Goal: Check status: Check status

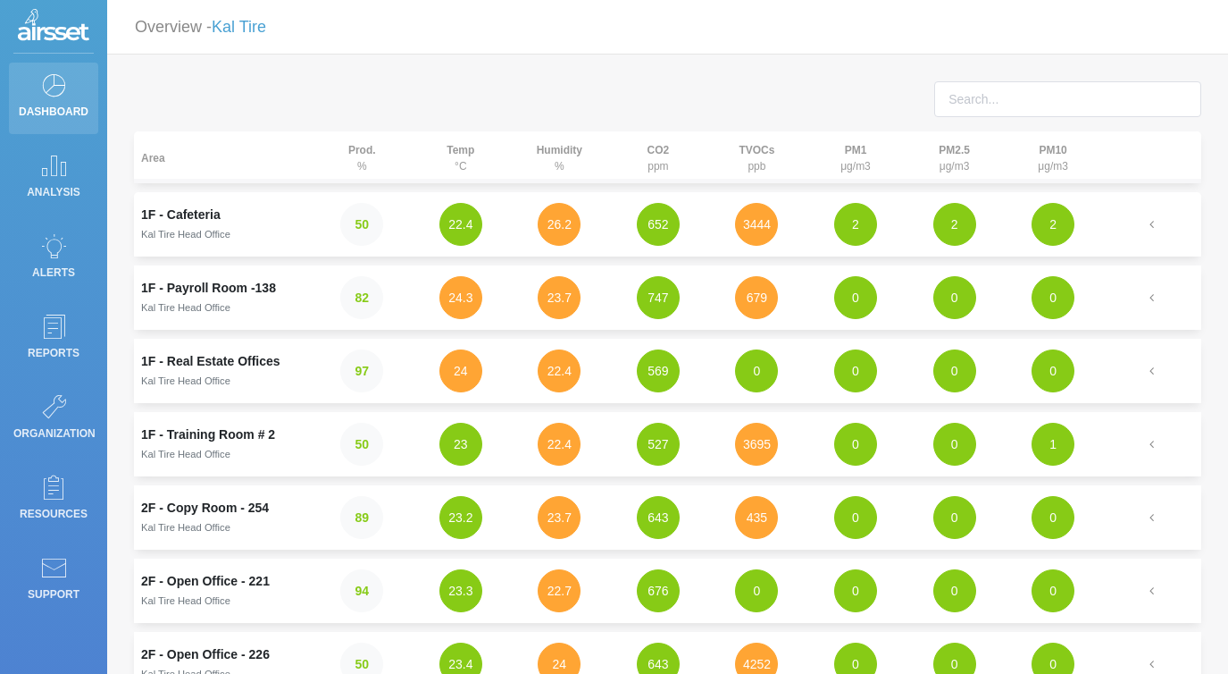
click at [58, 85] on icon at bounding box center [53, 84] width 27 height 25
click at [759, 234] on button "3444" at bounding box center [756, 224] width 43 height 43
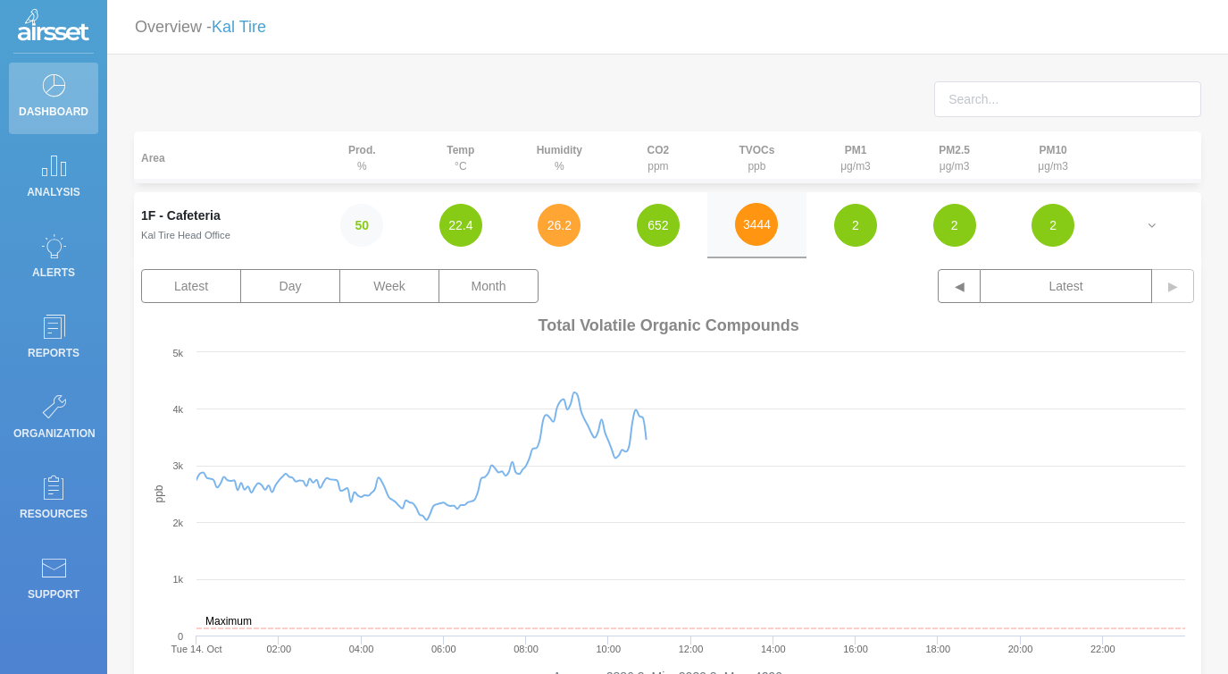
click at [759, 234] on button "3444" at bounding box center [756, 224] width 43 height 43
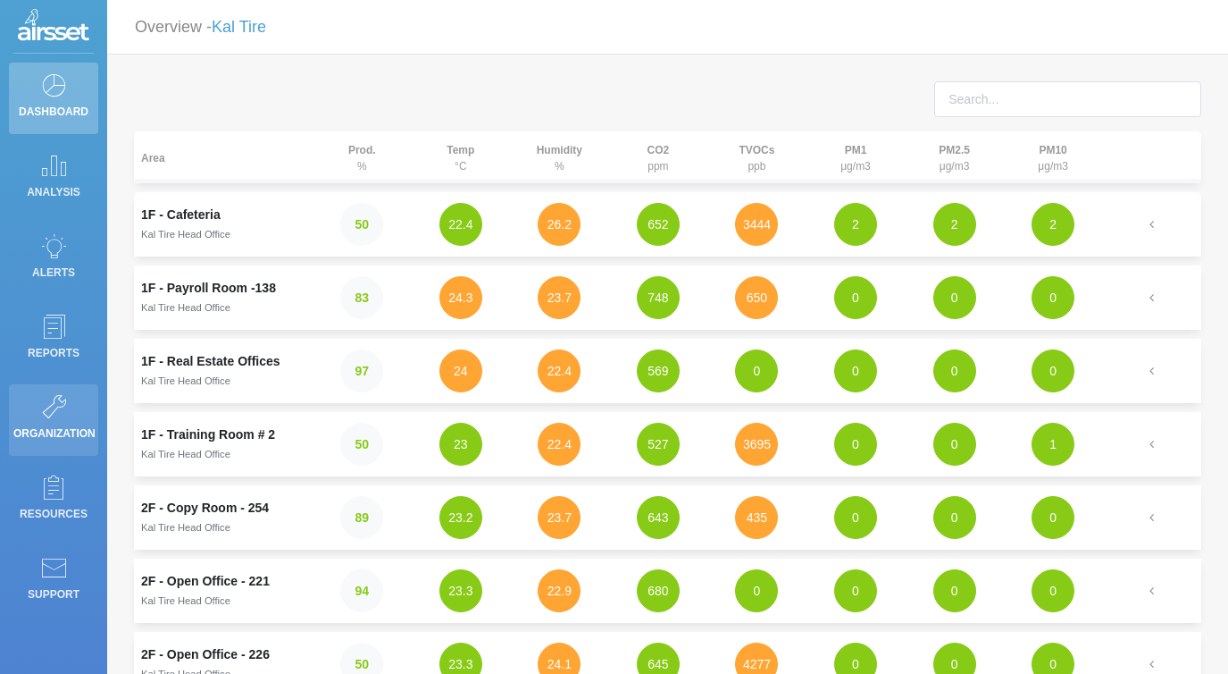
click at [51, 399] on icon at bounding box center [53, 406] width 27 height 25
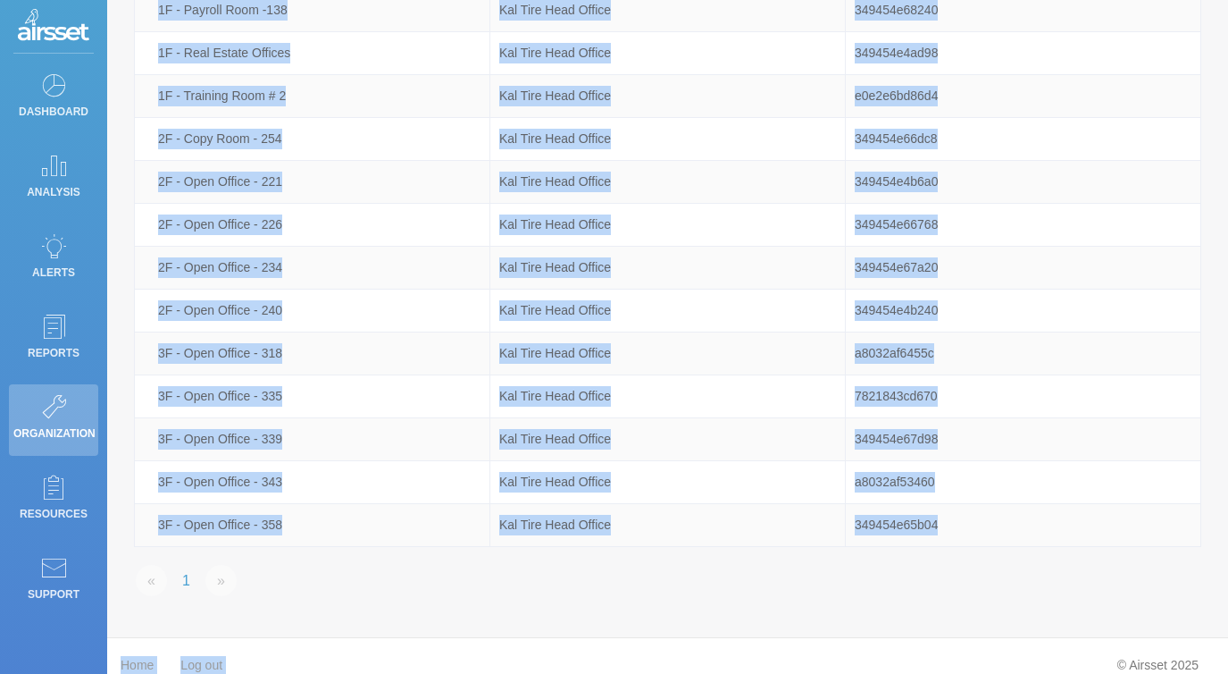
scroll to position [238, 0]
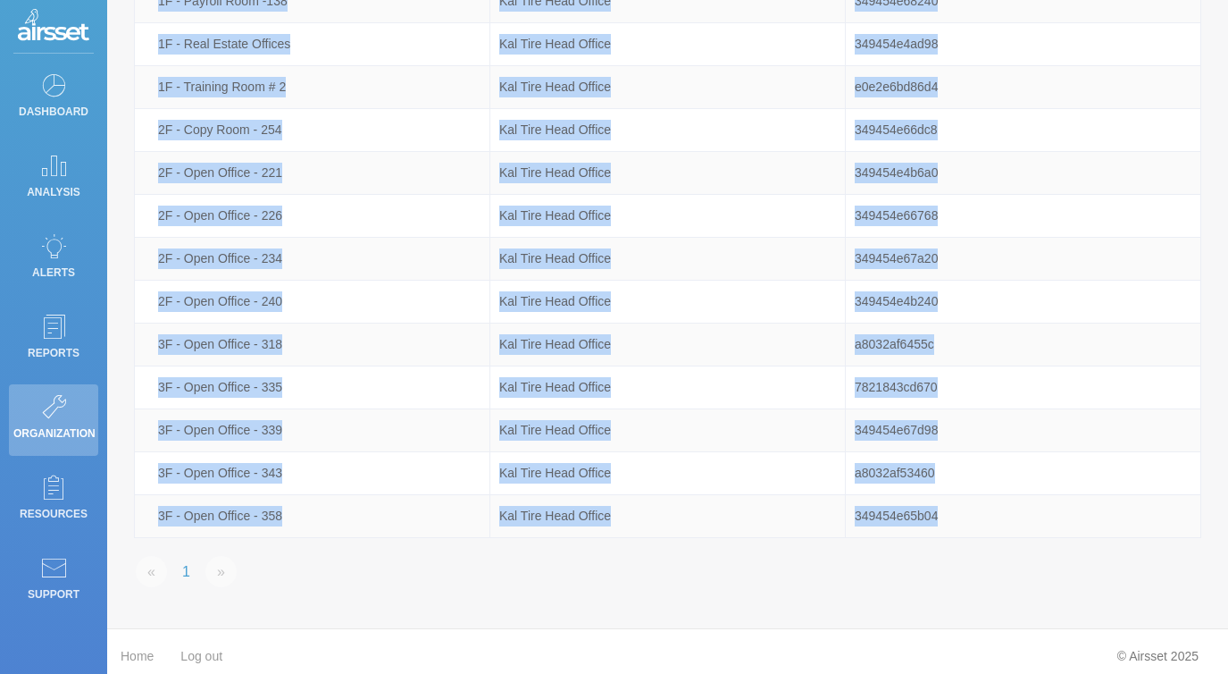
drag, startPoint x: 156, startPoint y: 188, endPoint x: 963, endPoint y: 548, distance: 883.4
click at [963, 548] on div "Area Site Device MAC Address 1F - Cafeteria Kal Tire Head Office 349454e4acec 1…" at bounding box center [668, 223] width 1094 height 758
copy div "1F - Cafeteria Kal Tire Head Office 349454e4acec 1F - Payroll Room -138 Kal Tir…"
click at [49, 72] on icon at bounding box center [53, 84] width 27 height 25
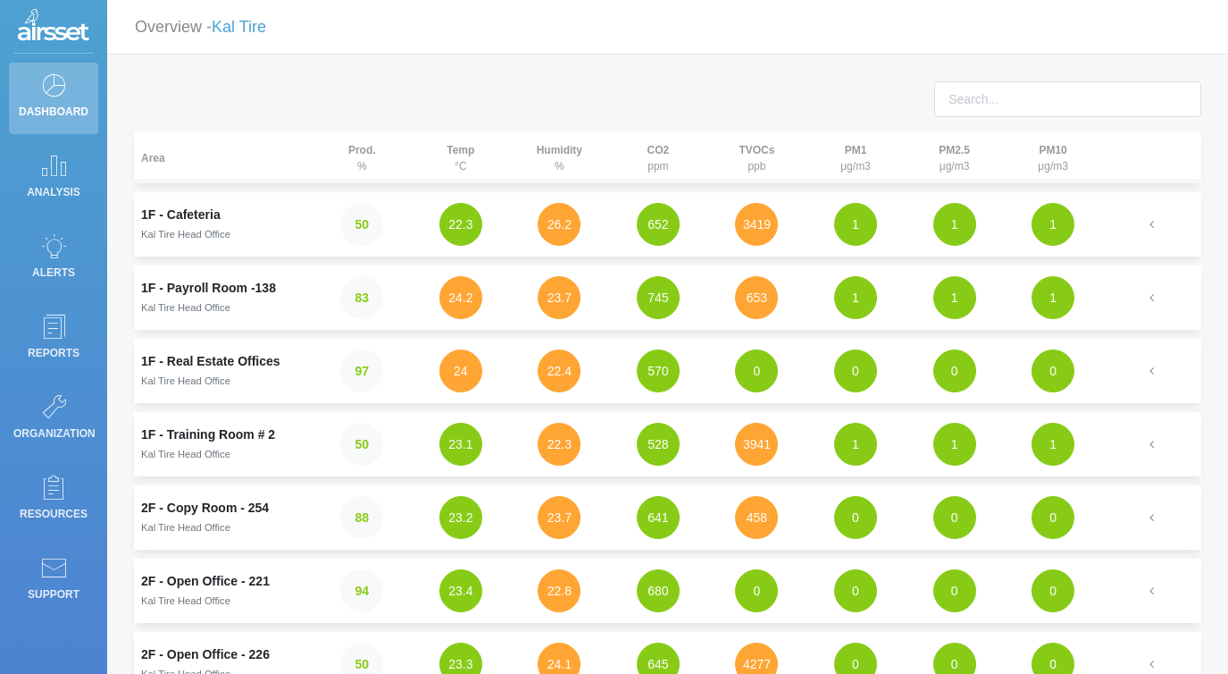
click at [699, 80] on div "Area Prod. % Temp °C Humidity % CO2 ppm TVOCs ppb PM1 μg/m3 PM2.5 μg/m3 PM10 μg…" at bounding box center [667, 656] width 1121 height 1204
click at [759, 231] on button "3419" at bounding box center [756, 224] width 43 height 43
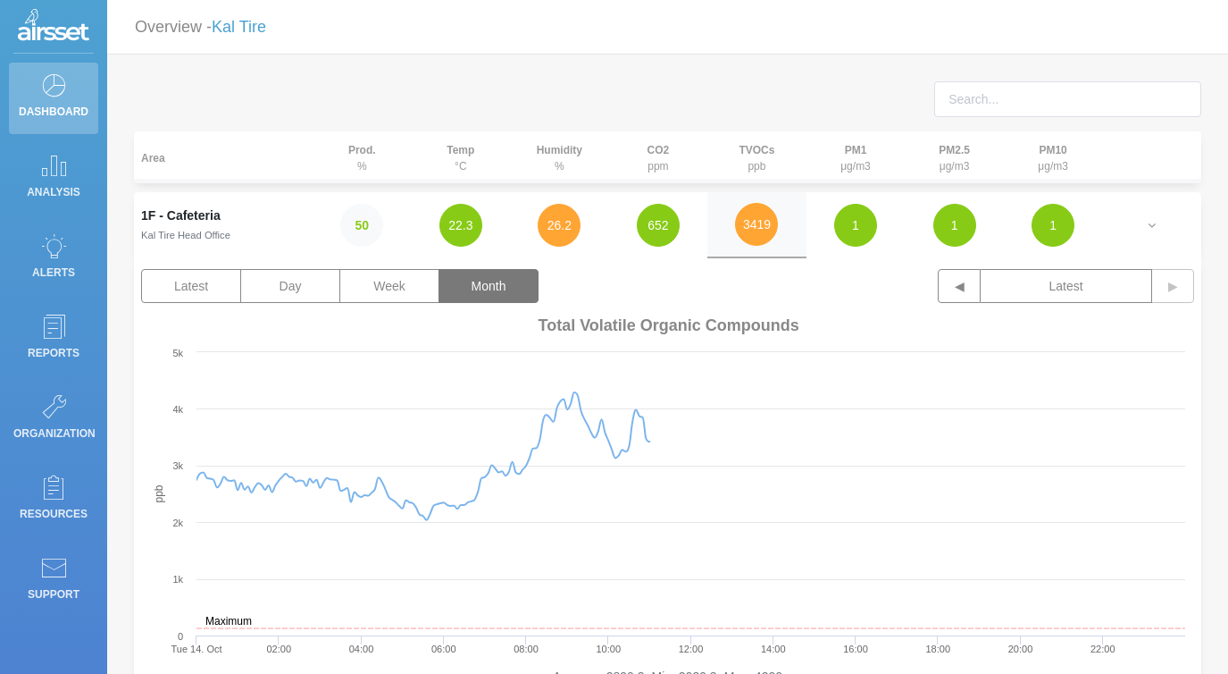
click at [512, 283] on button "Month" at bounding box center [489, 286] width 100 height 34
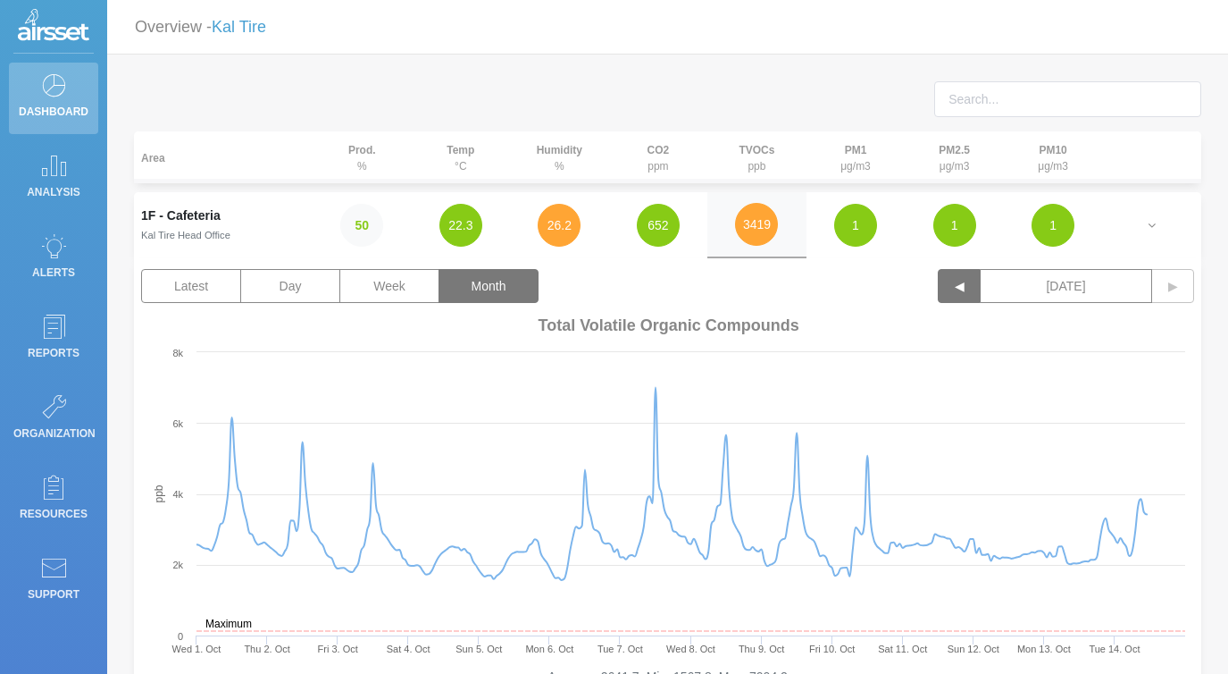
click at [951, 294] on button "◀" at bounding box center [959, 286] width 43 height 34
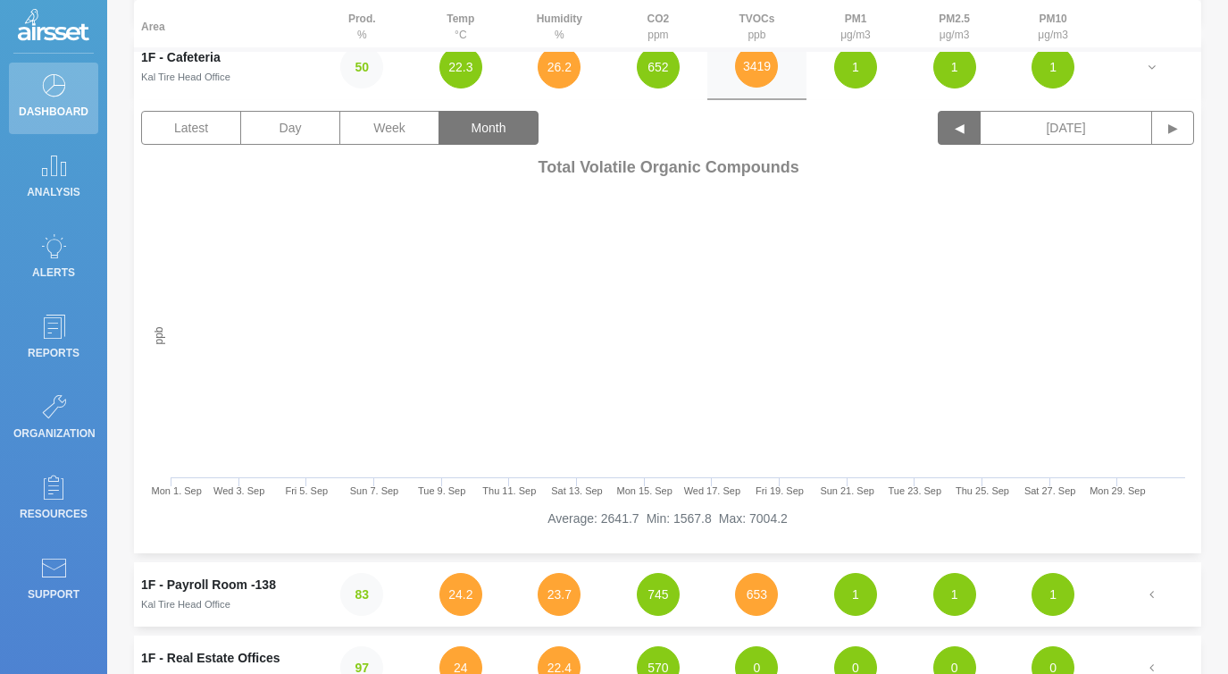
scroll to position [164, 0]
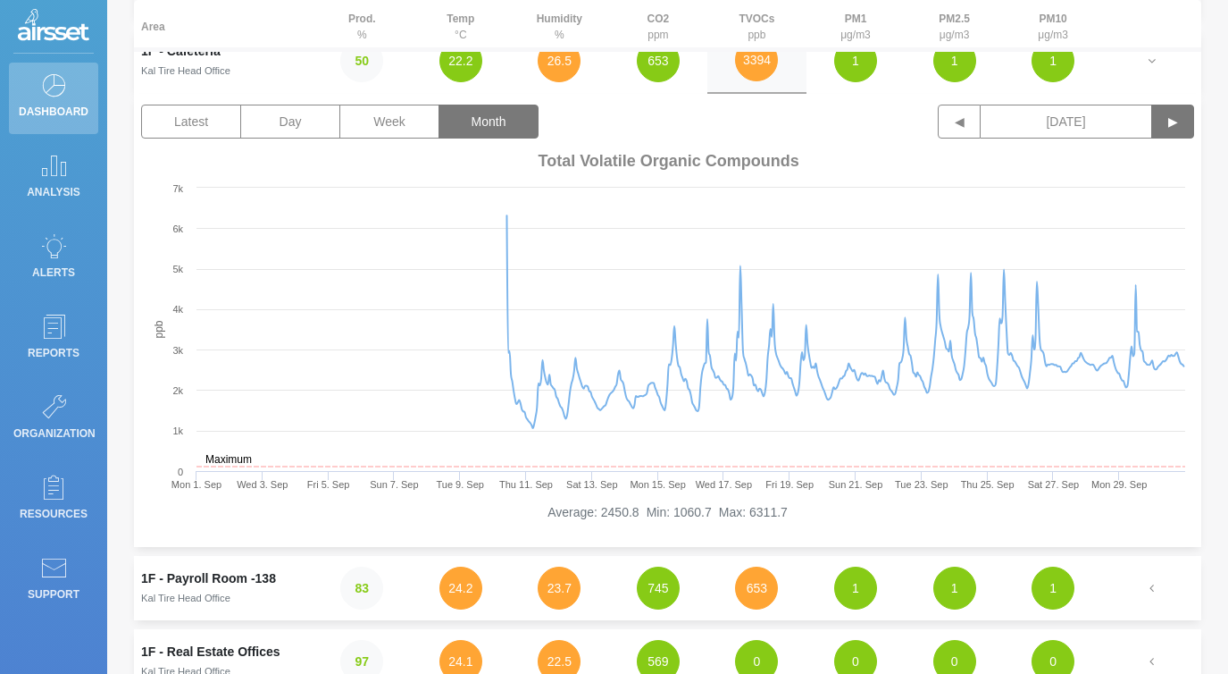
click at [1177, 120] on button "▶" at bounding box center [1173, 122] width 43 height 34
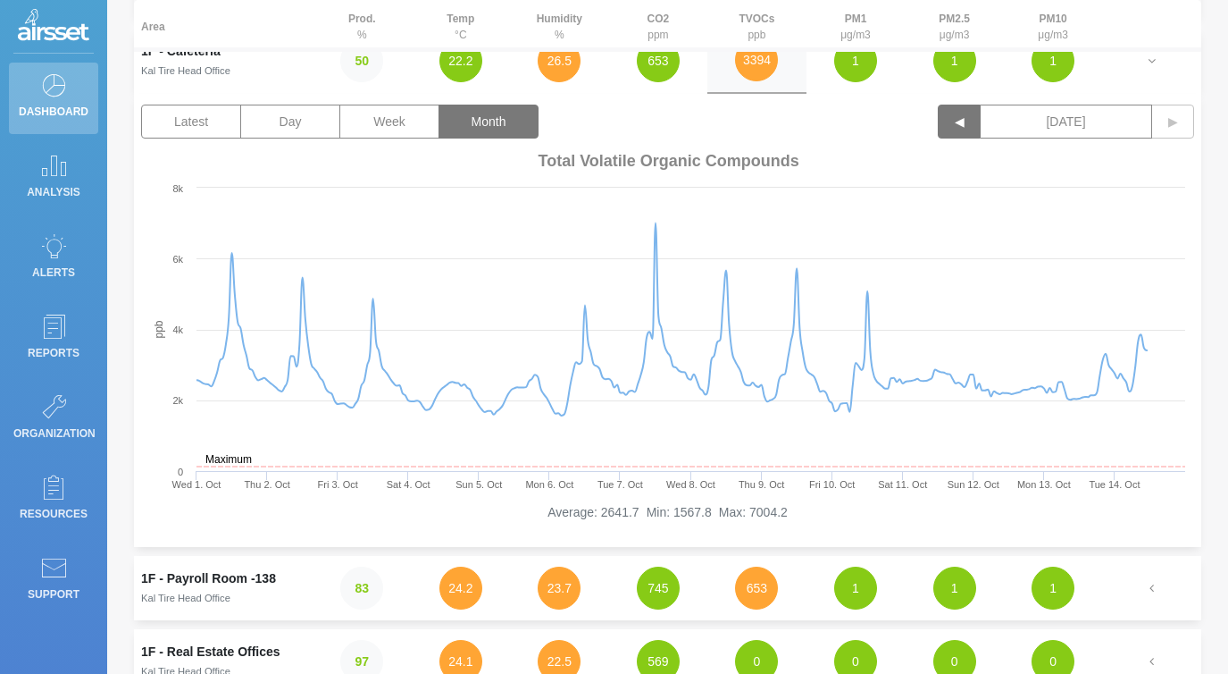
click at [960, 126] on button "◀" at bounding box center [959, 122] width 43 height 34
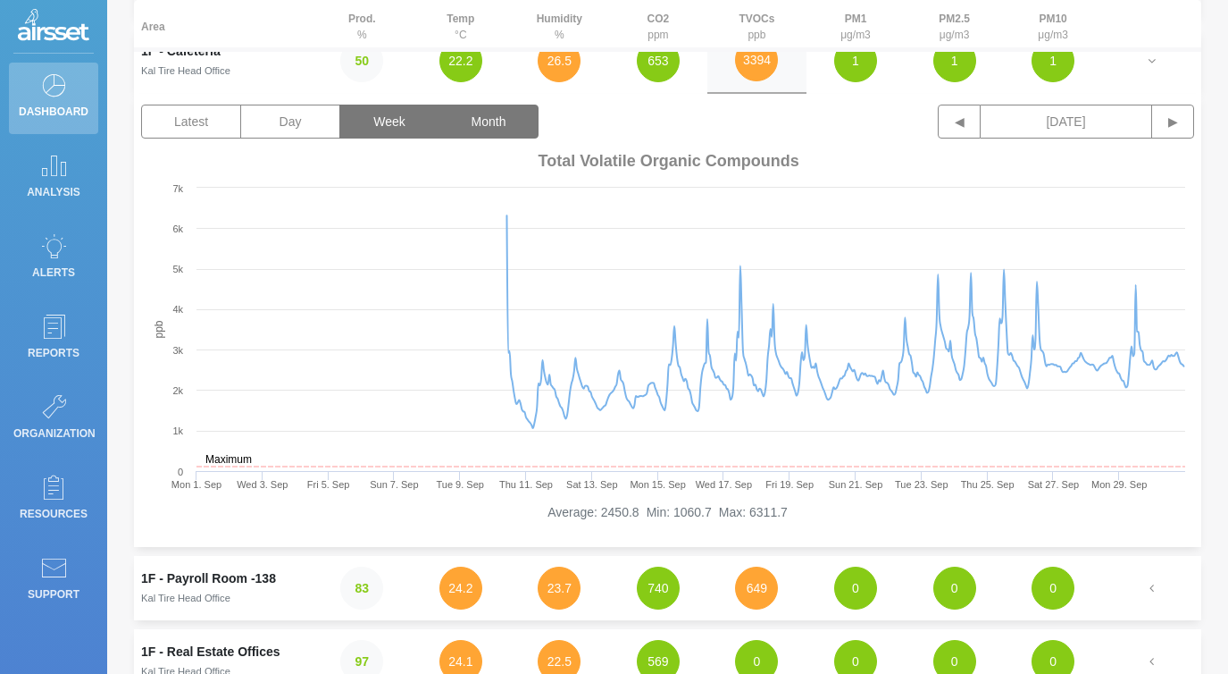
click at [377, 117] on button "Week" at bounding box center [389, 122] width 100 height 34
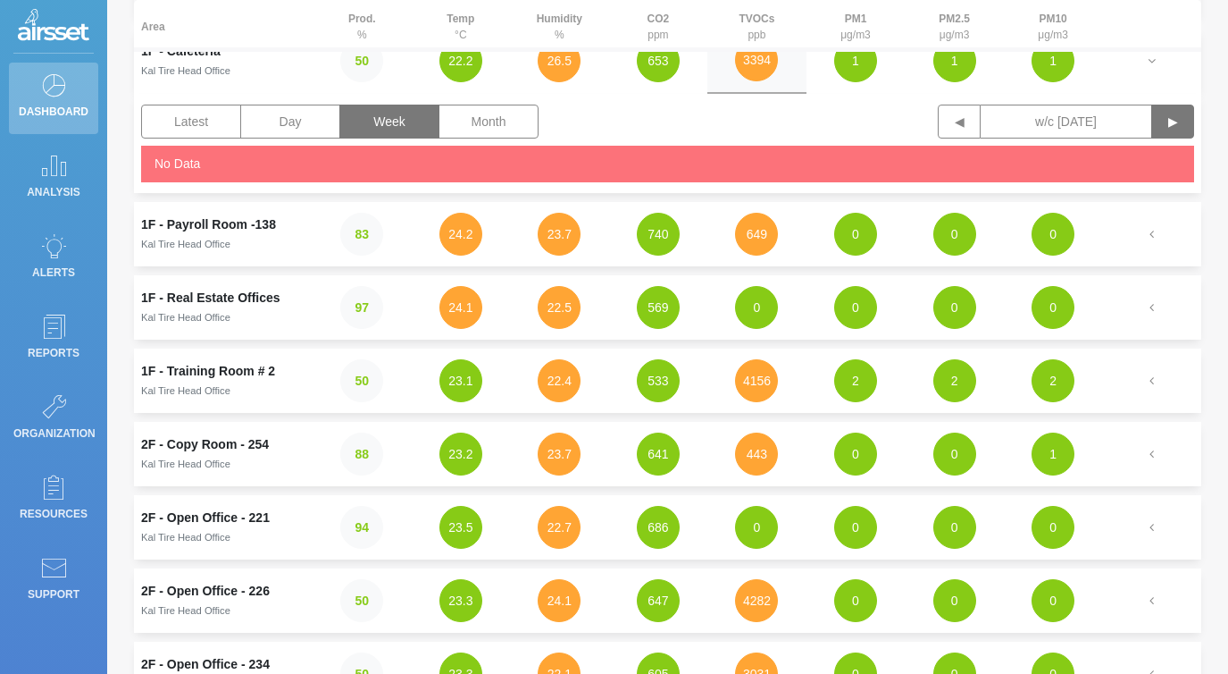
click at [1183, 130] on button "▶" at bounding box center [1173, 122] width 43 height 34
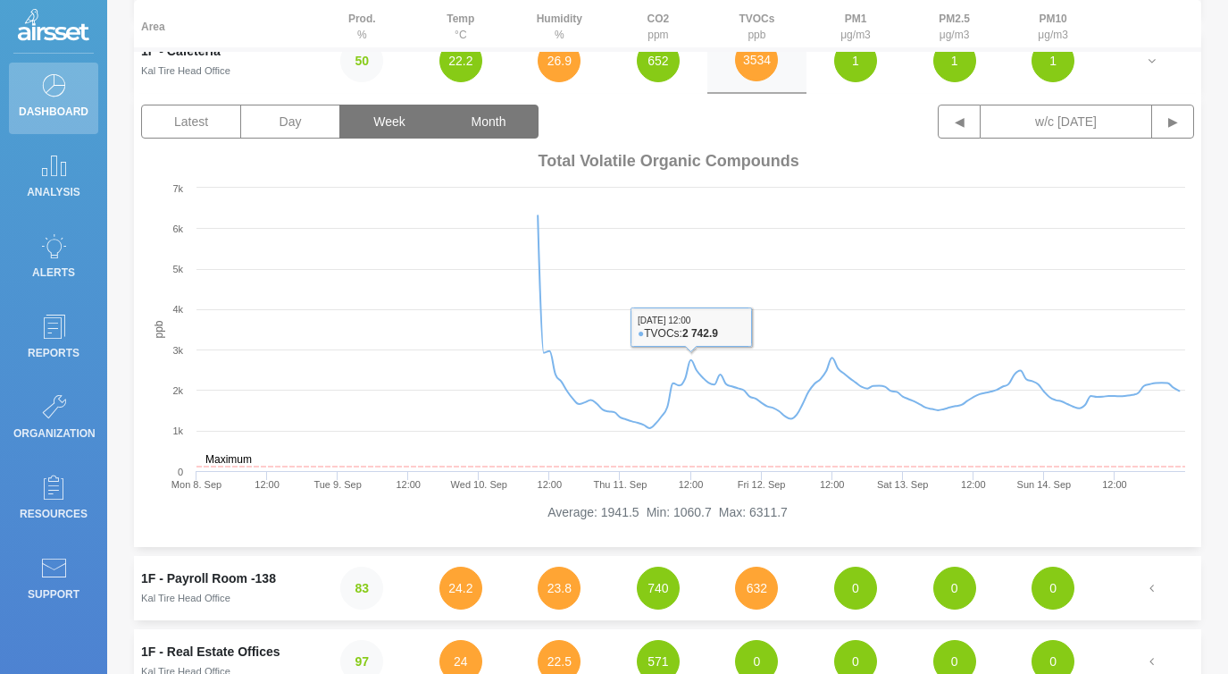
click at [471, 114] on button "Month" at bounding box center [489, 122] width 100 height 34
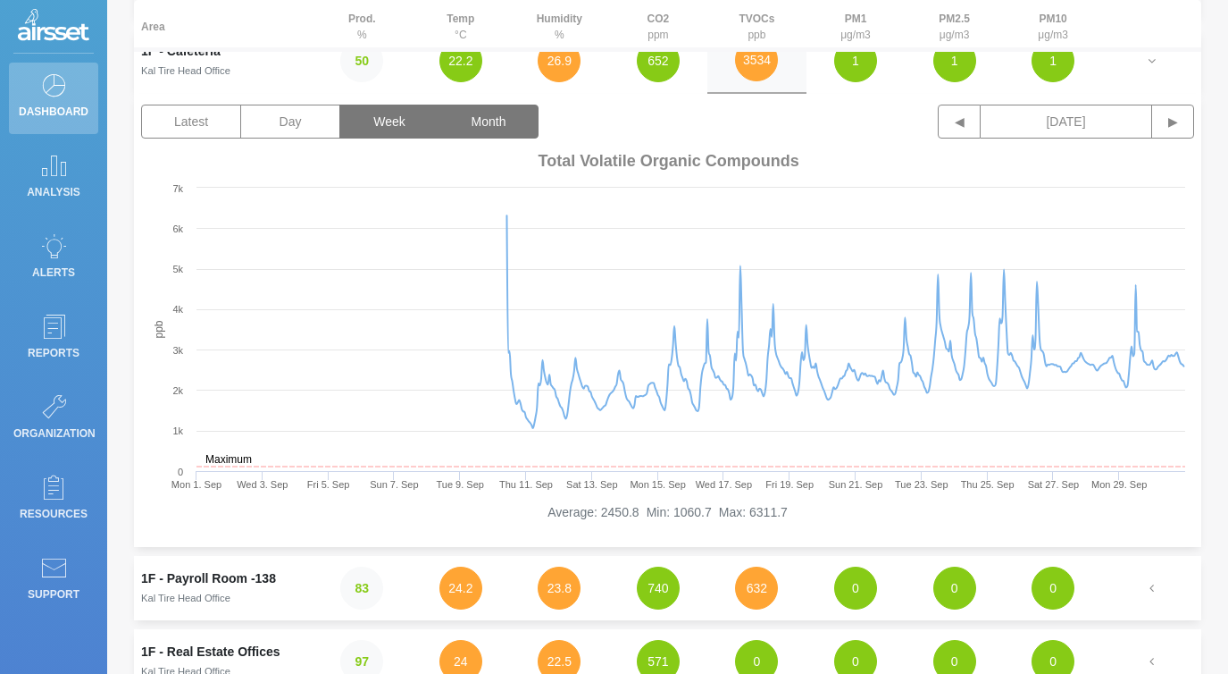
click at [425, 114] on button "Week" at bounding box center [389, 122] width 100 height 34
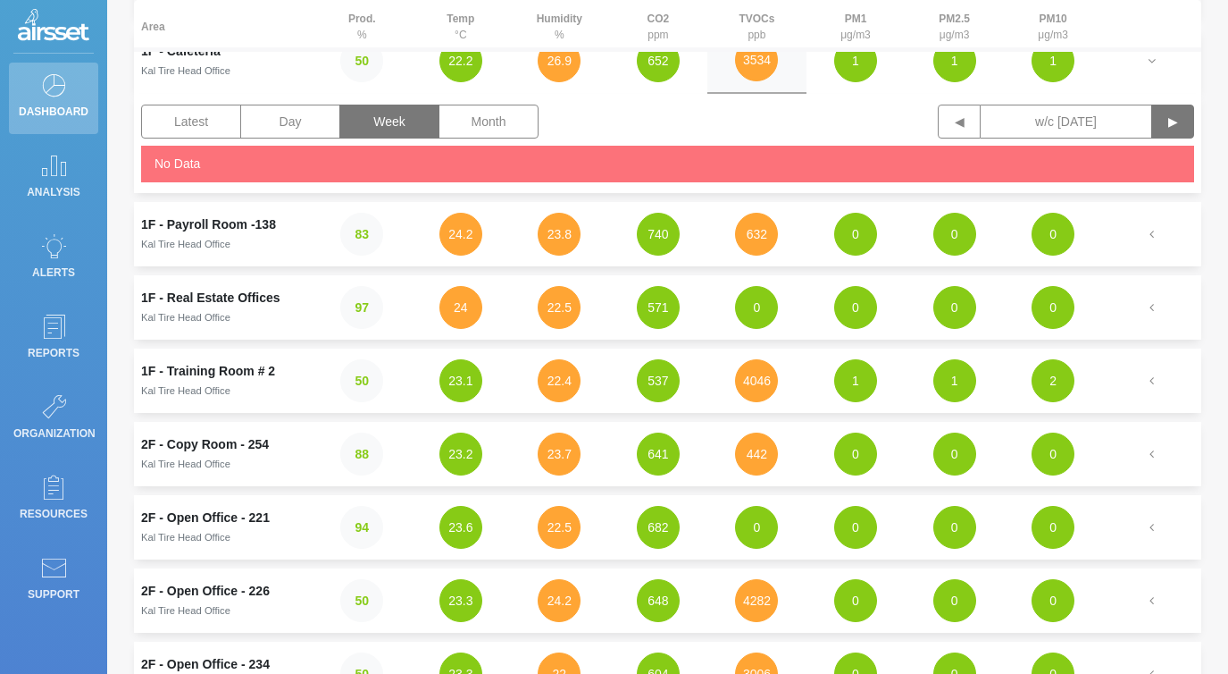
click at [1178, 112] on button "▶" at bounding box center [1173, 122] width 43 height 34
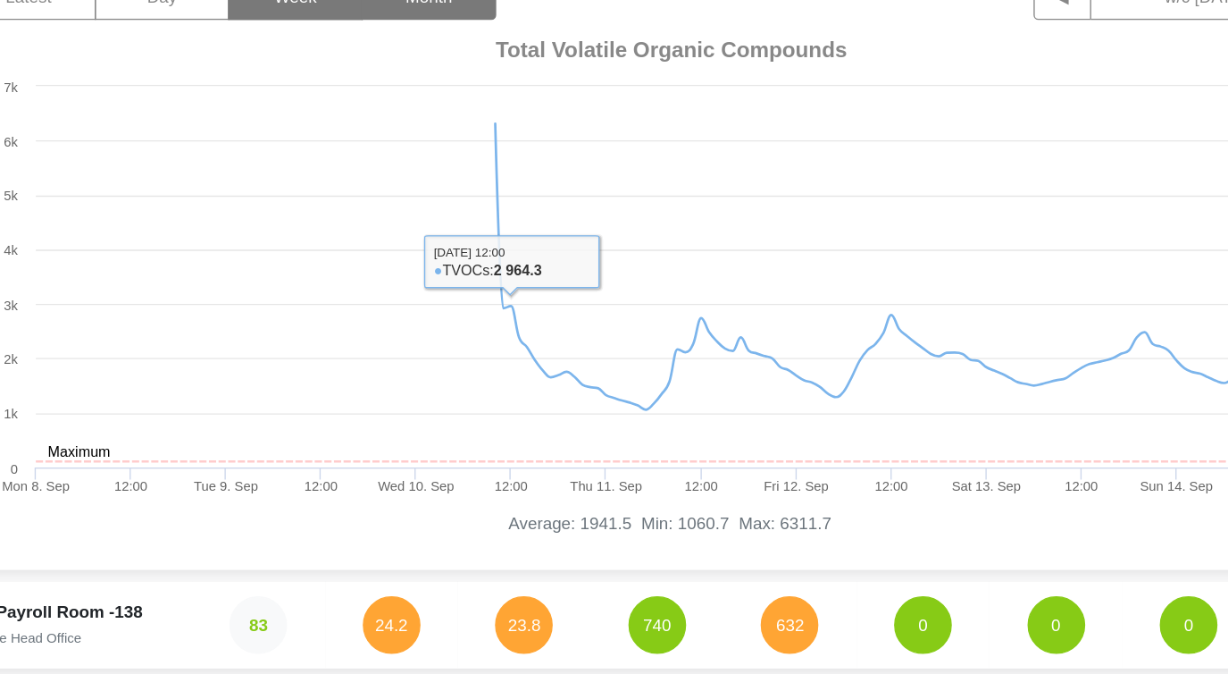
click at [519, 126] on button "Month" at bounding box center [489, 122] width 100 height 34
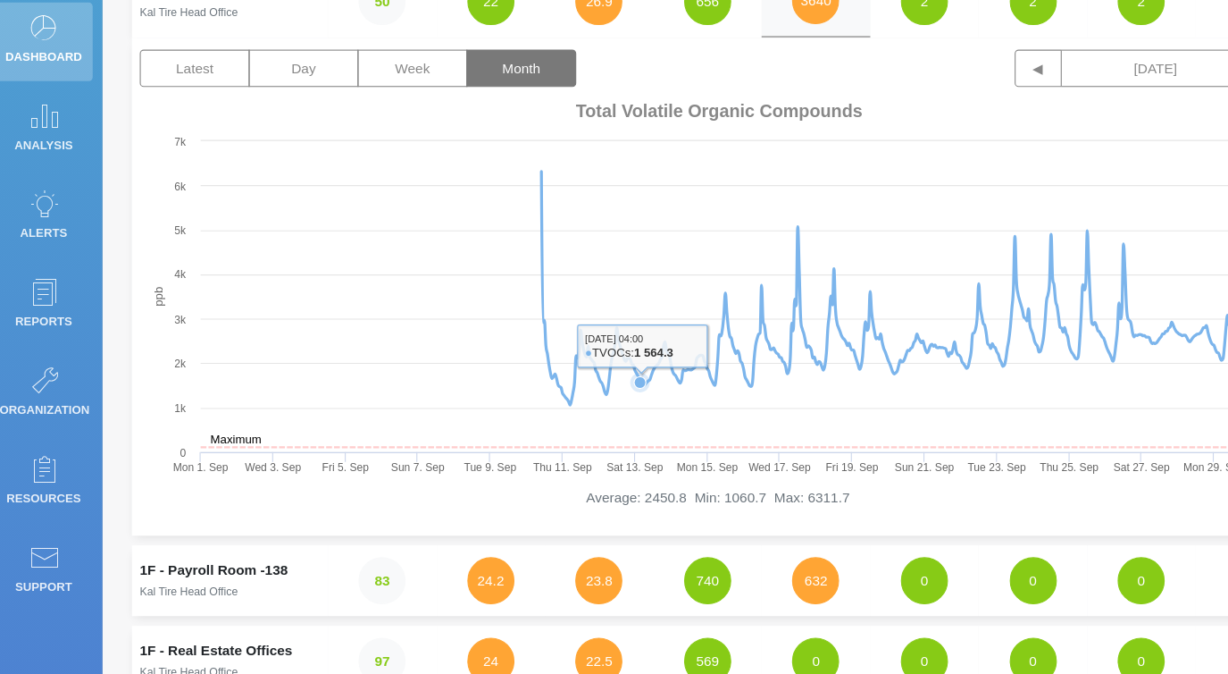
scroll to position [163, 0]
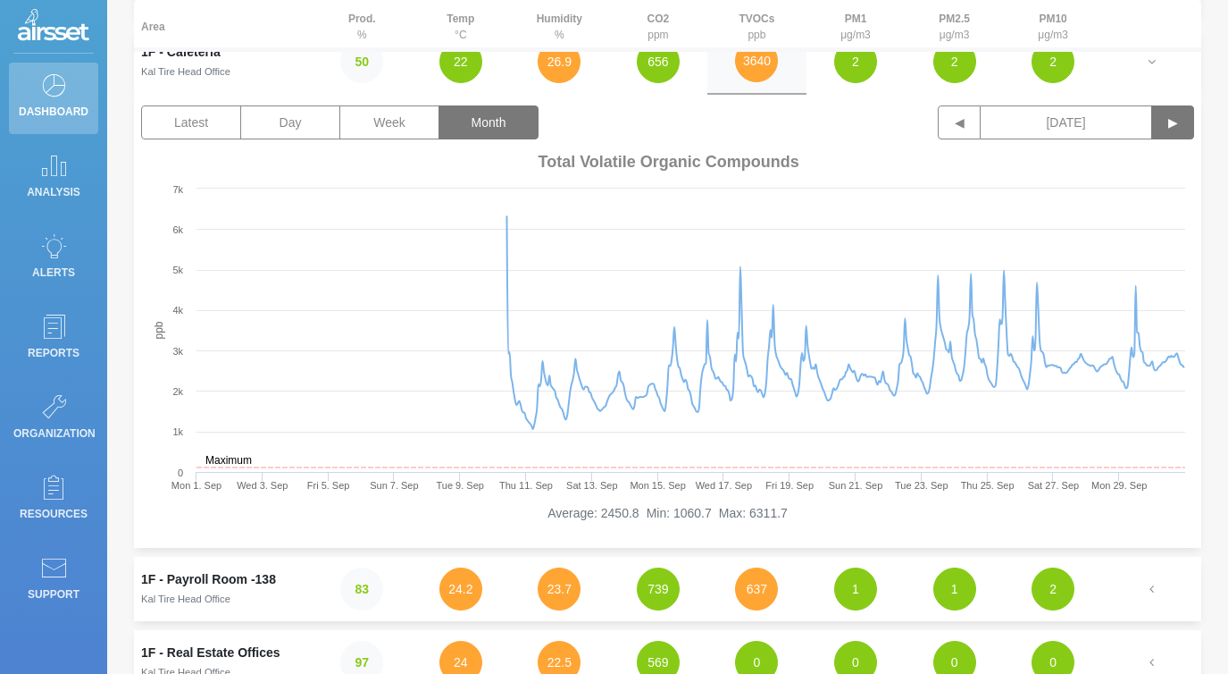
click at [1185, 127] on button "▶" at bounding box center [1173, 122] width 43 height 34
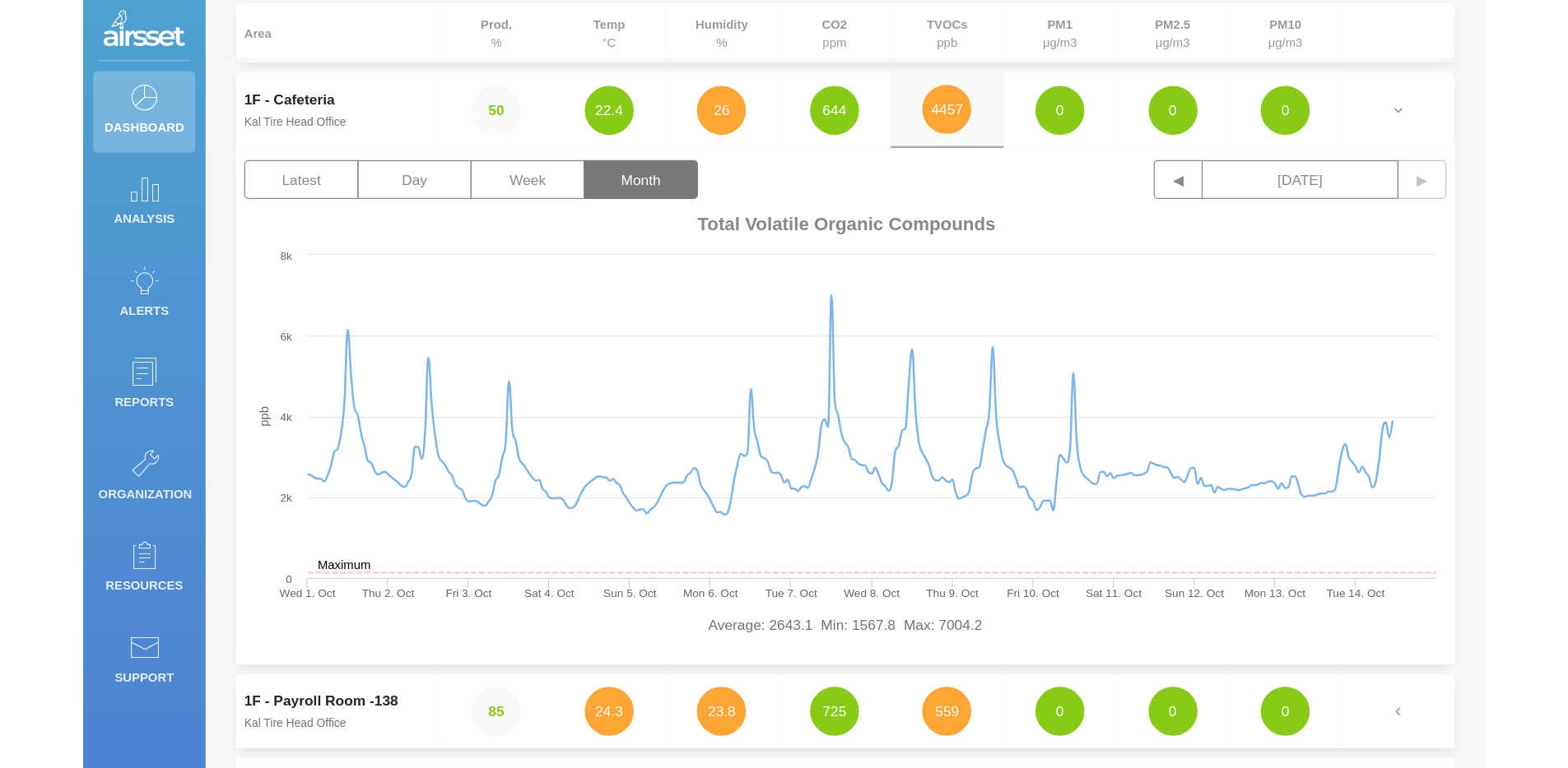
scroll to position [120, 0]
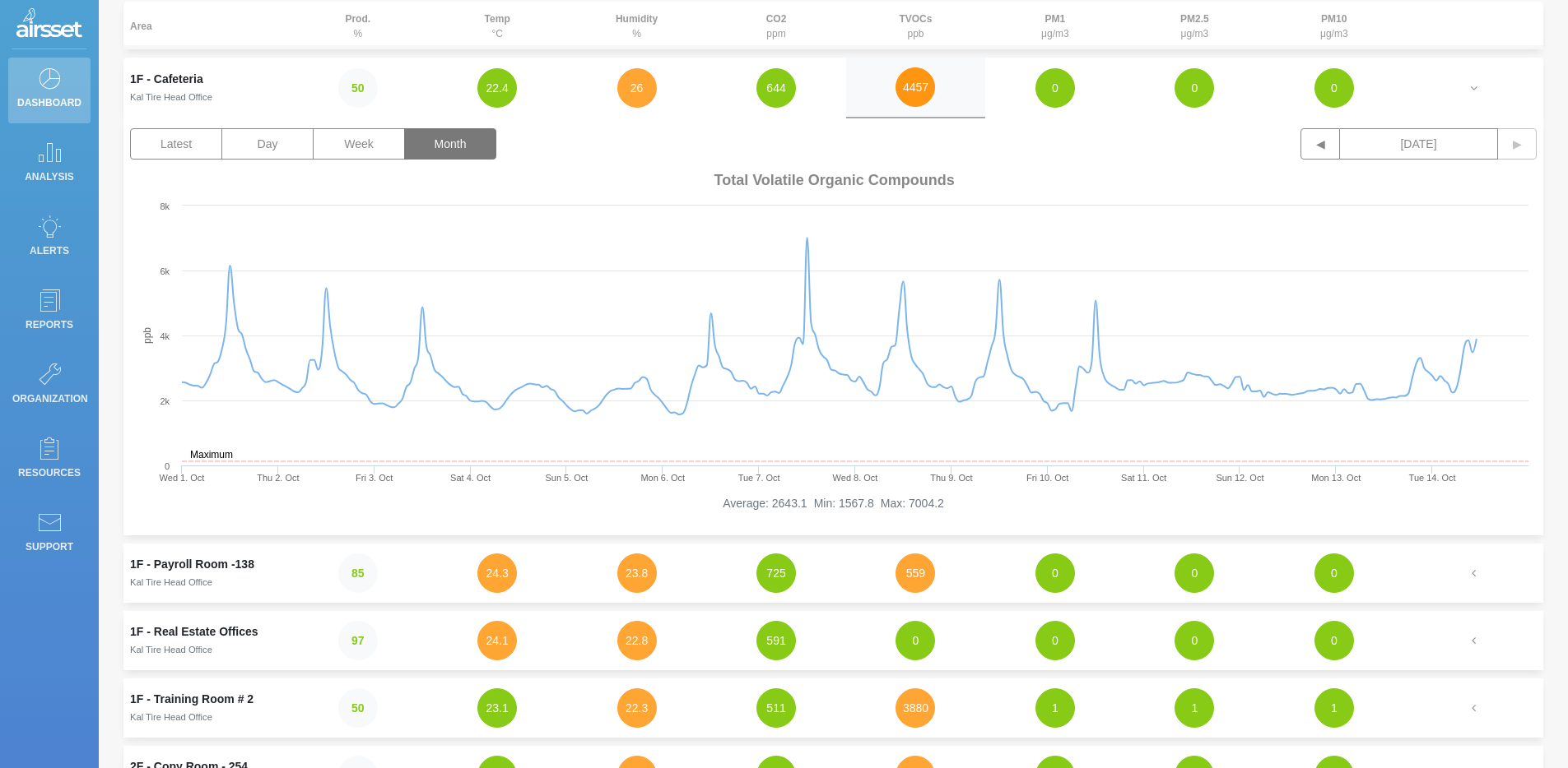
click at [925, 81] on button "4457" at bounding box center [915, 87] width 40 height 40
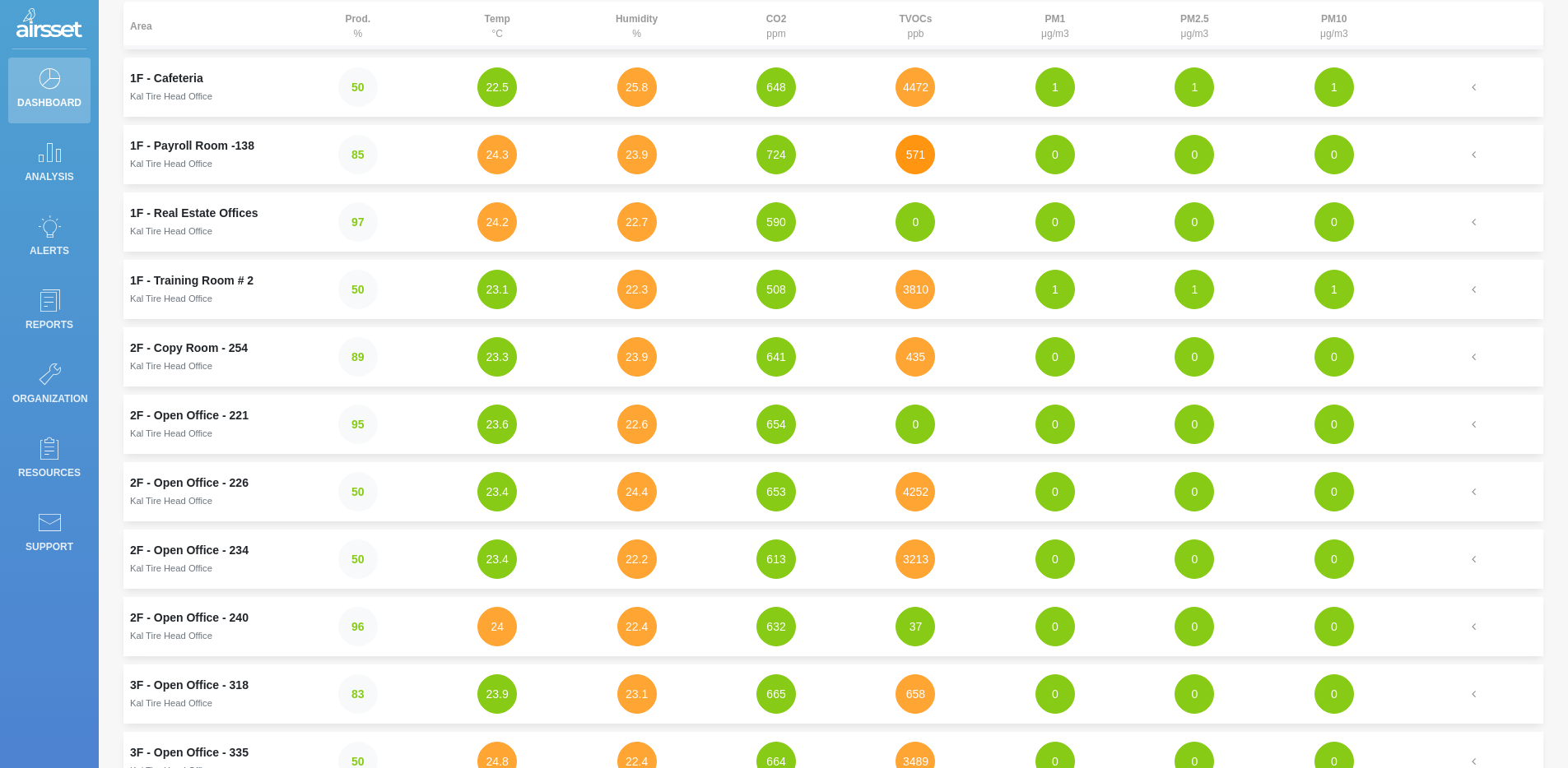
click at [922, 160] on button "571" at bounding box center [915, 155] width 40 height 40
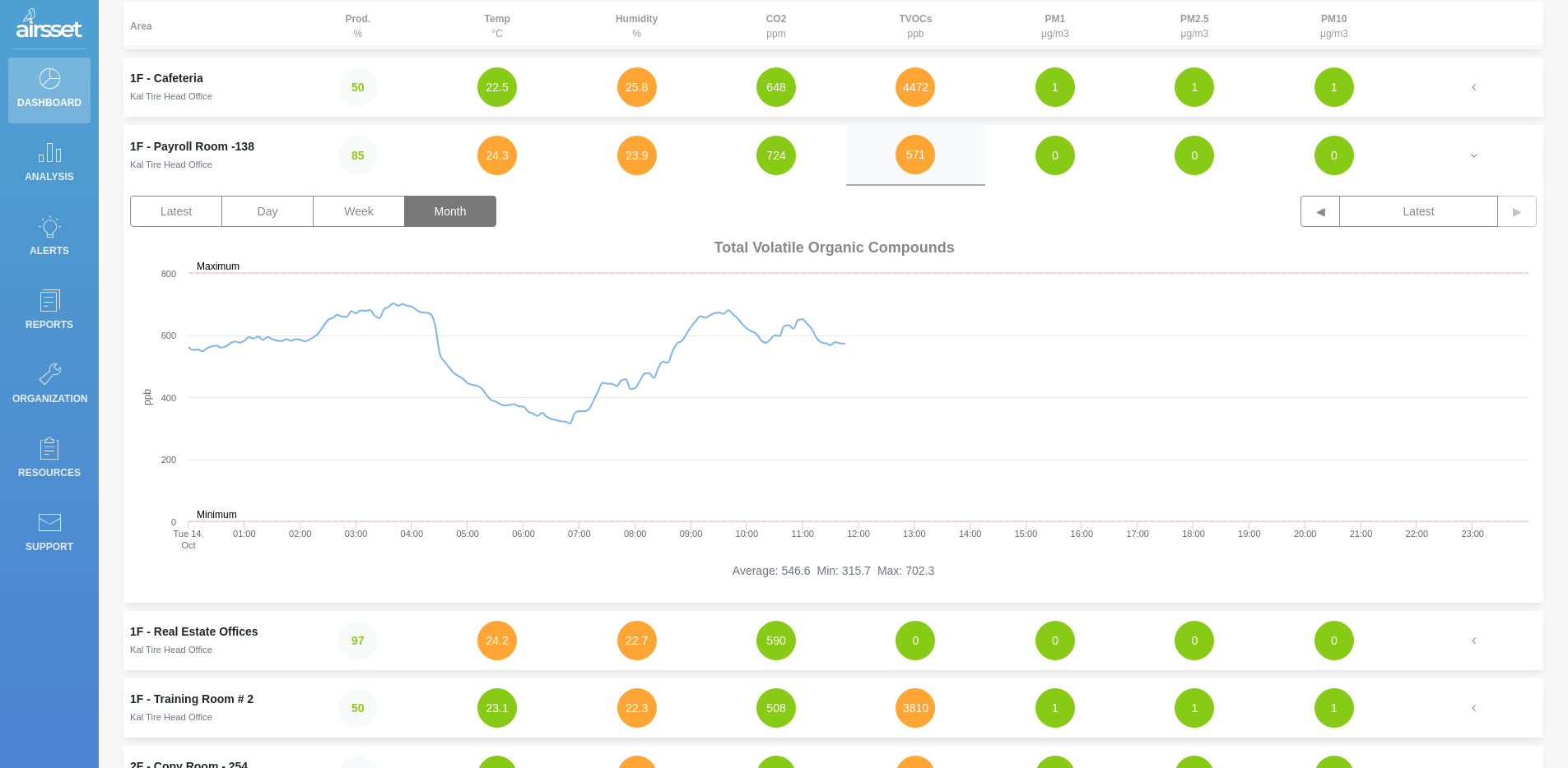
click at [482, 220] on button "Month" at bounding box center [451, 212] width 92 height 31
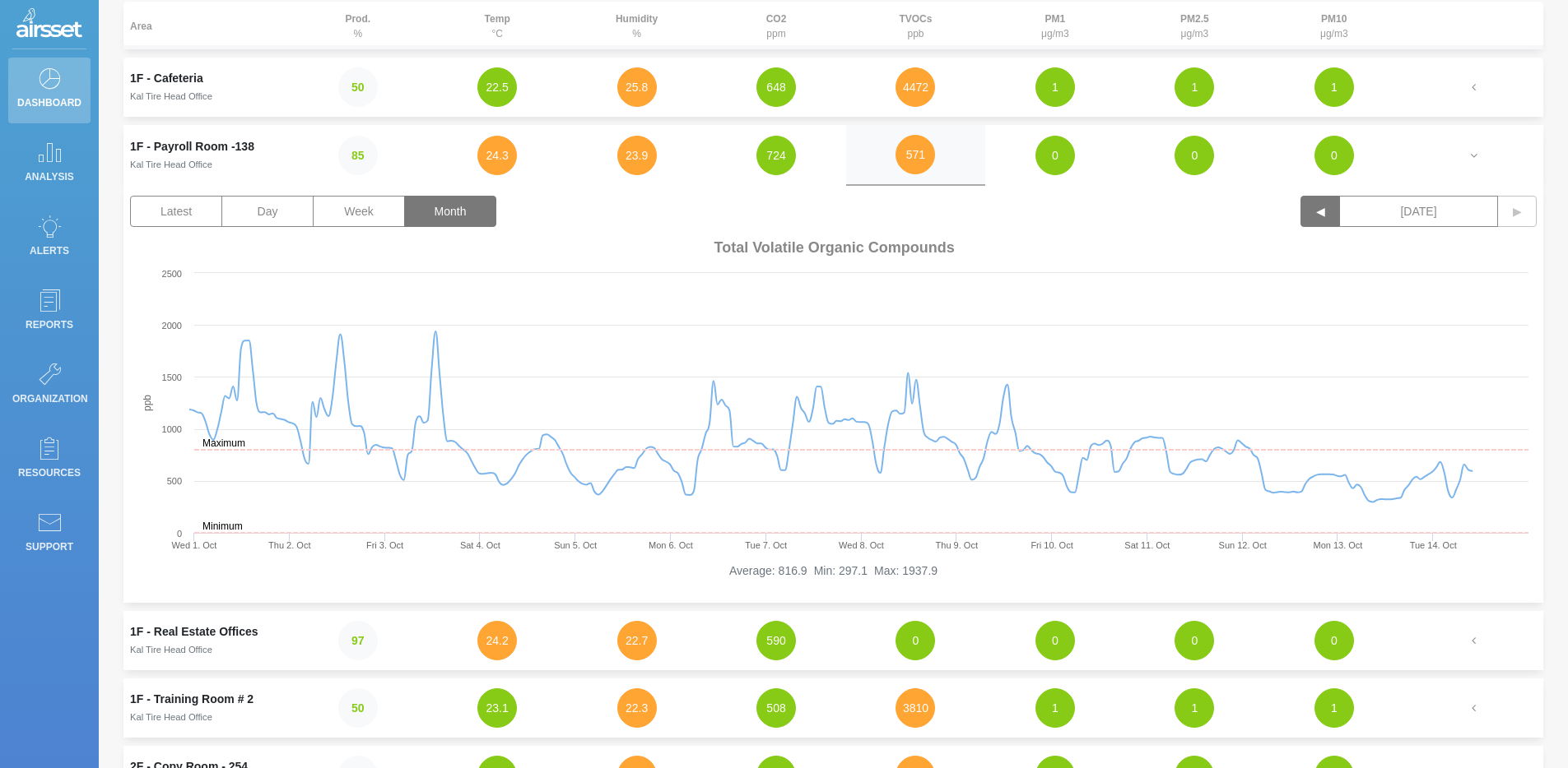
click at [1131, 220] on button "◀" at bounding box center [1320, 212] width 40 height 31
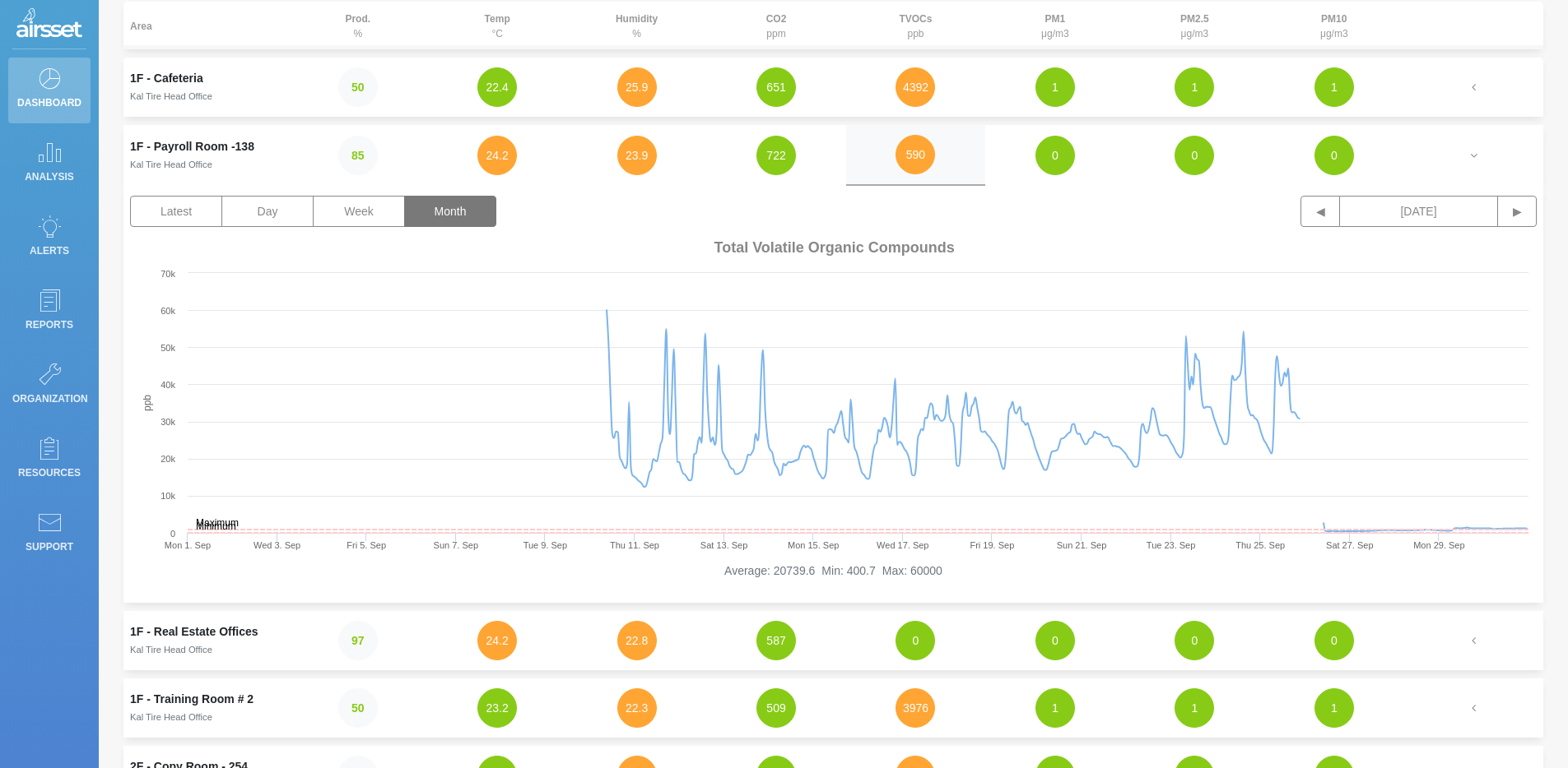
click at [903, 58] on td "4392" at bounding box center [915, 87] width 139 height 59
click at [930, 86] on button "4392" at bounding box center [915, 87] width 40 height 40
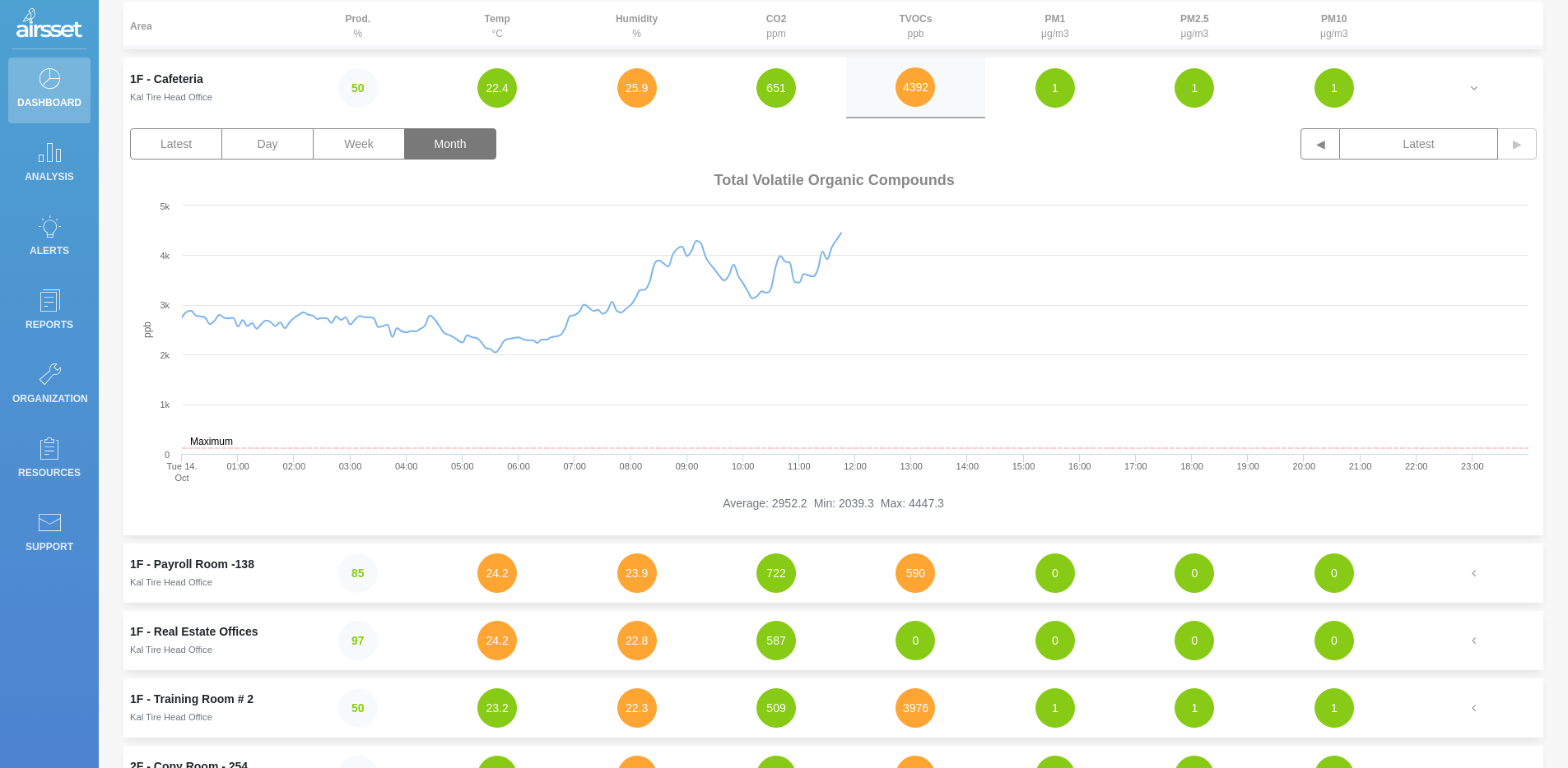
click at [462, 153] on button "Month" at bounding box center [451, 144] width 92 height 31
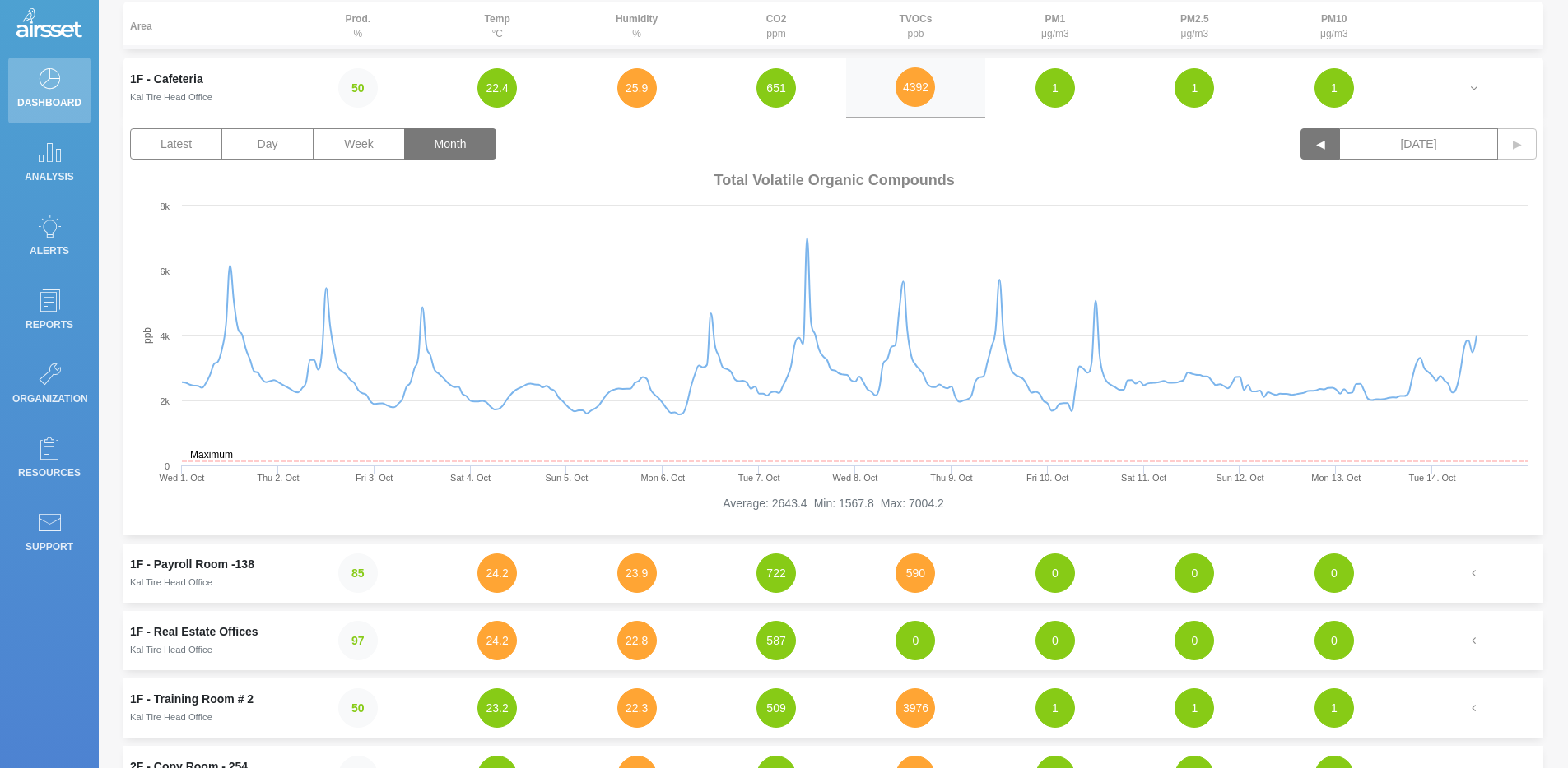
click at [1131, 146] on button "◀" at bounding box center [1320, 144] width 40 height 31
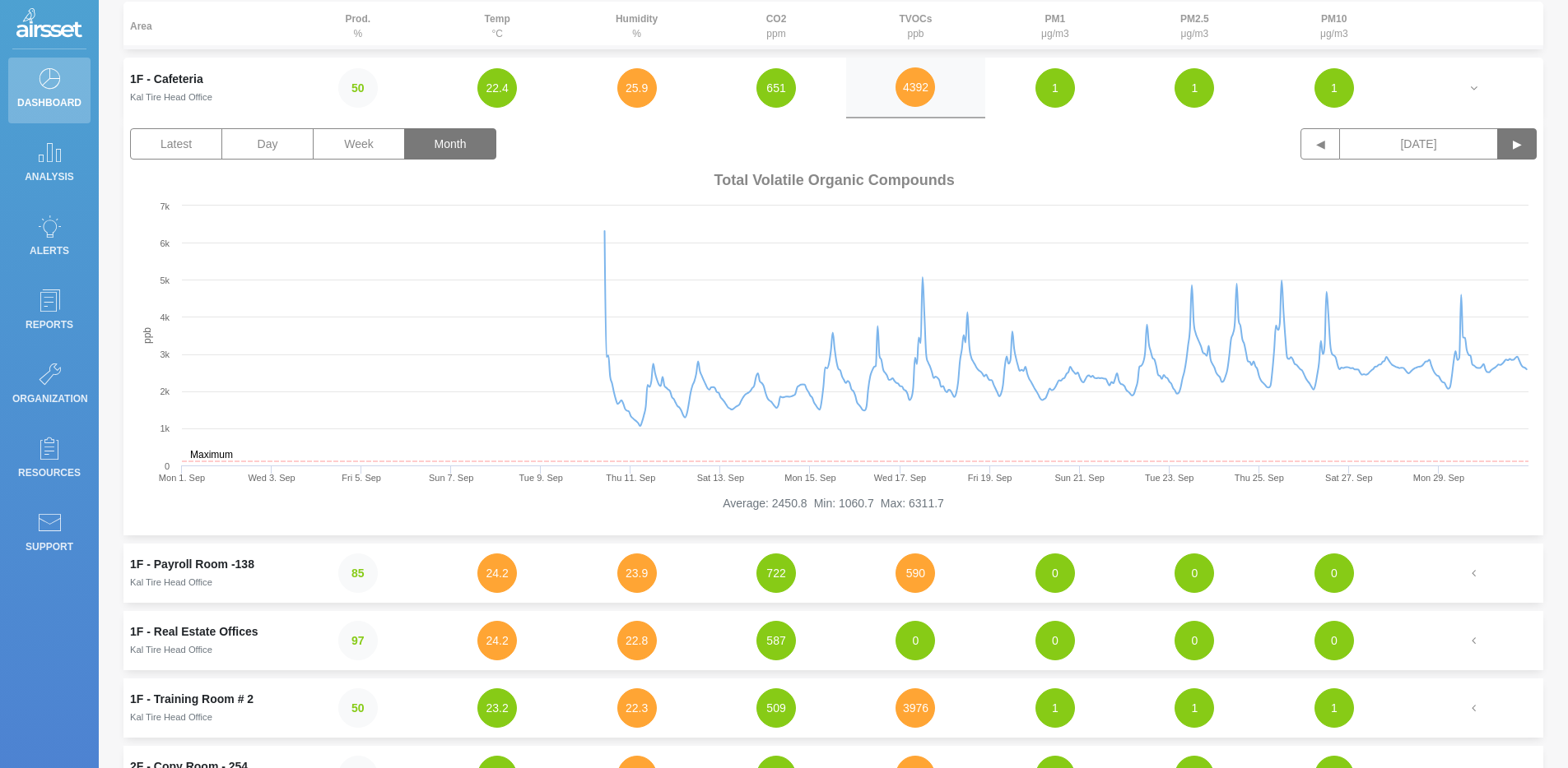
click at [1131, 148] on button "▶" at bounding box center [1516, 144] width 40 height 31
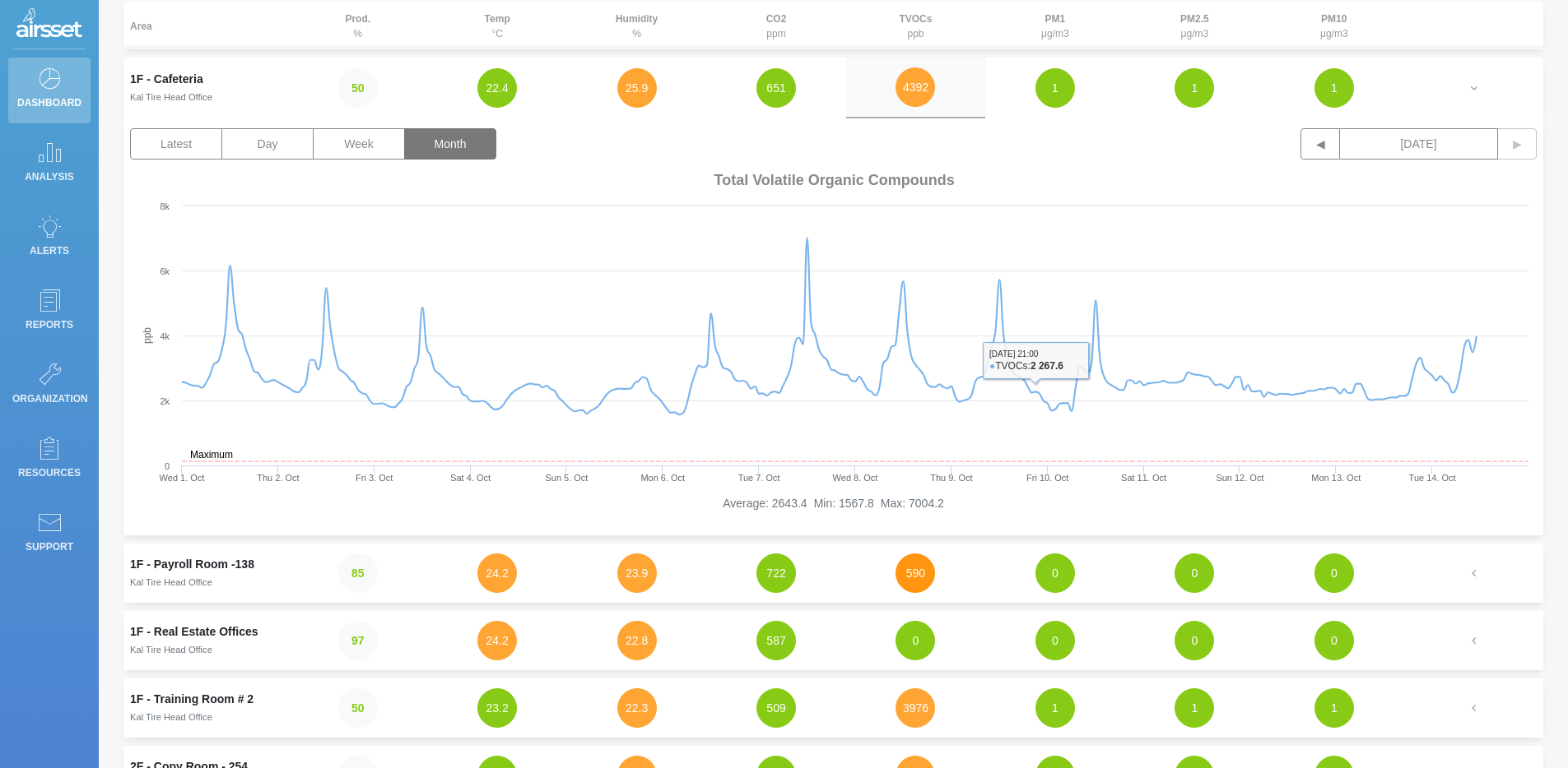
click at [921, 578] on button "590" at bounding box center [915, 573] width 40 height 40
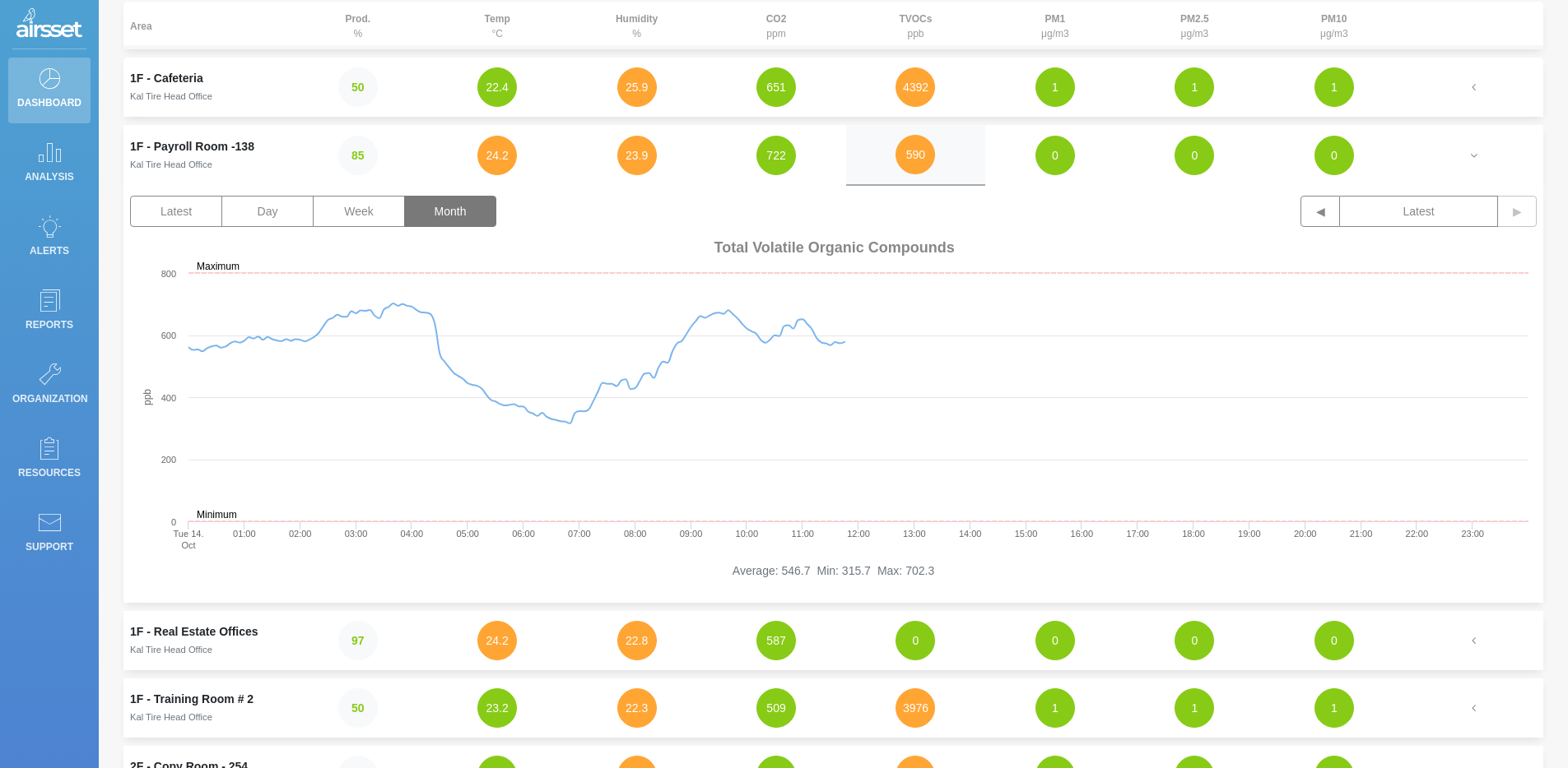
click at [474, 201] on button "Month" at bounding box center [451, 212] width 92 height 31
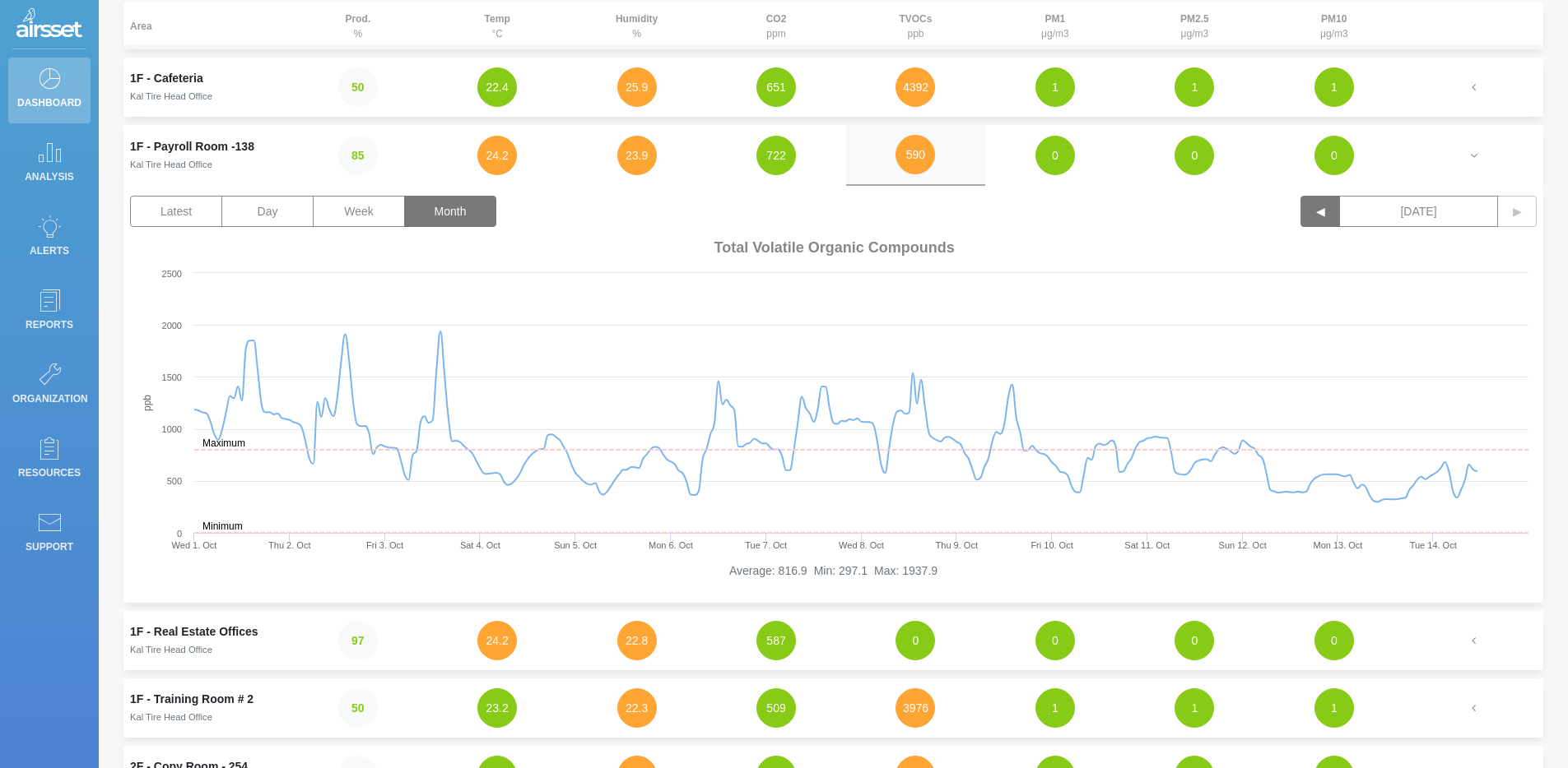
click at [1131, 207] on button "◀" at bounding box center [1320, 212] width 40 height 31
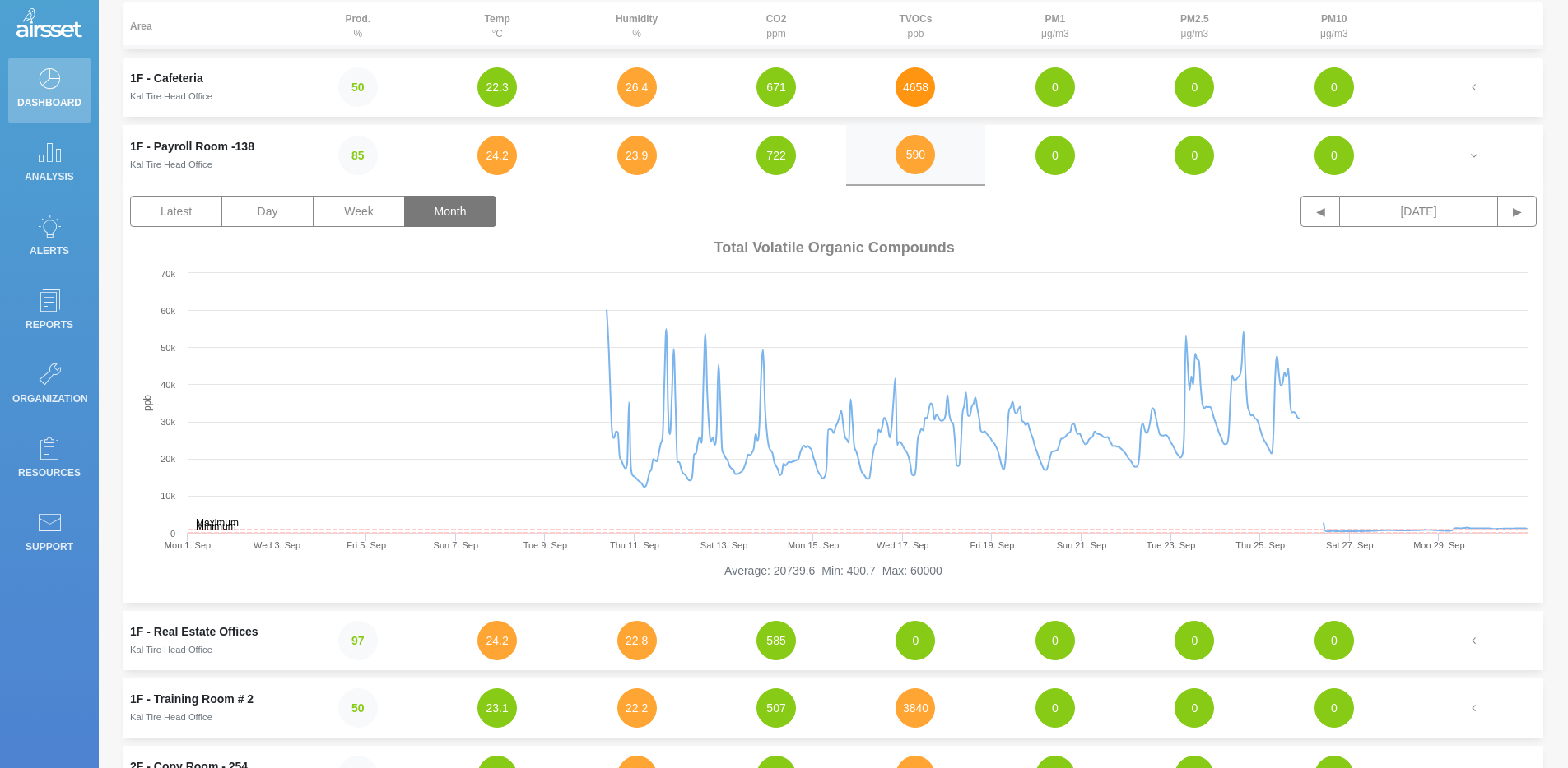
click at [903, 99] on button "4658" at bounding box center [915, 87] width 40 height 40
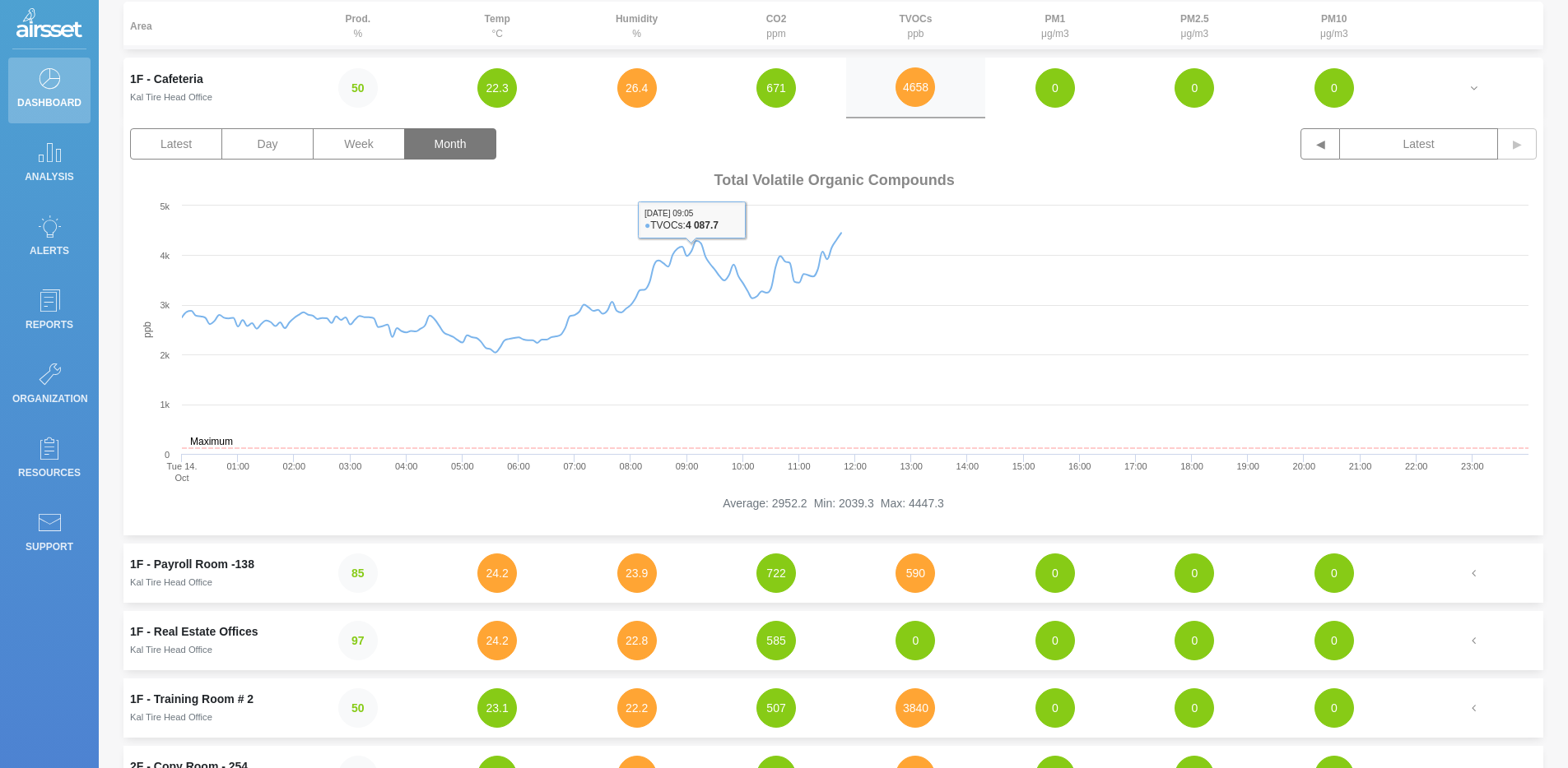
click at [462, 147] on button "Month" at bounding box center [451, 144] width 92 height 31
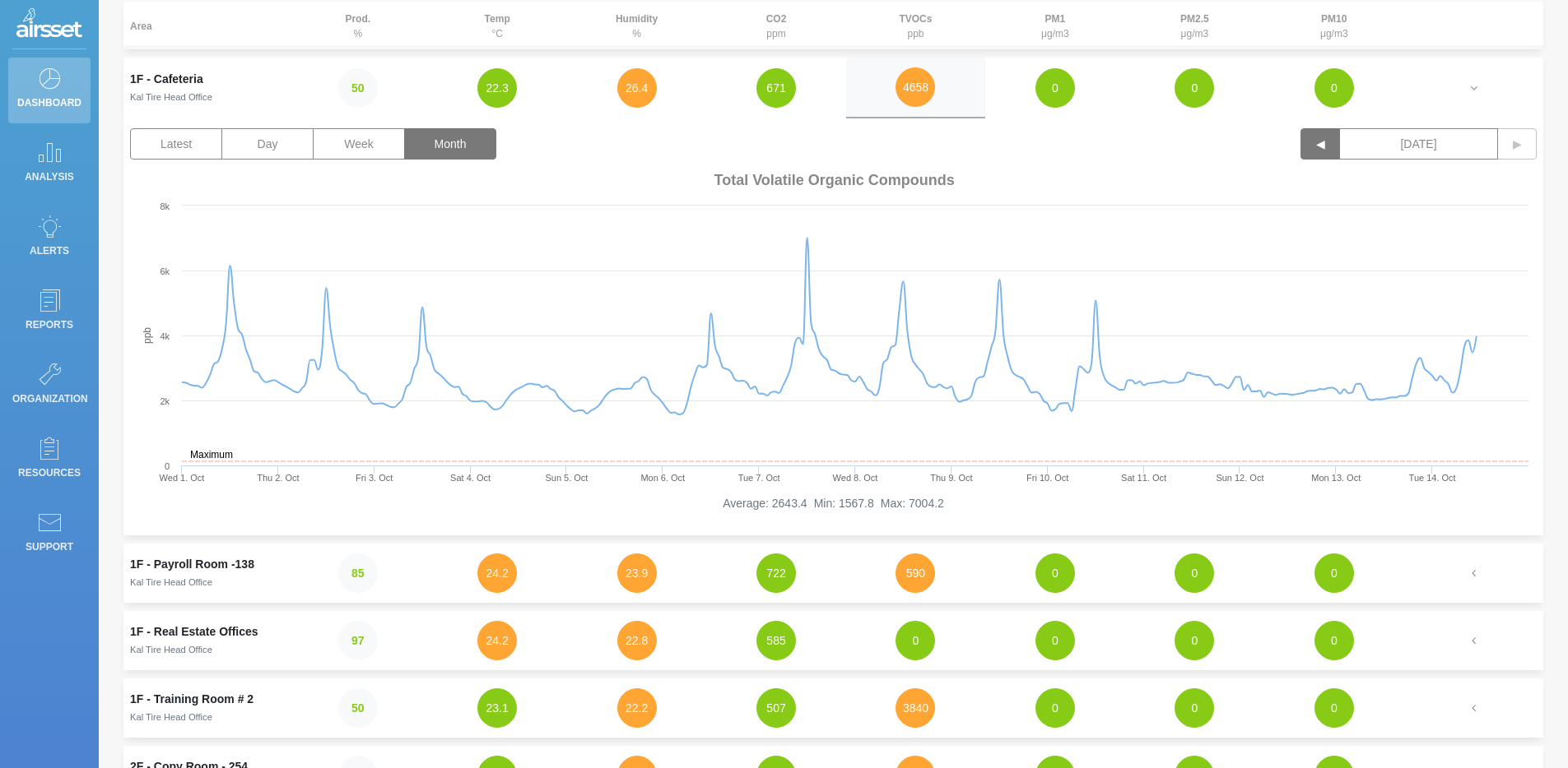
click at [1131, 145] on button "◀" at bounding box center [1320, 144] width 40 height 31
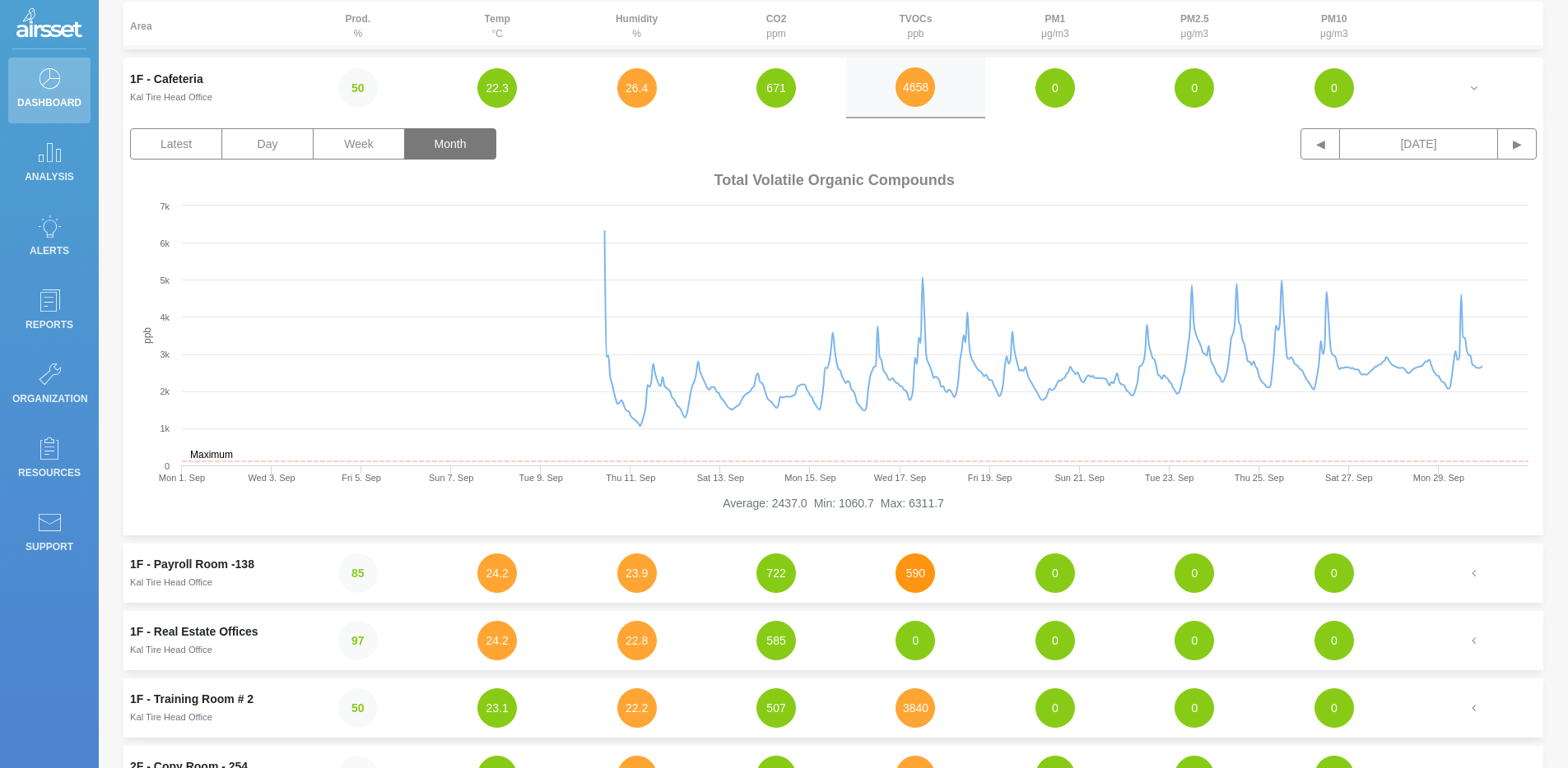
click at [922, 583] on button "590" at bounding box center [915, 573] width 40 height 40
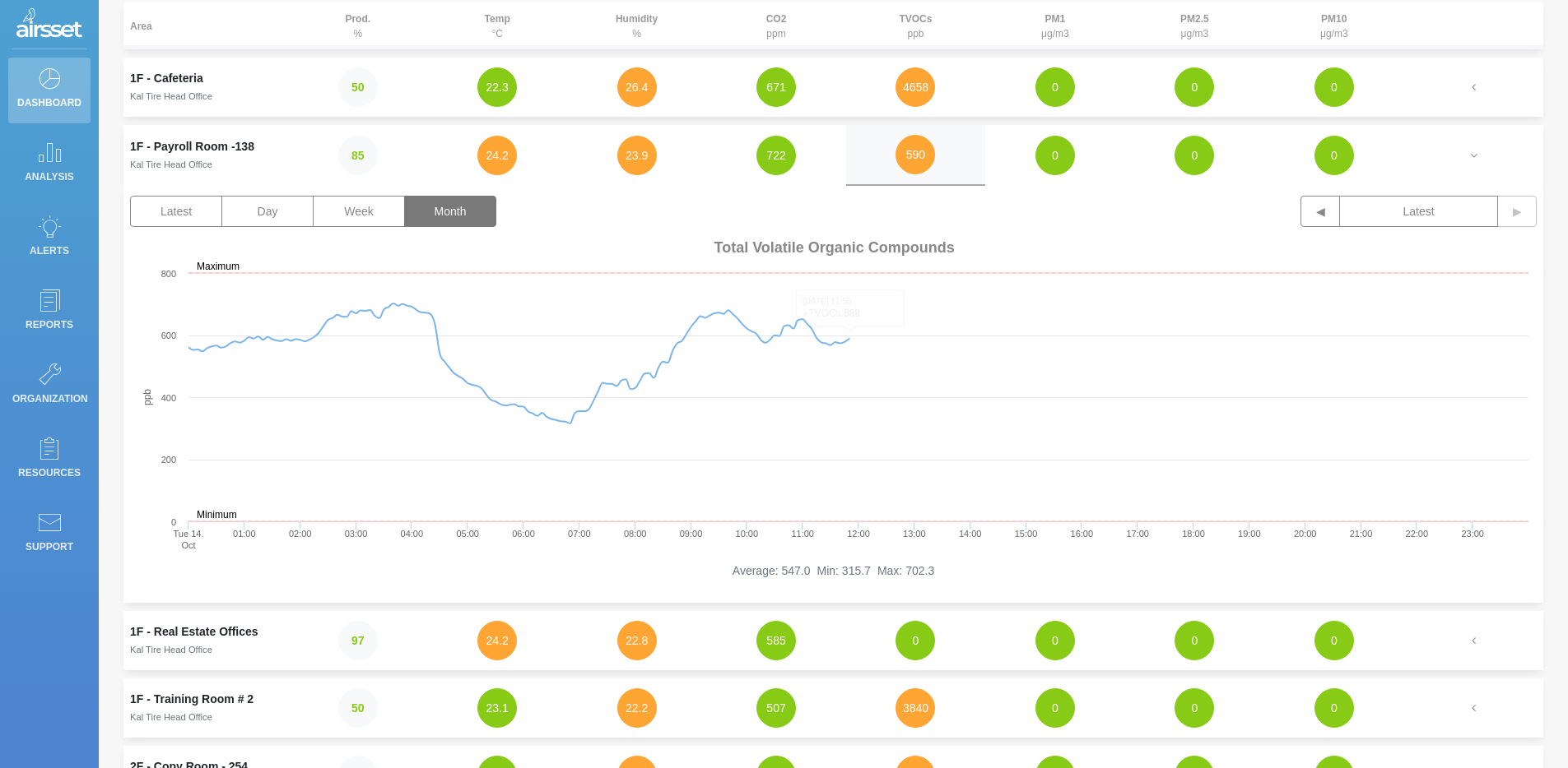
click at [473, 215] on button "Month" at bounding box center [451, 212] width 92 height 31
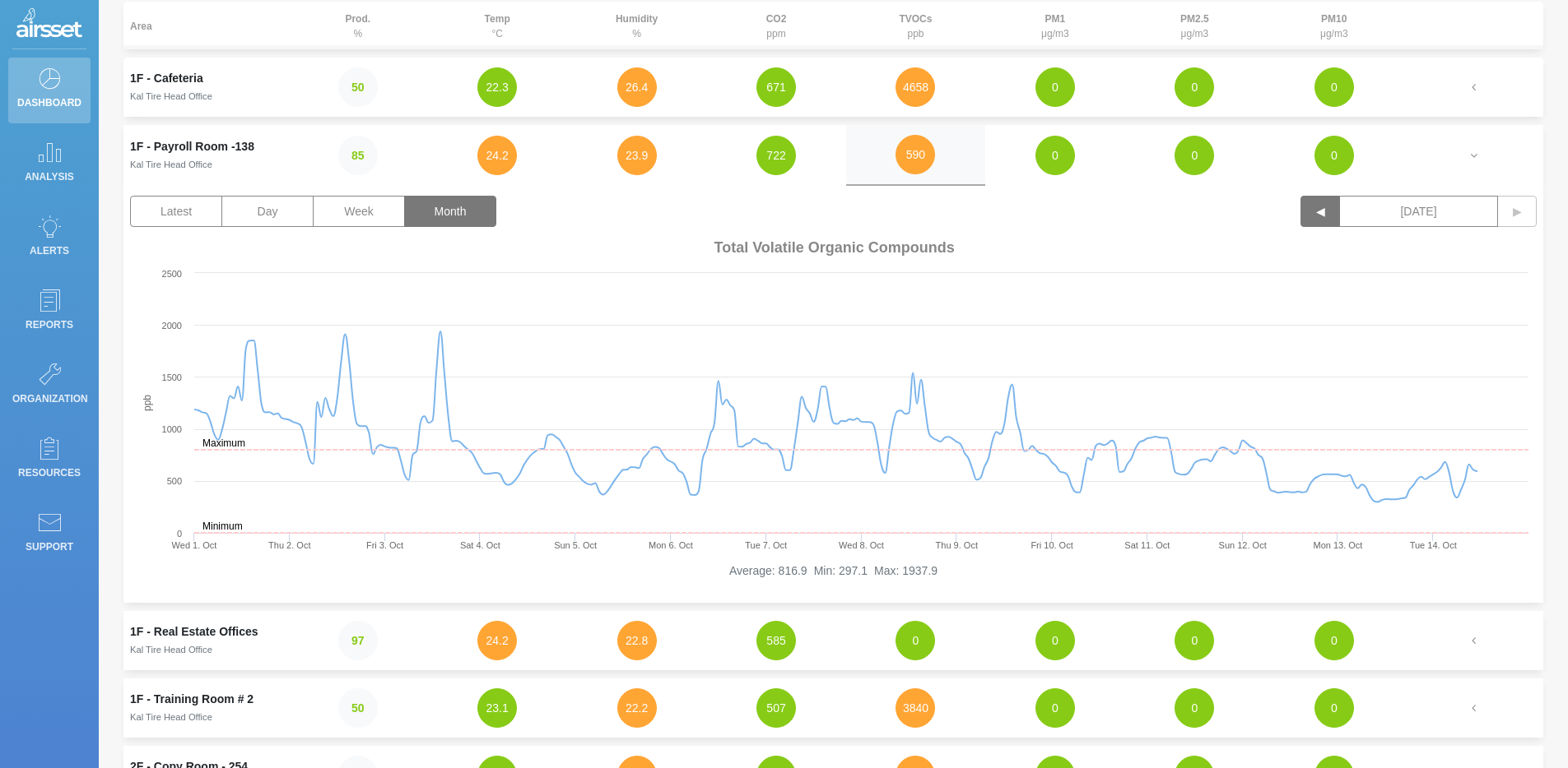
click at [1131, 210] on button "◀" at bounding box center [1320, 212] width 40 height 31
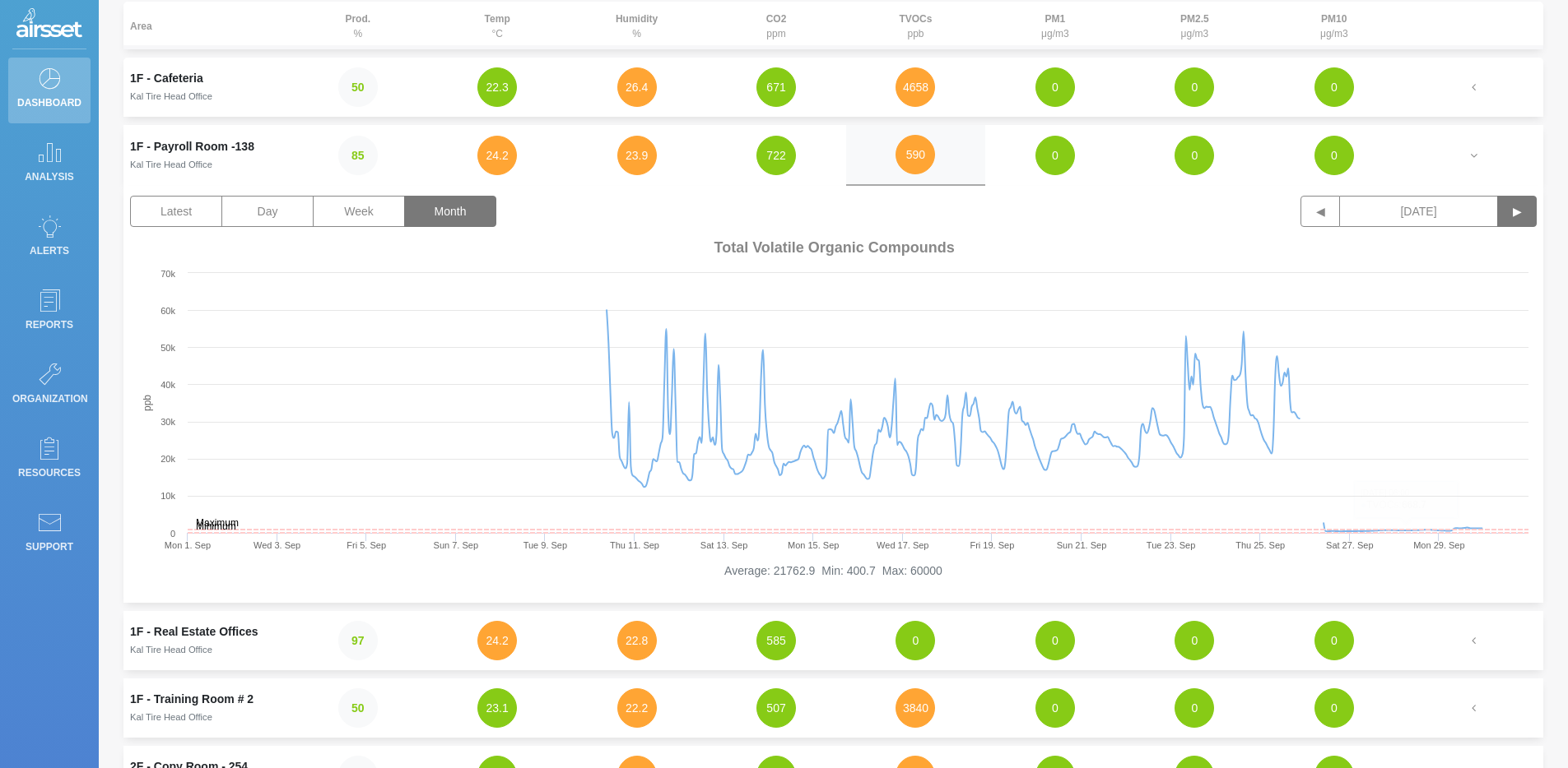
click at [1131, 222] on button "▶" at bounding box center [1516, 212] width 40 height 31
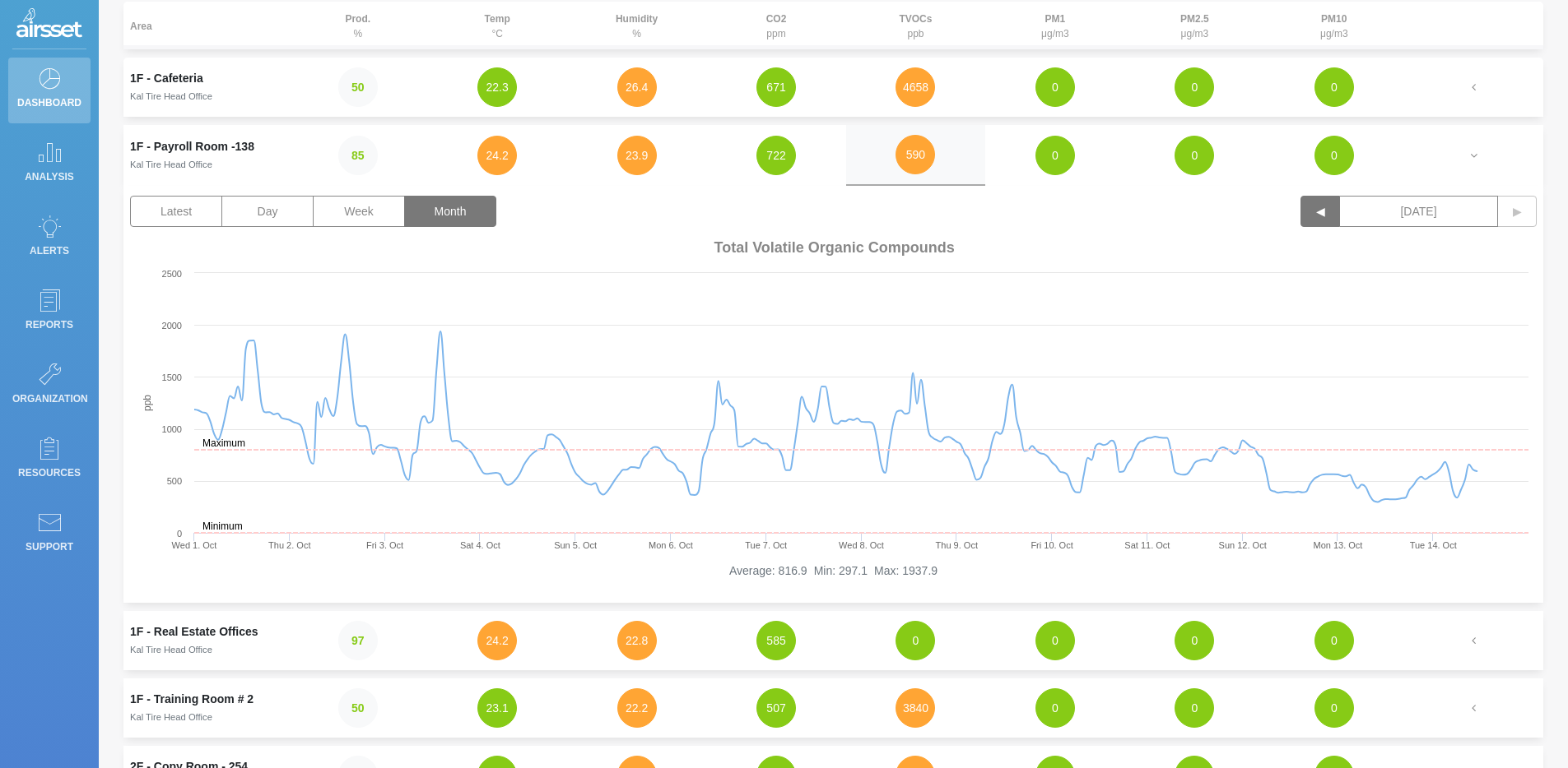
click at [1131, 211] on button "◀" at bounding box center [1320, 212] width 40 height 31
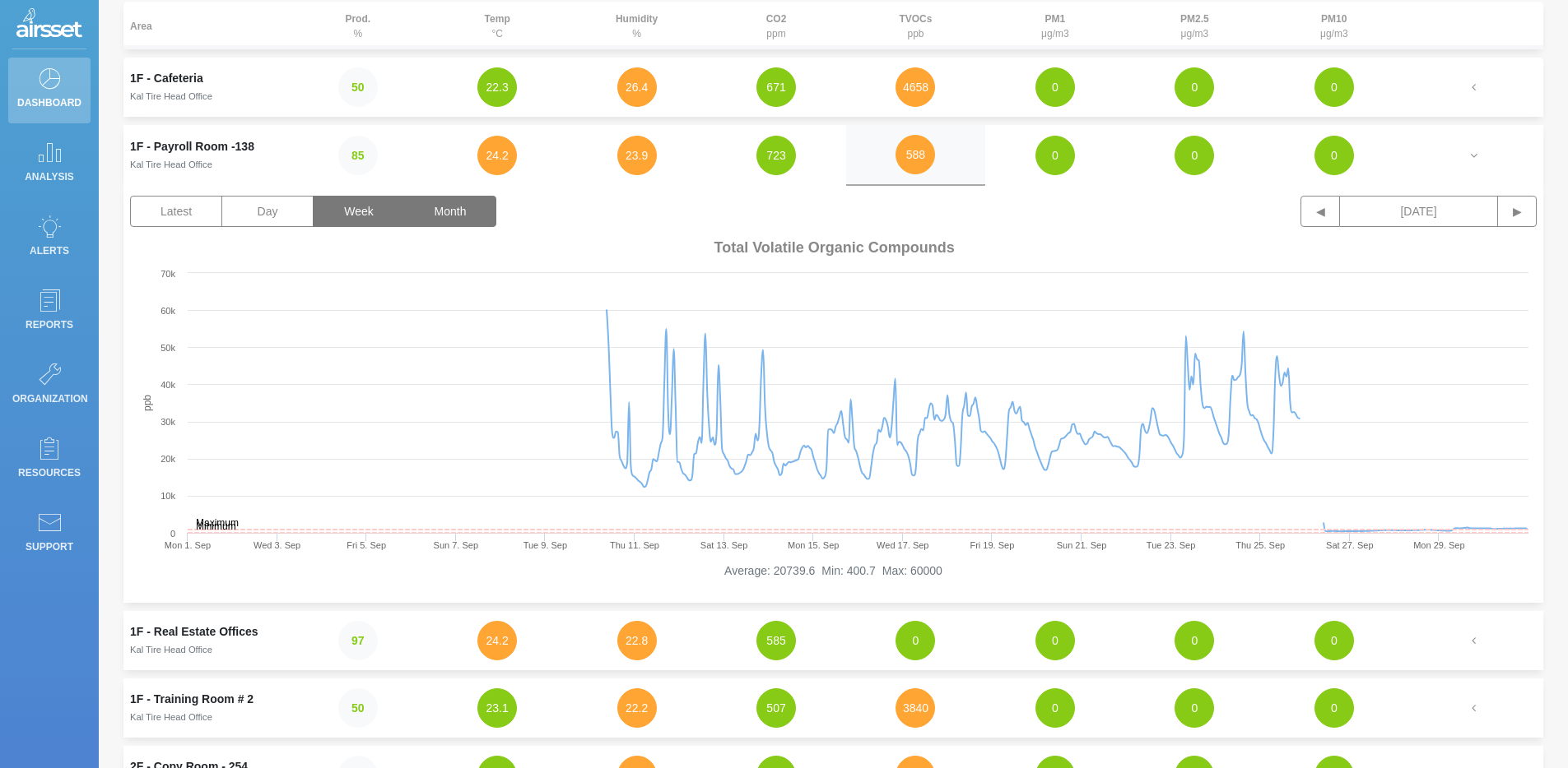
click at [368, 220] on button "Week" at bounding box center [358, 212] width 92 height 31
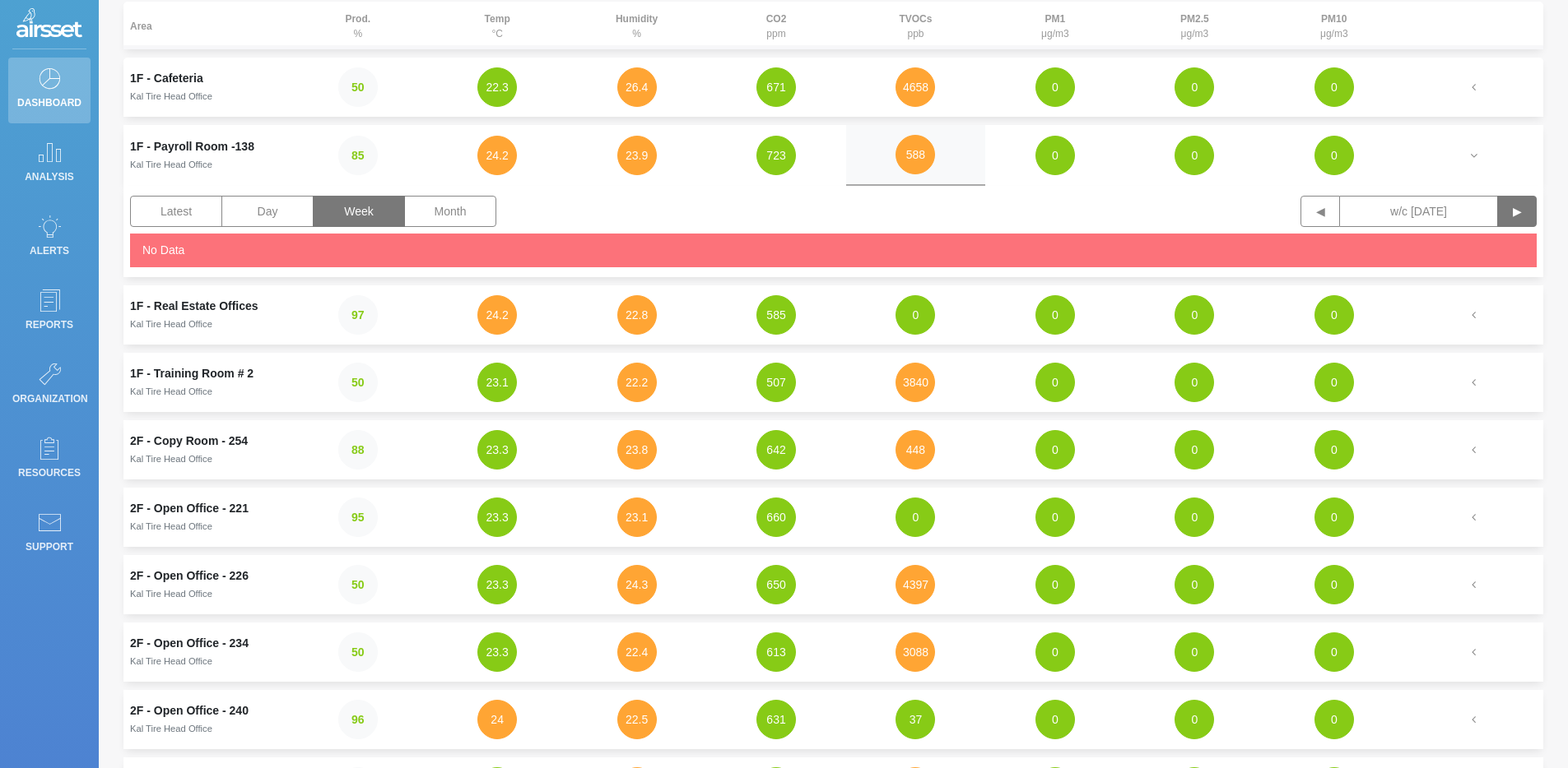
click at [1131, 217] on button "▶" at bounding box center [1516, 212] width 40 height 31
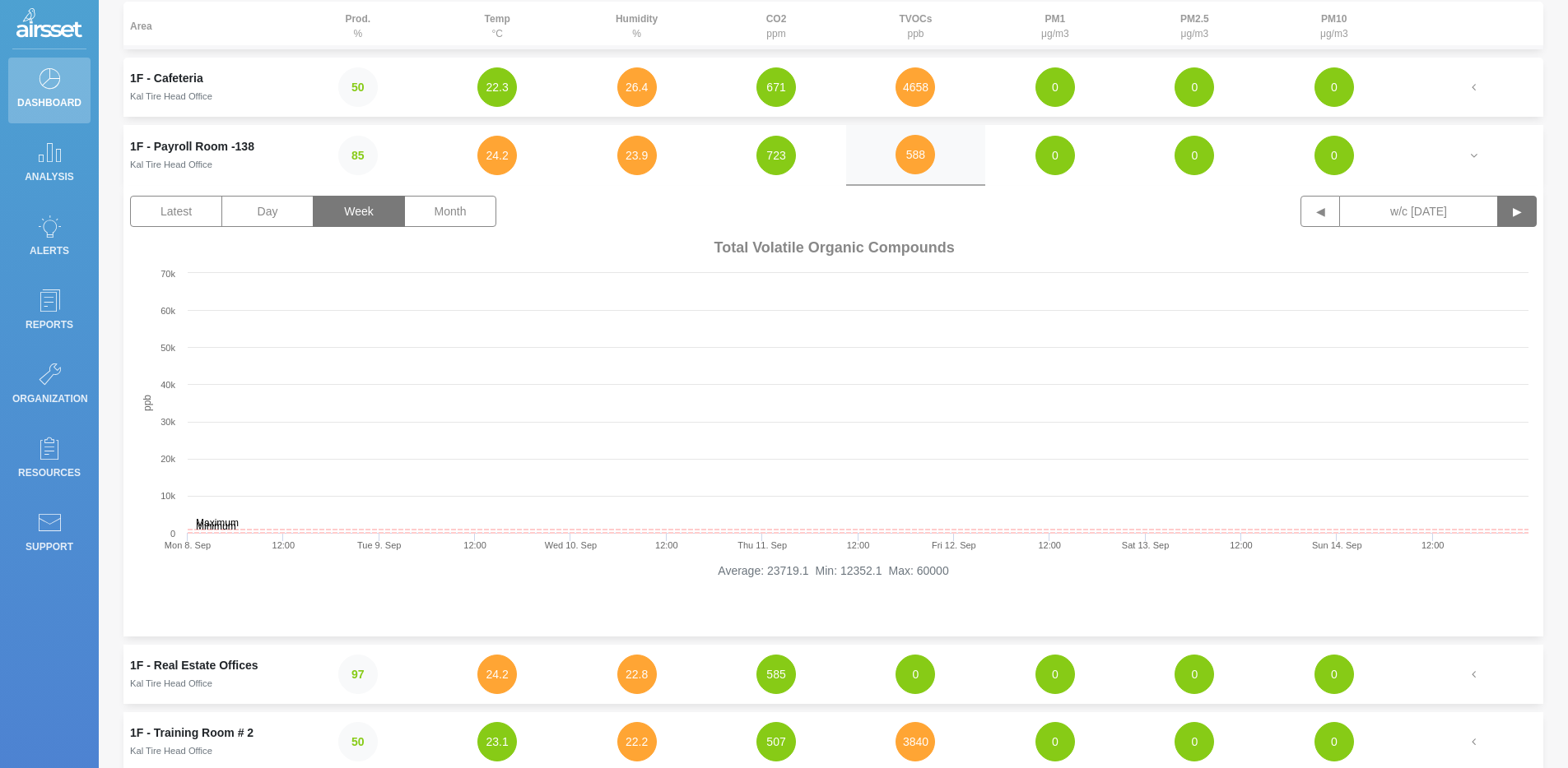
click at [1131, 217] on button "▶" at bounding box center [1516, 212] width 40 height 31
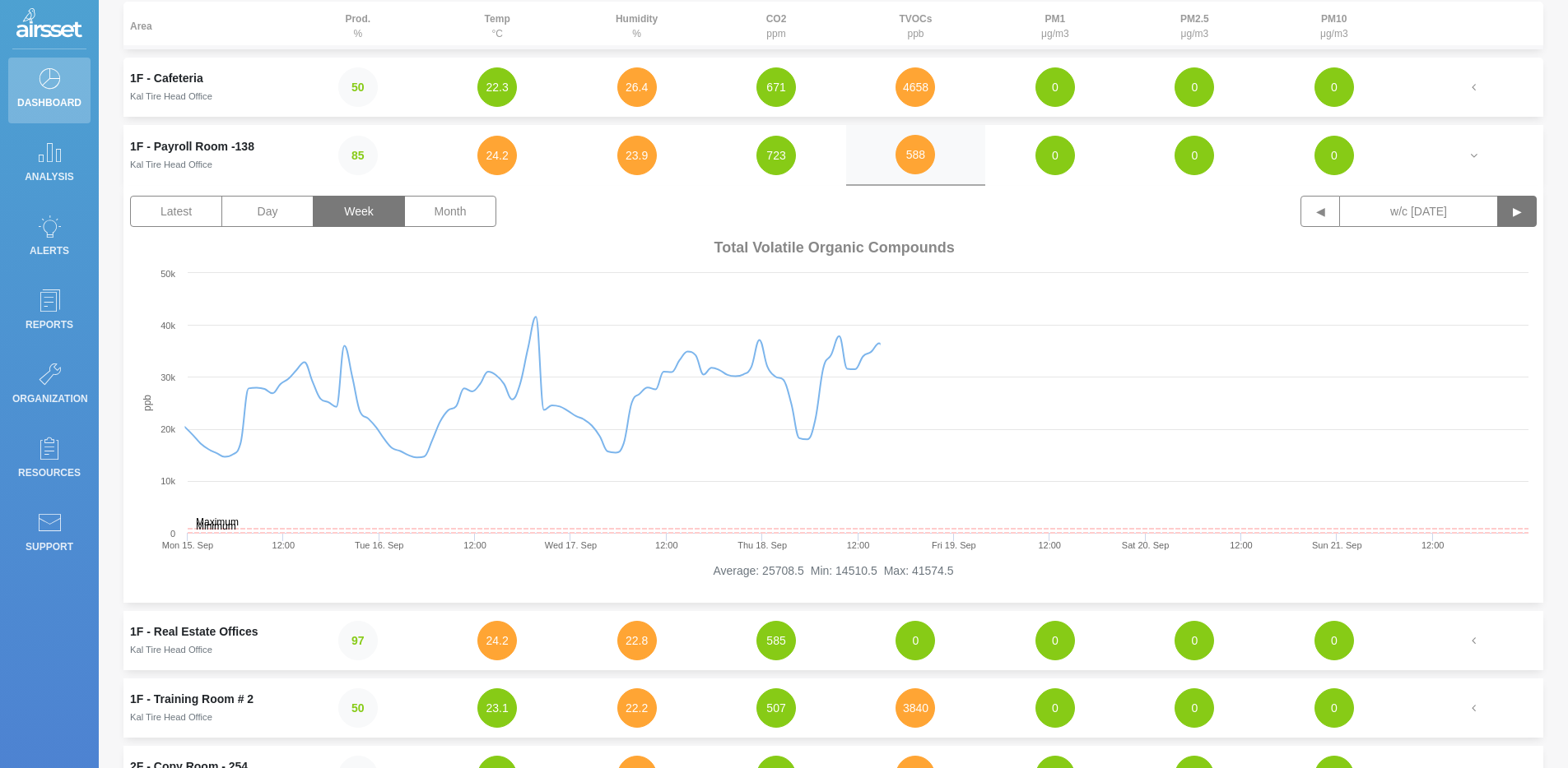
click at [1131, 216] on button "▶" at bounding box center [1516, 212] width 40 height 31
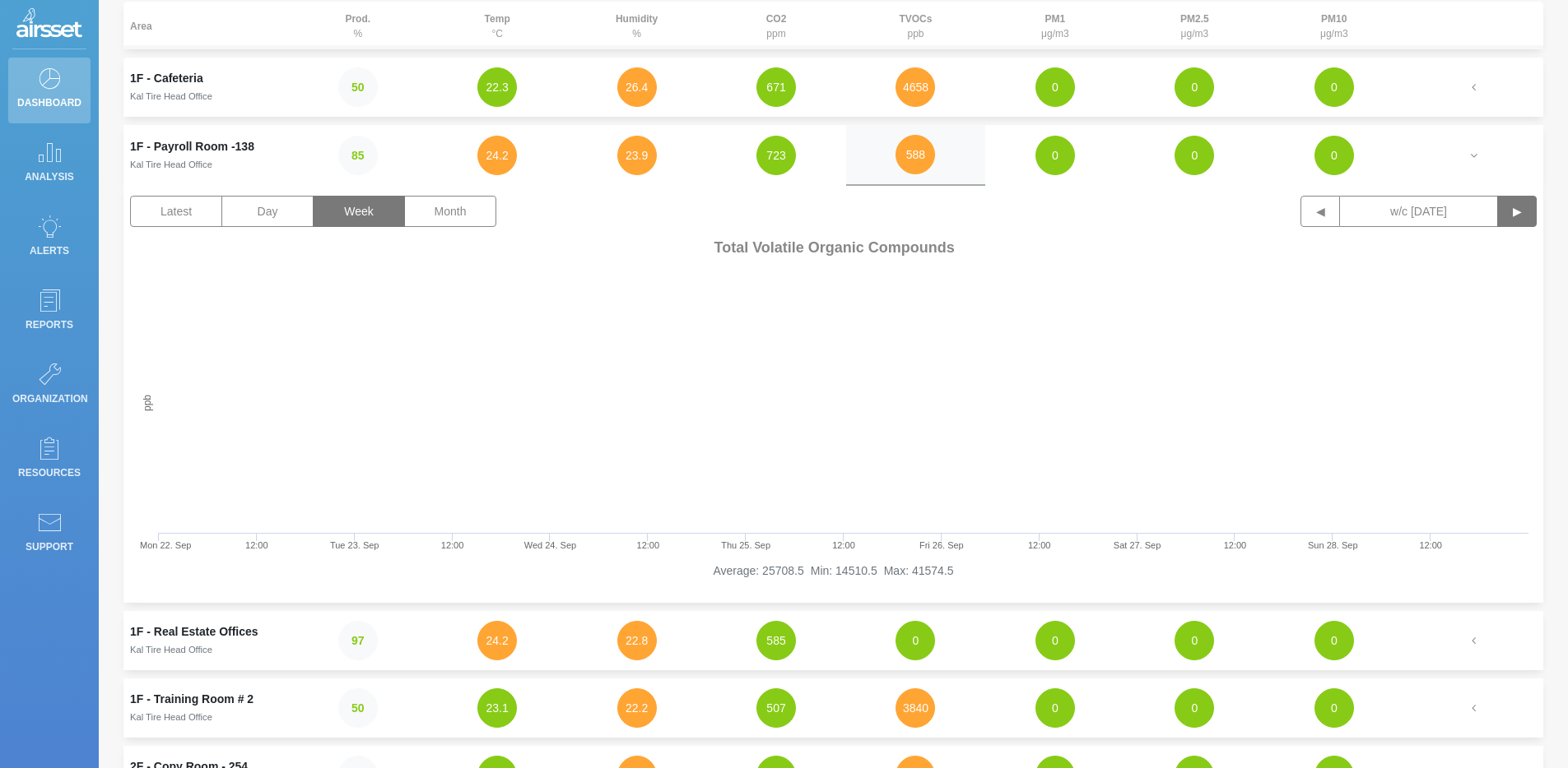
click at [1131, 215] on button "▶" at bounding box center [1516, 212] width 40 height 31
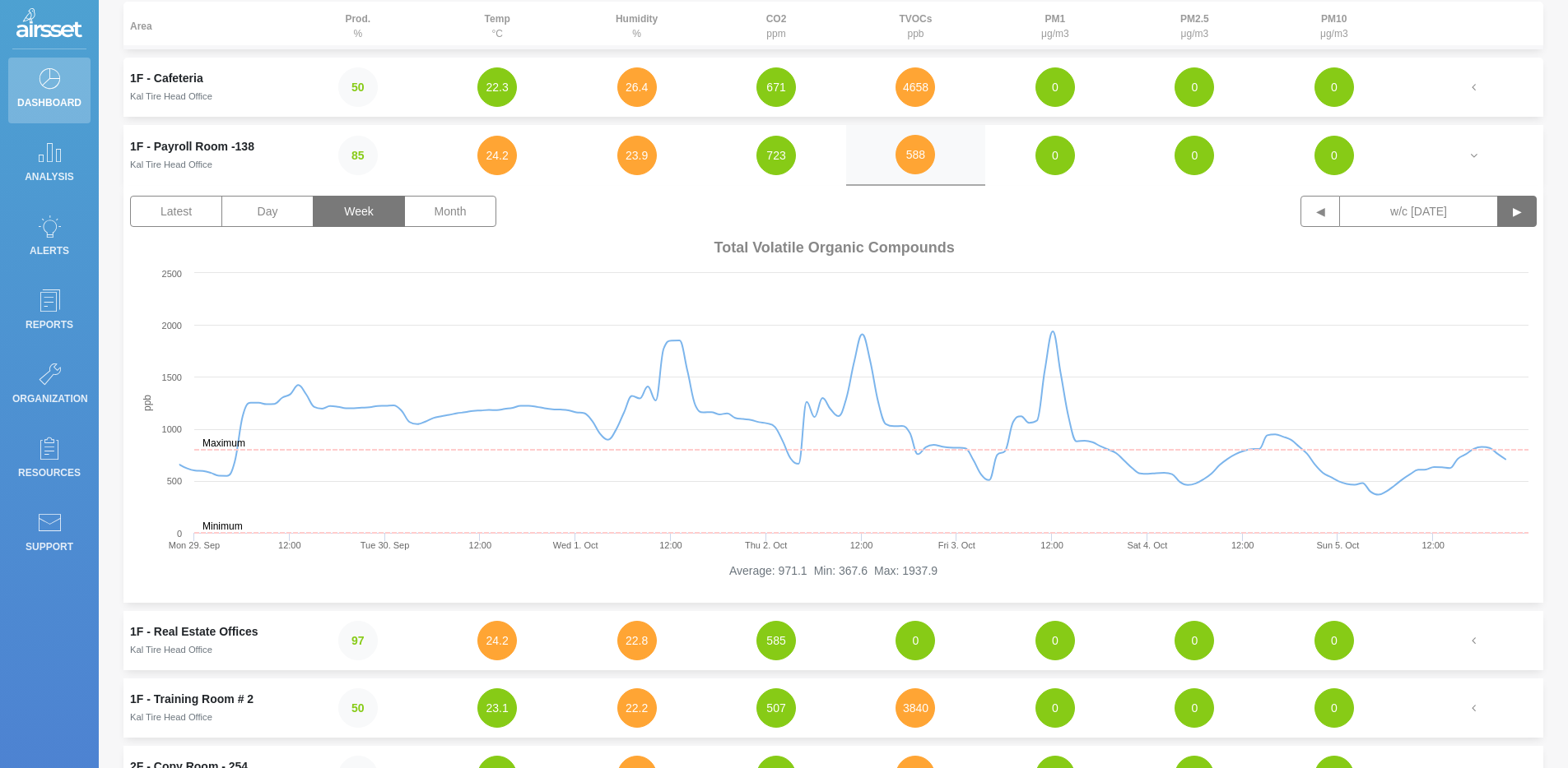
click at [1131, 215] on button "▶" at bounding box center [1516, 212] width 40 height 31
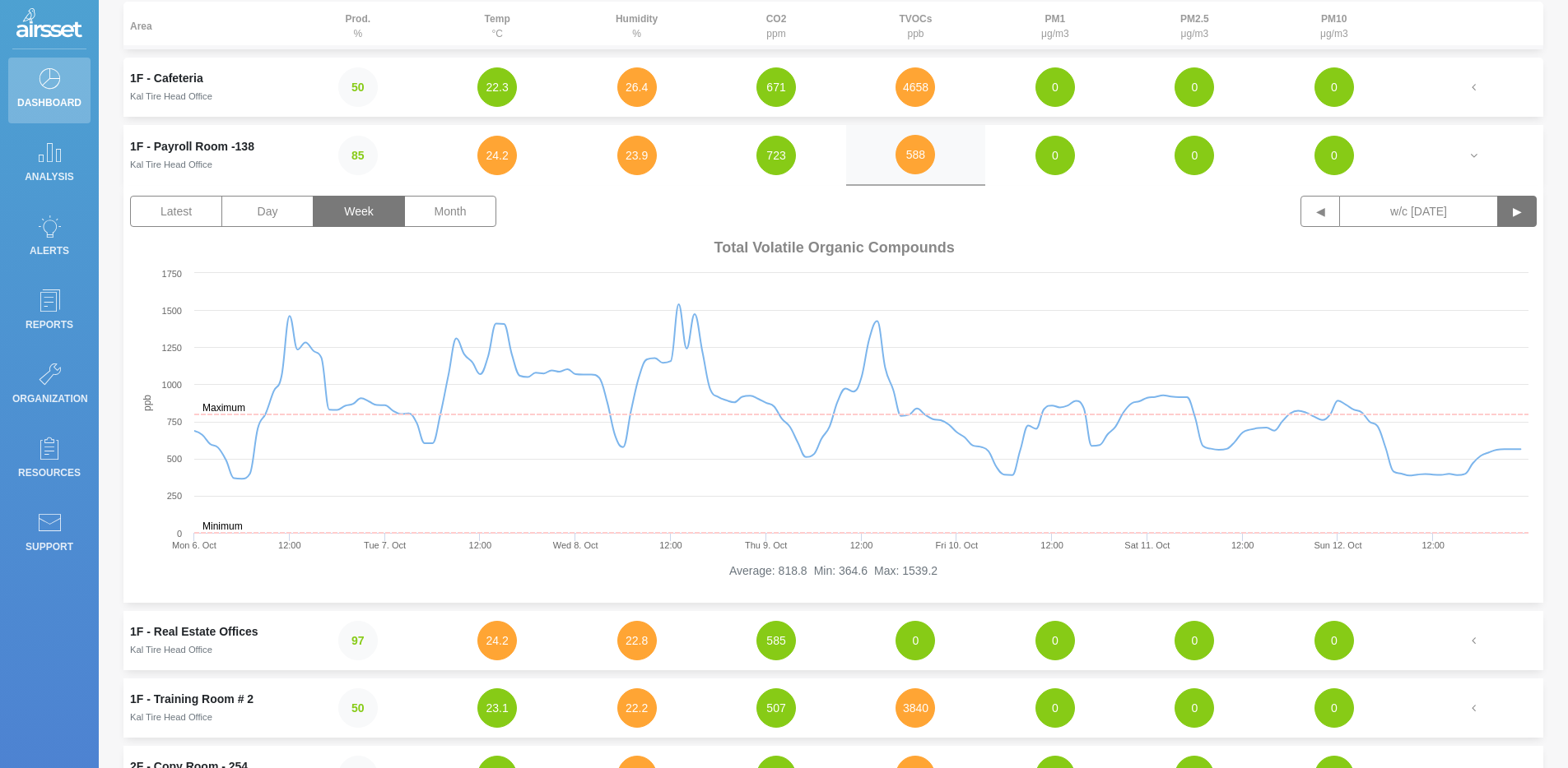
click at [1131, 215] on button "▶" at bounding box center [1516, 212] width 40 height 31
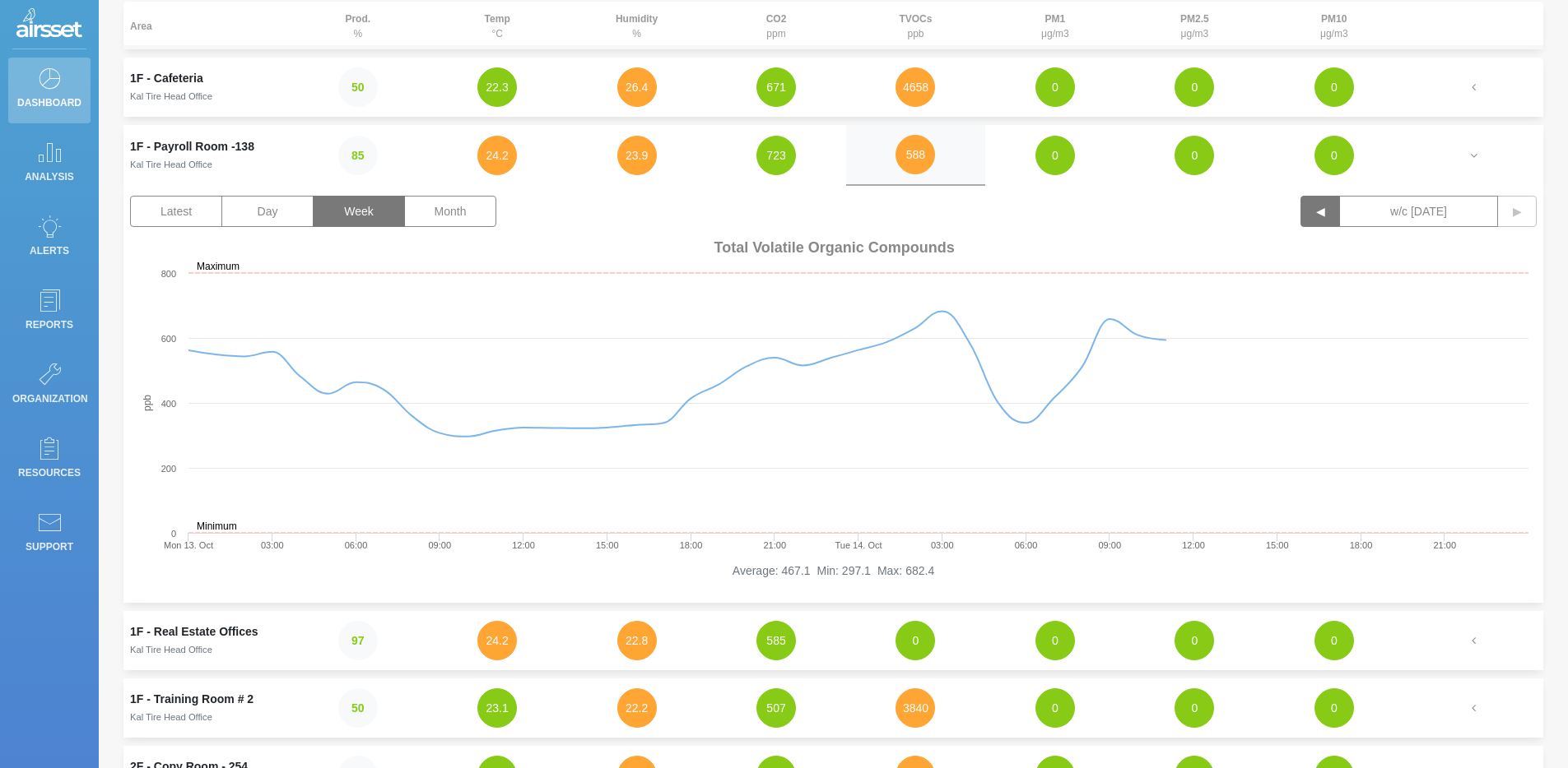
click at [1131, 205] on button "◀" at bounding box center [1320, 212] width 40 height 31
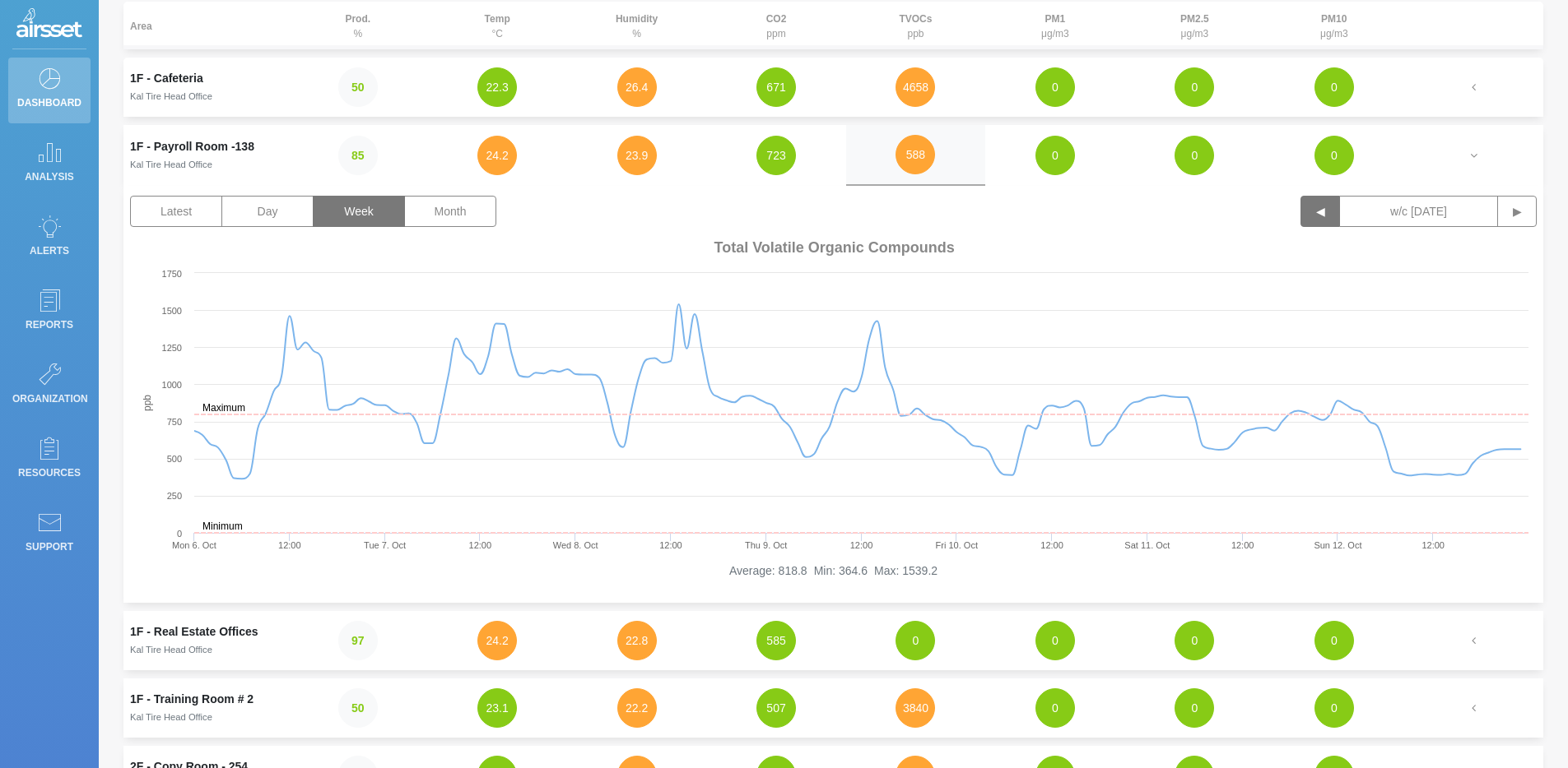
click at [1131, 205] on button "◀" at bounding box center [1320, 212] width 40 height 31
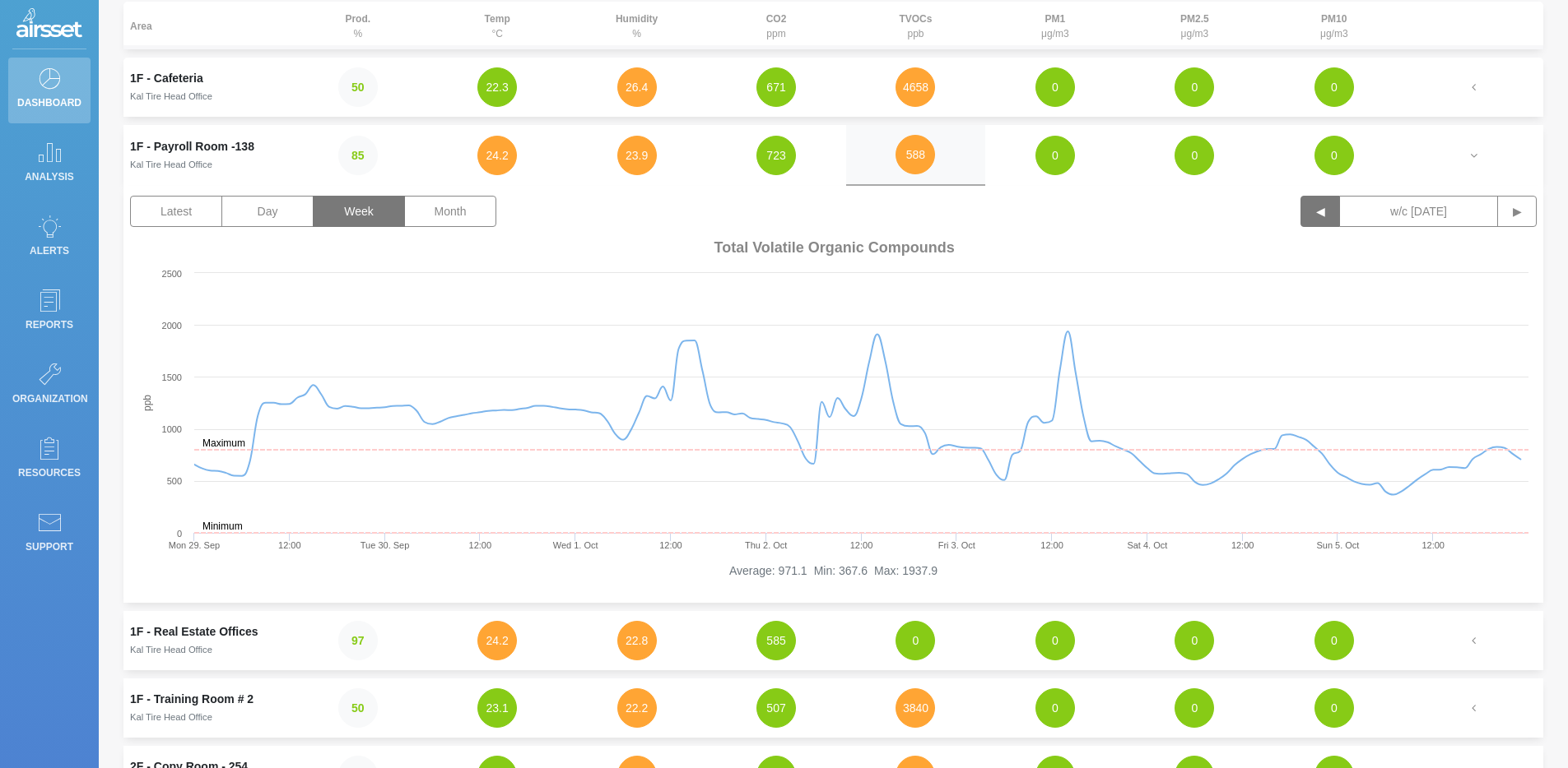
click at [1131, 205] on button "◀" at bounding box center [1320, 212] width 40 height 31
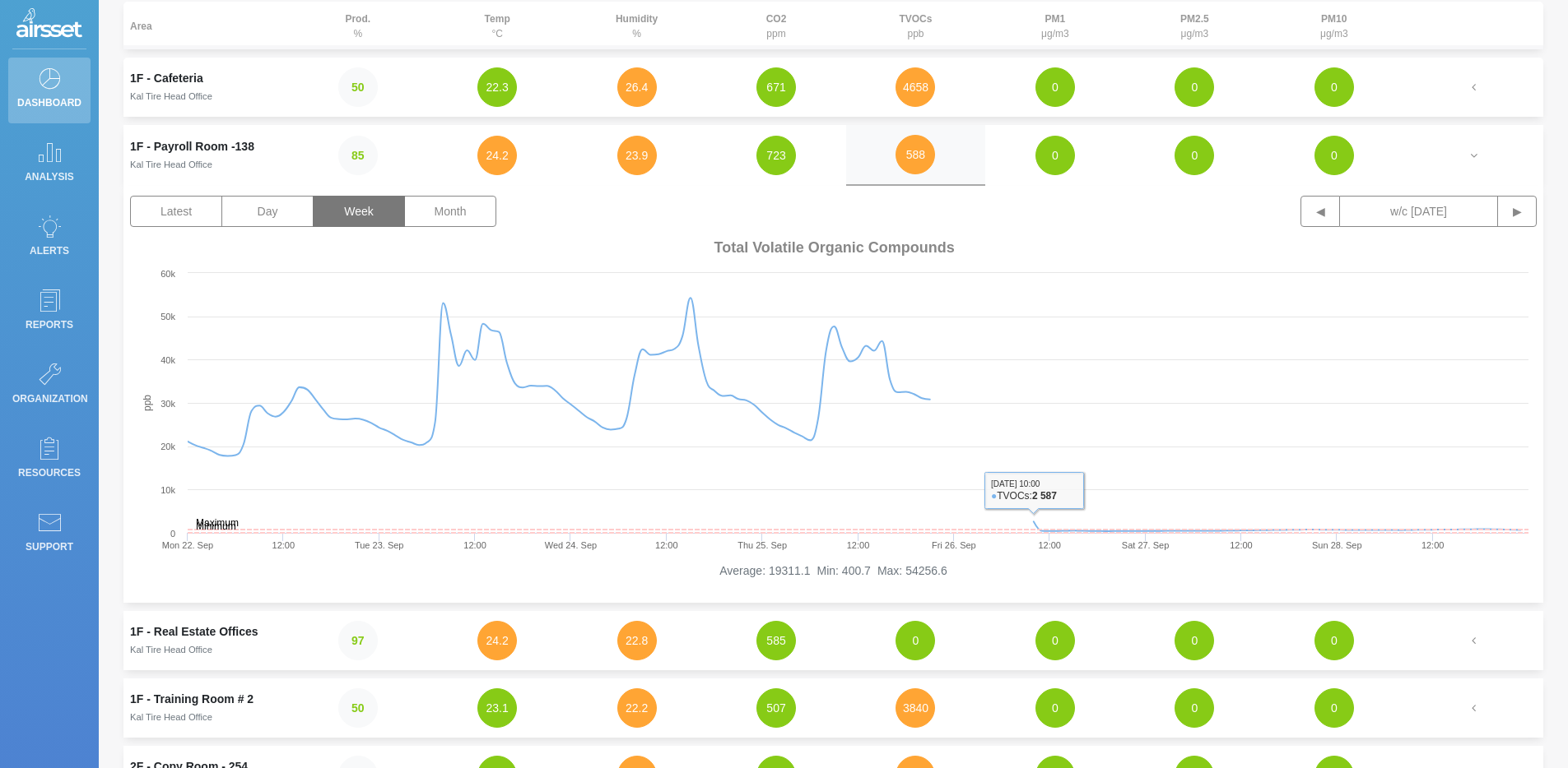
drag, startPoint x: 1108, startPoint y: 572, endPoint x: 1095, endPoint y: 557, distance: 19.8
click at [1108, 571] on div "Average: 19311.1 Min: 400.7 Max: 54256.6" at bounding box center [833, 577] width 1407 height 30
click at [1097, 436] on rect at bounding box center [833, 398] width 1407 height 329
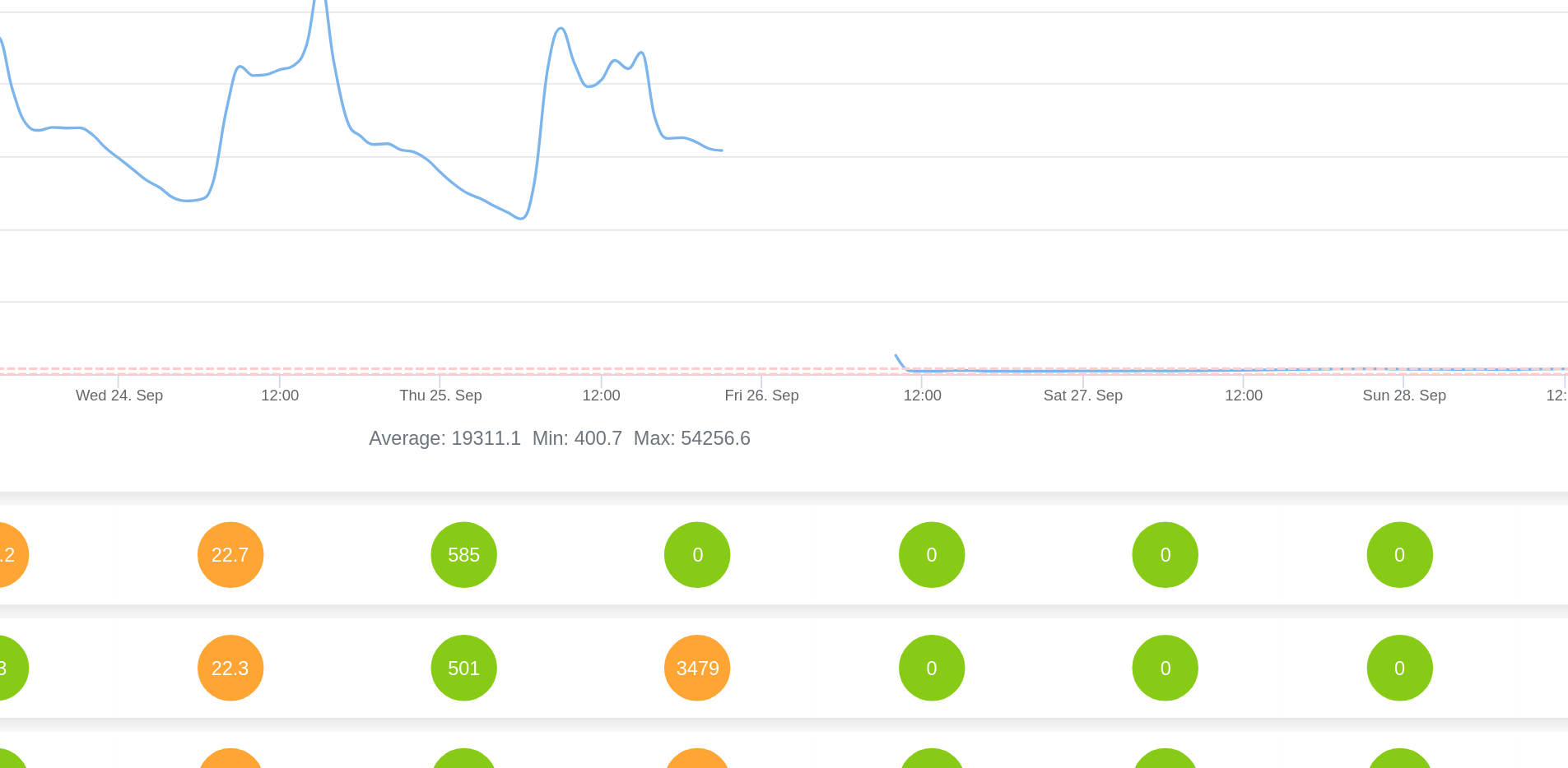
scroll to position [118, 0]
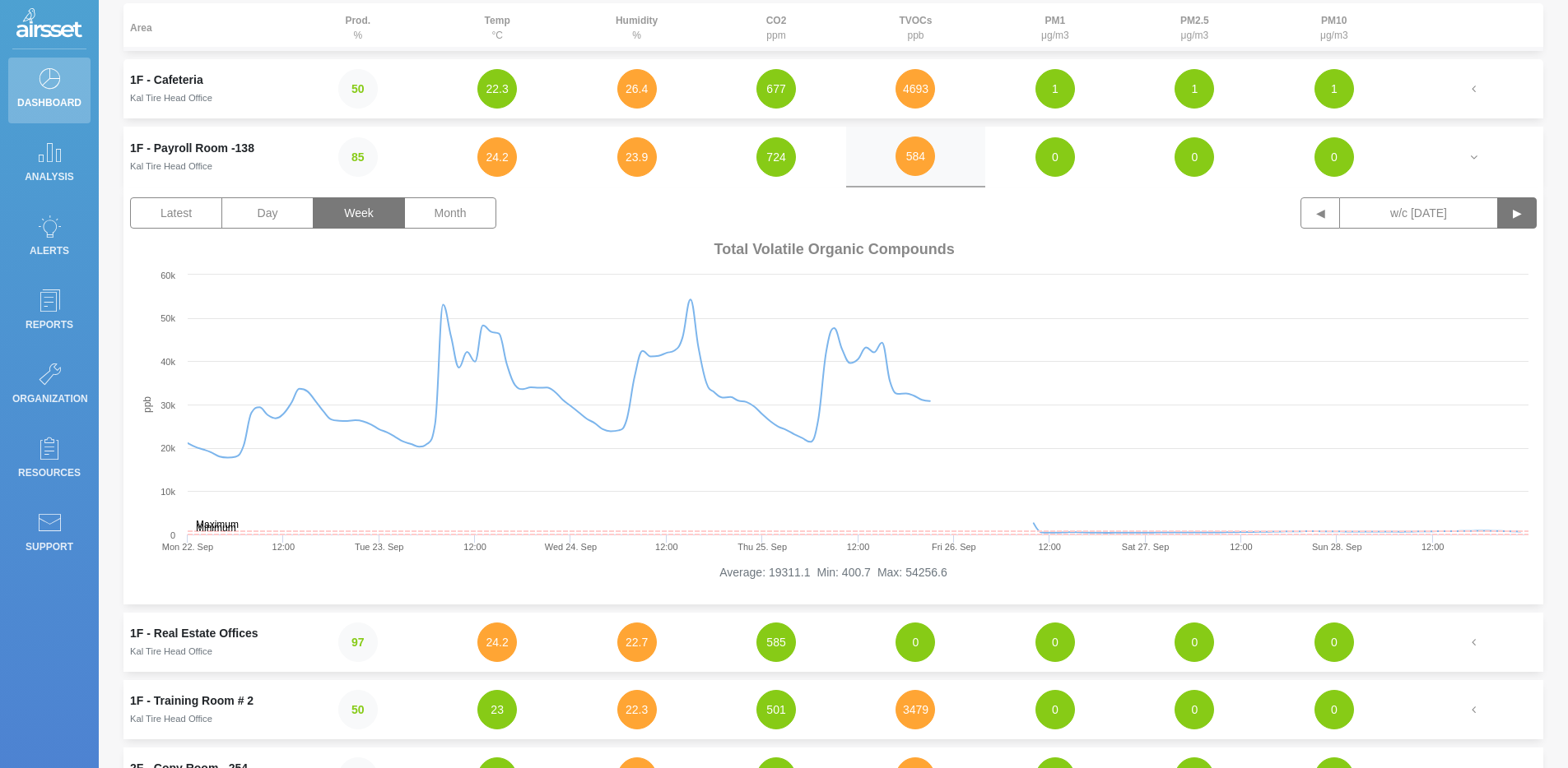
click at [1131, 220] on button "▶" at bounding box center [1516, 213] width 40 height 31
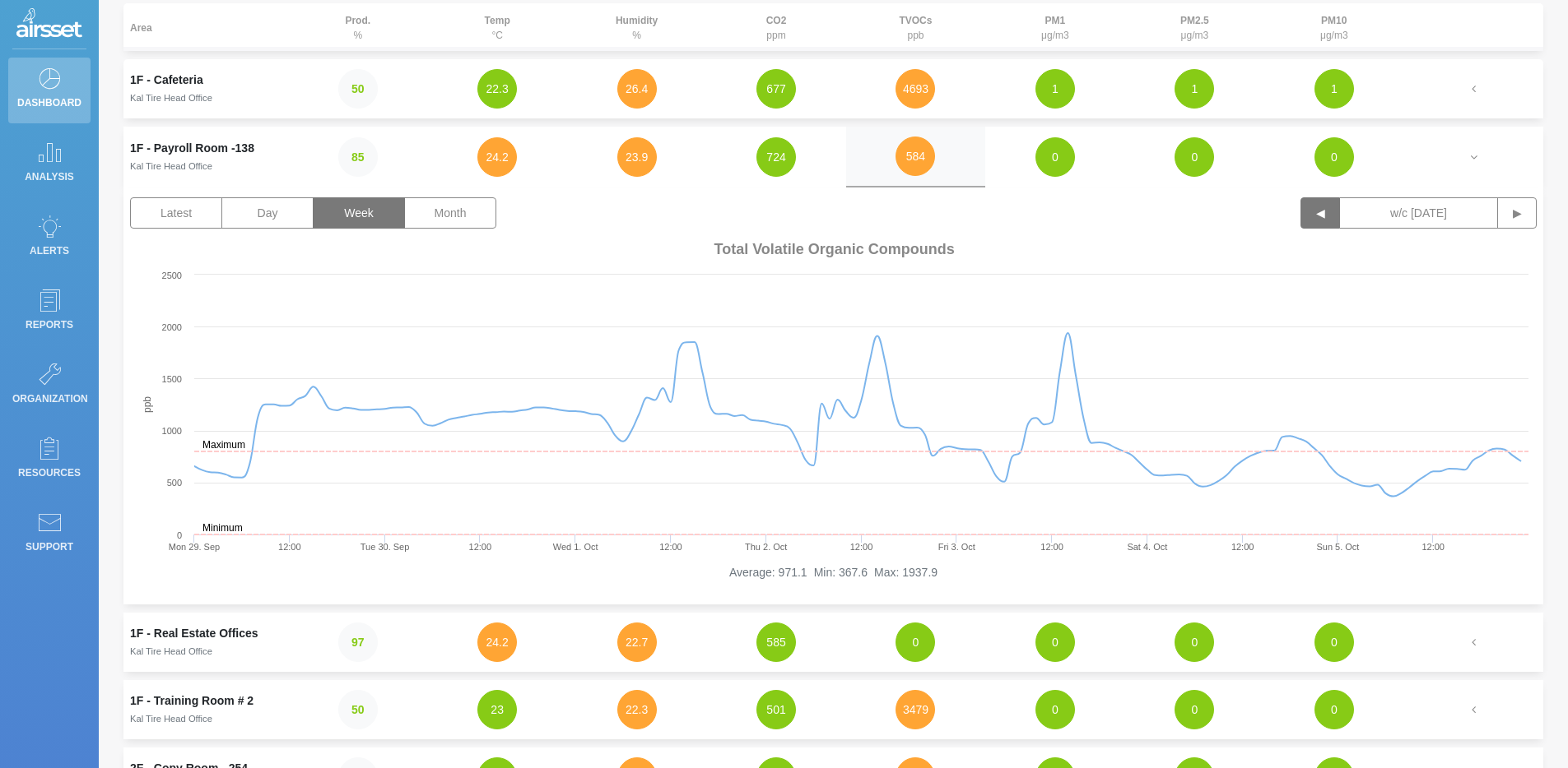
click at [1131, 204] on button "◀" at bounding box center [1320, 213] width 40 height 31
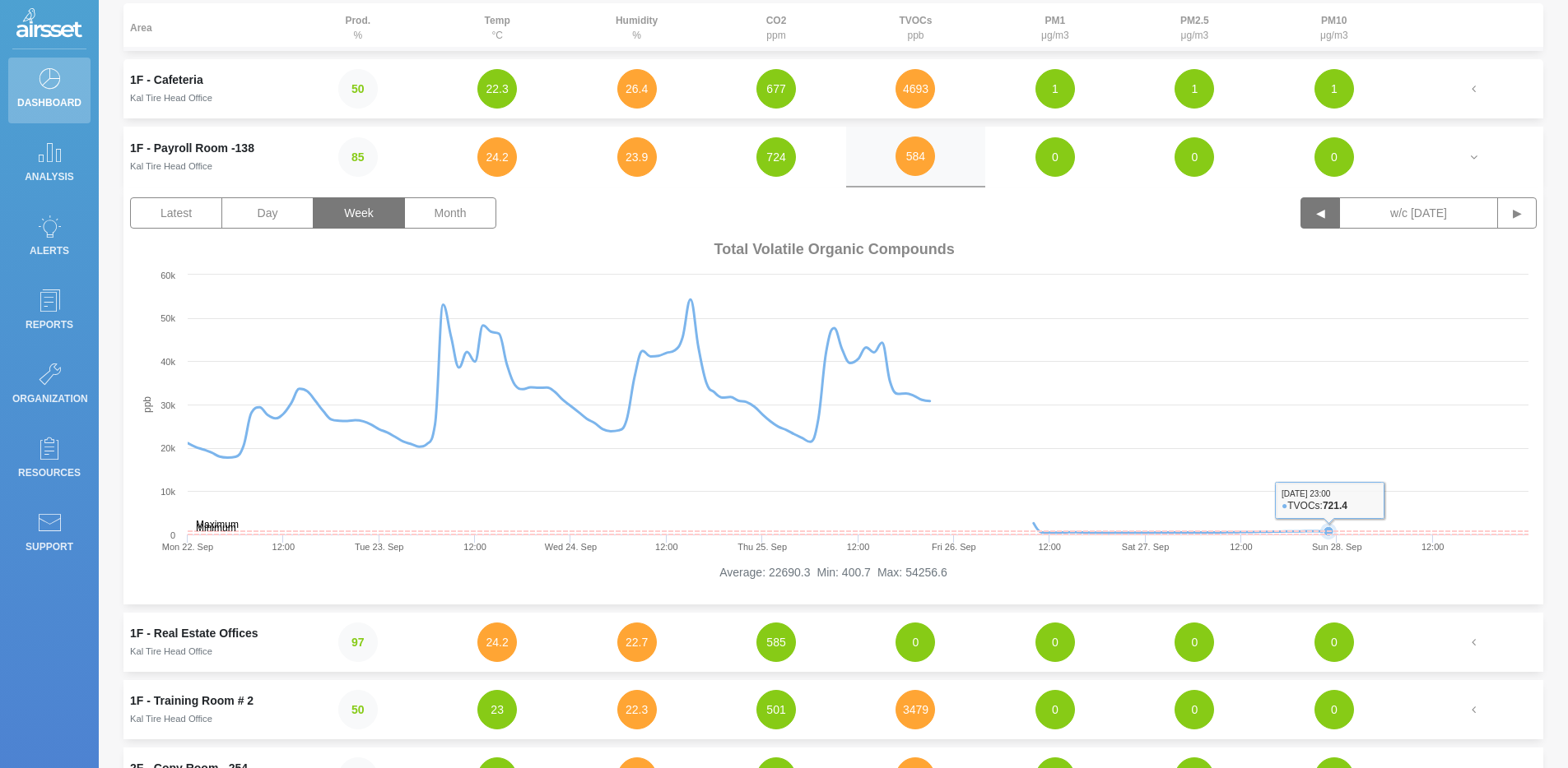
click at [1131, 510] on rect at bounding box center [833, 400] width 1407 height 329
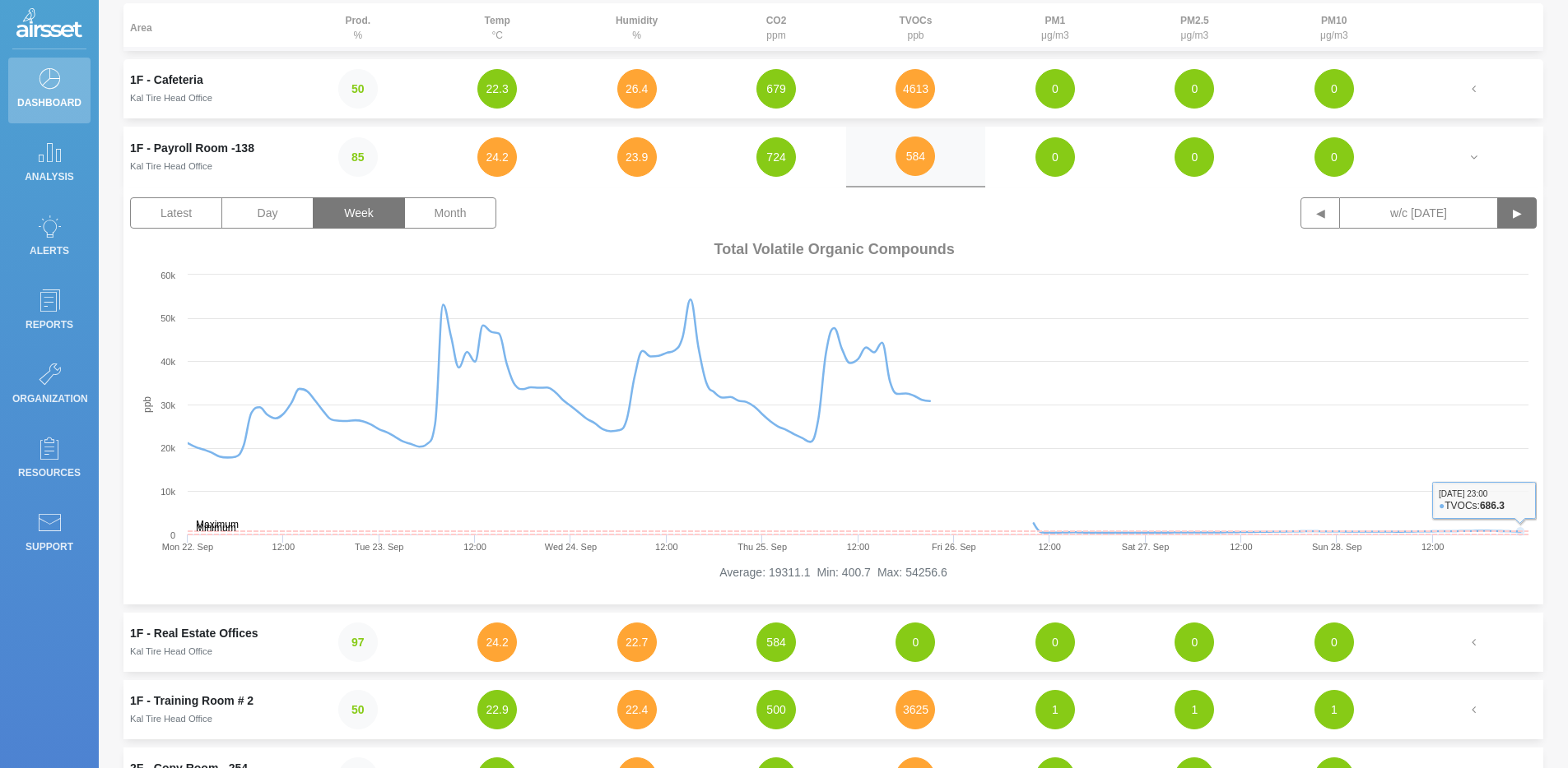
click at [1131, 221] on button "▶" at bounding box center [1516, 213] width 40 height 31
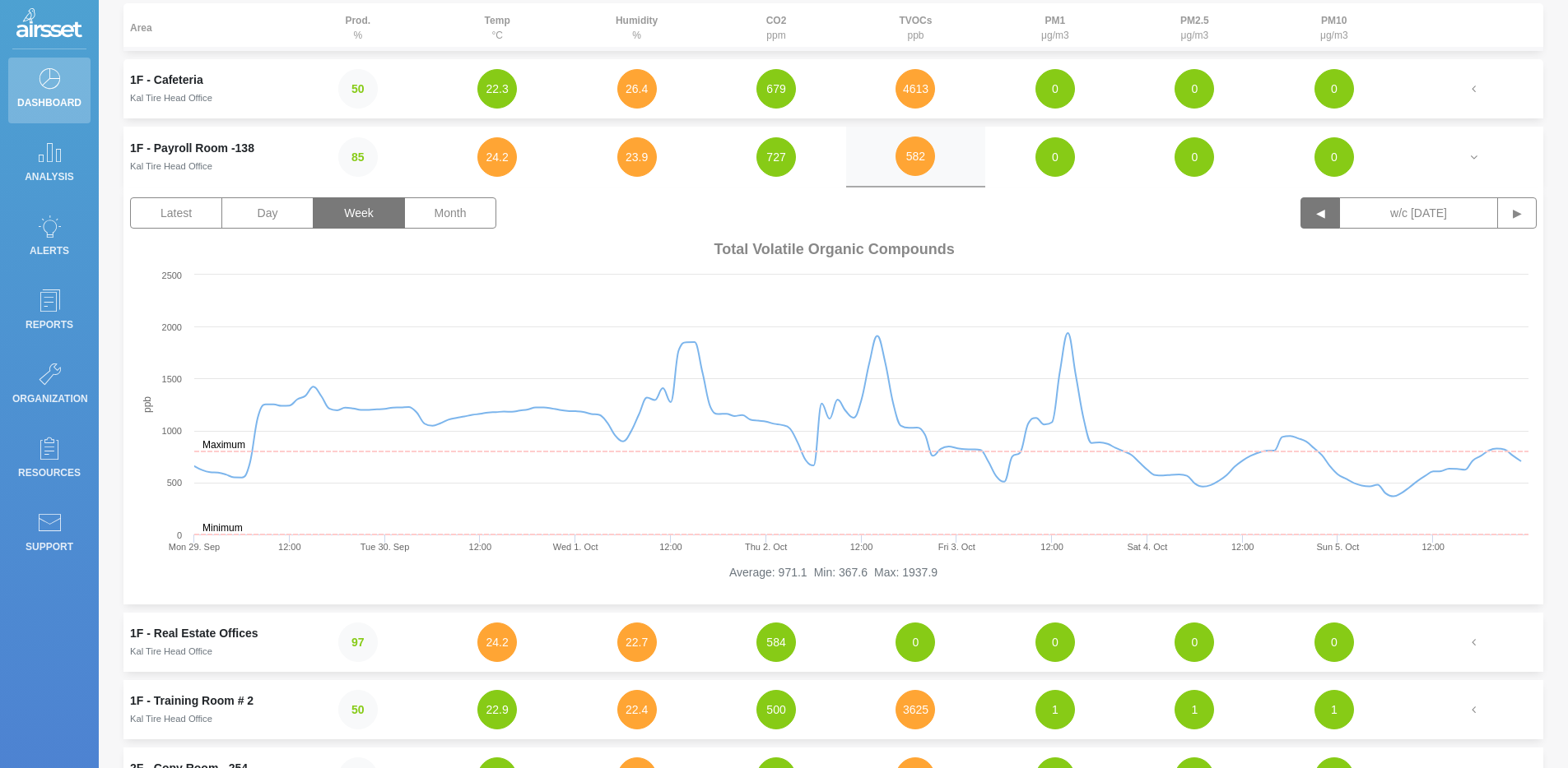
click at [1131, 210] on button "◀" at bounding box center [1320, 213] width 40 height 31
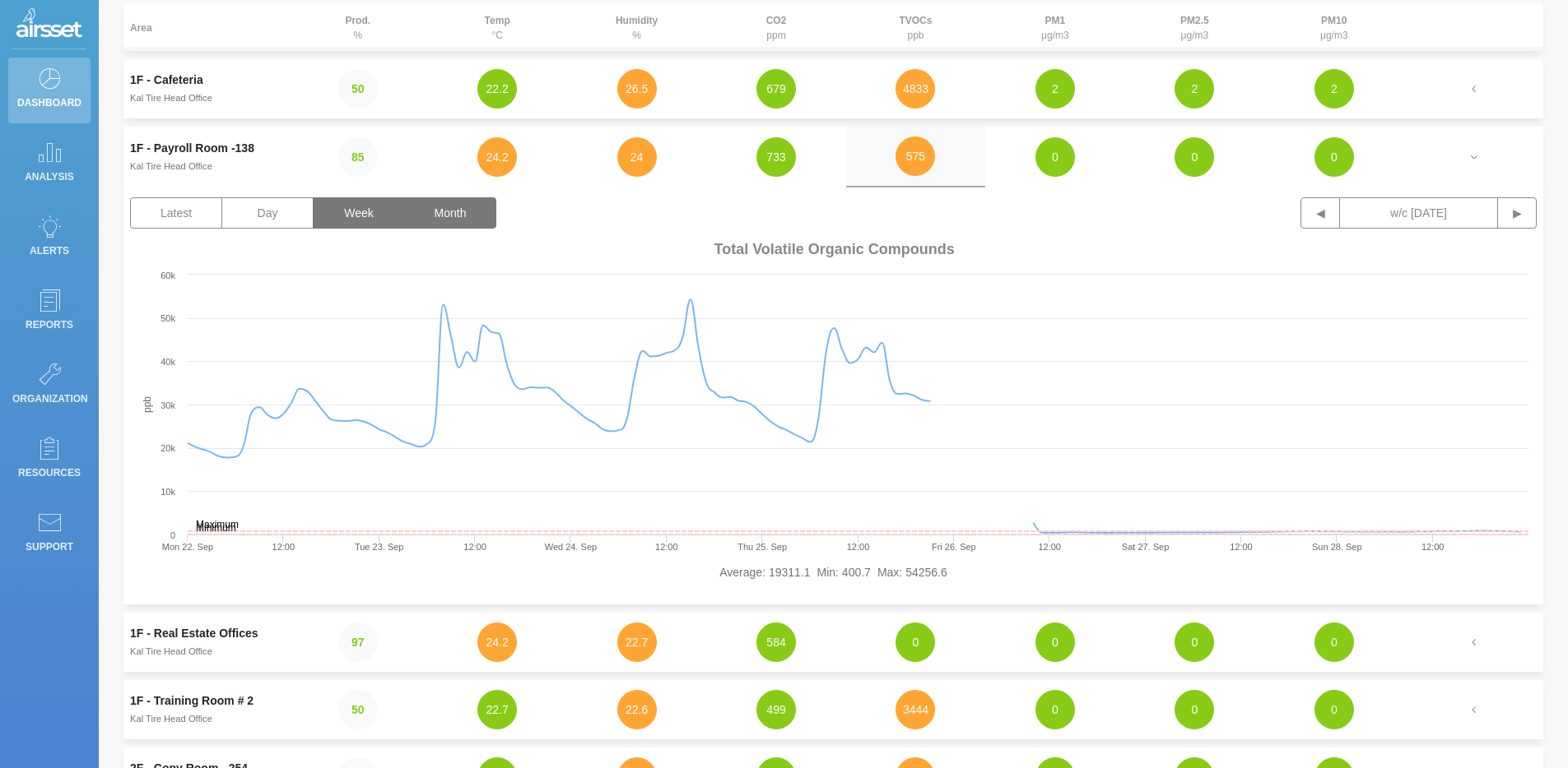
click at [460, 213] on button "Month" at bounding box center [451, 213] width 92 height 31
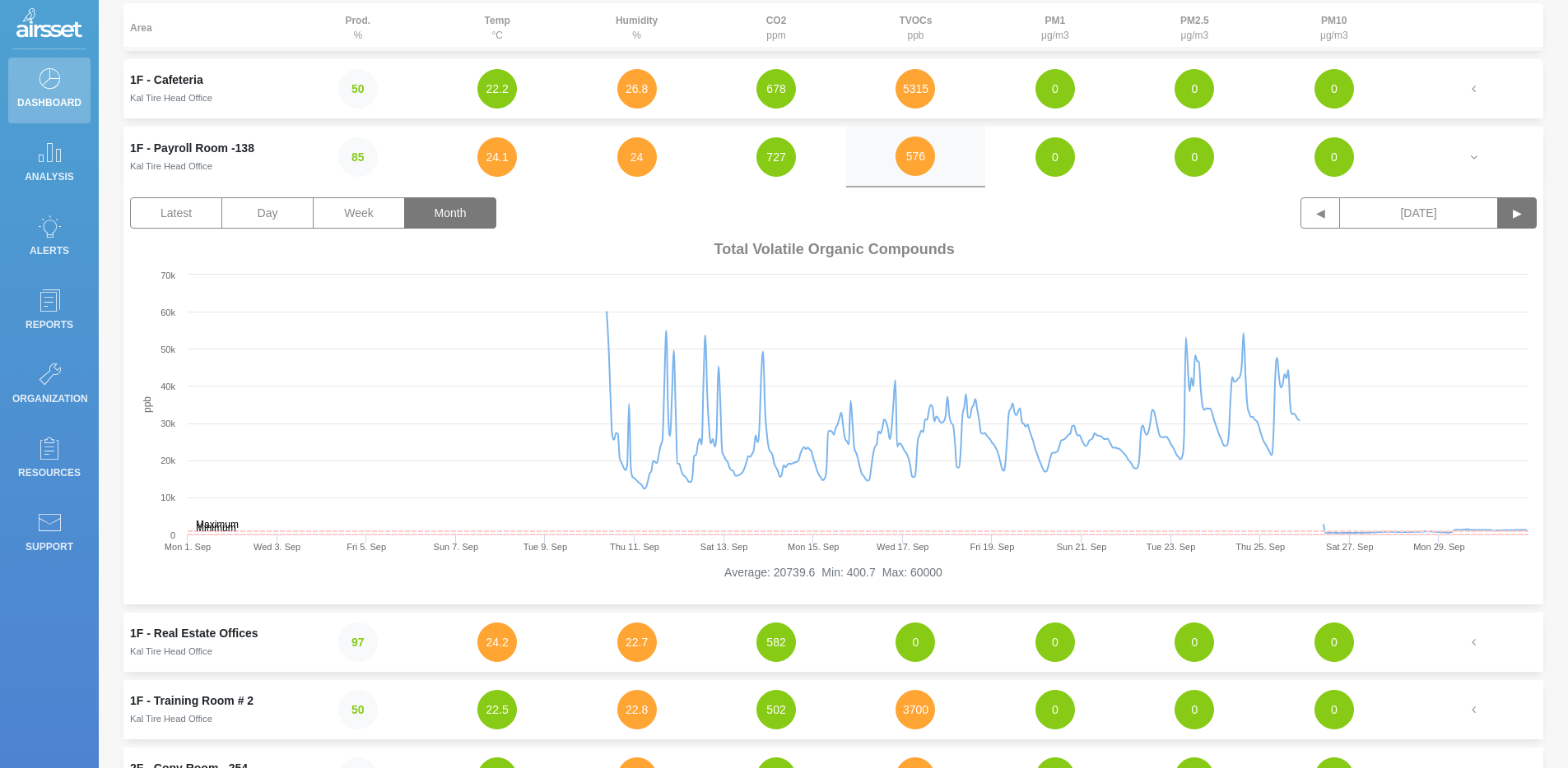
click at [1131, 213] on button "▶" at bounding box center [1516, 213] width 40 height 31
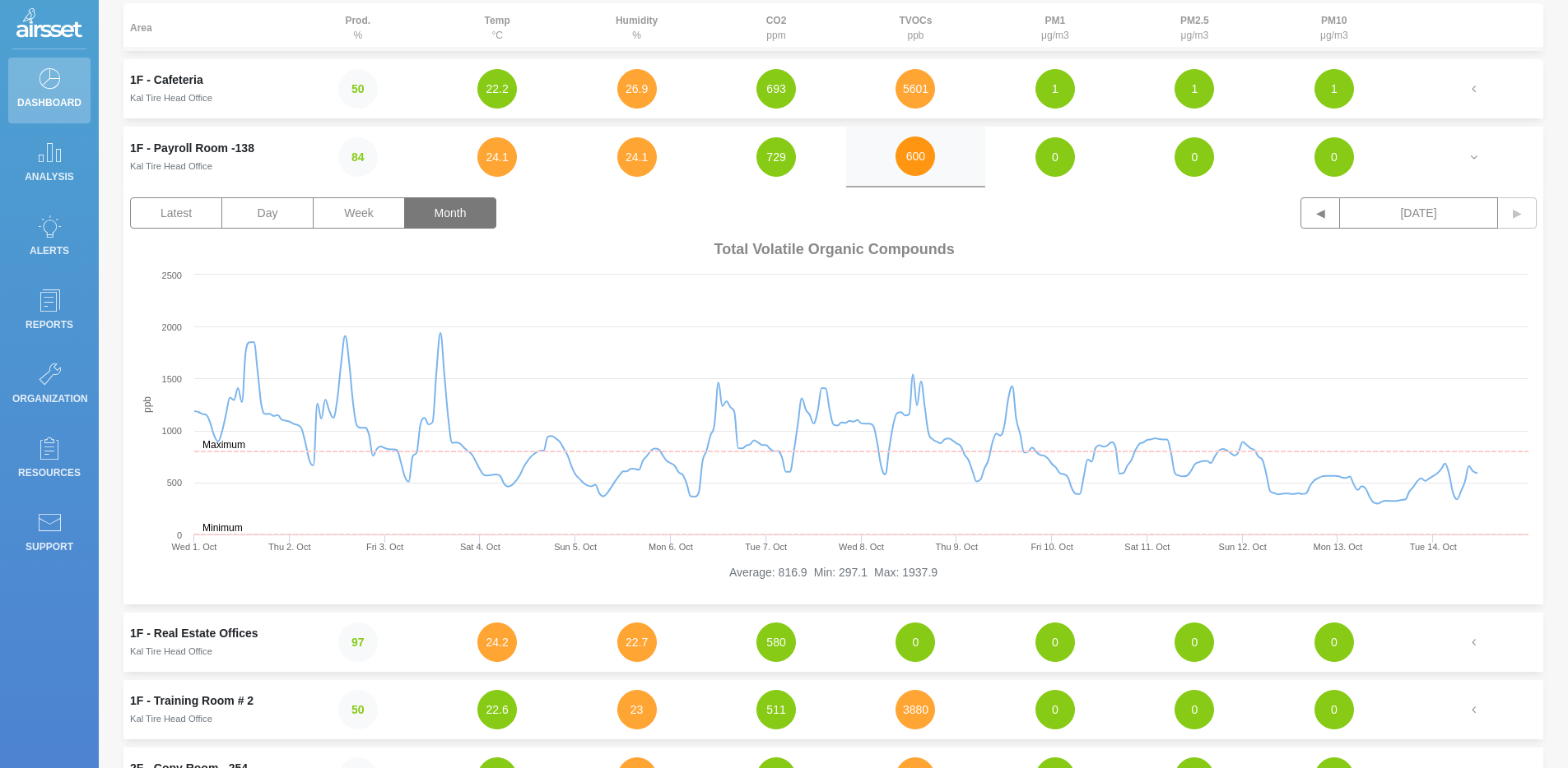
click at [902, 156] on button "600" at bounding box center [915, 156] width 40 height 40
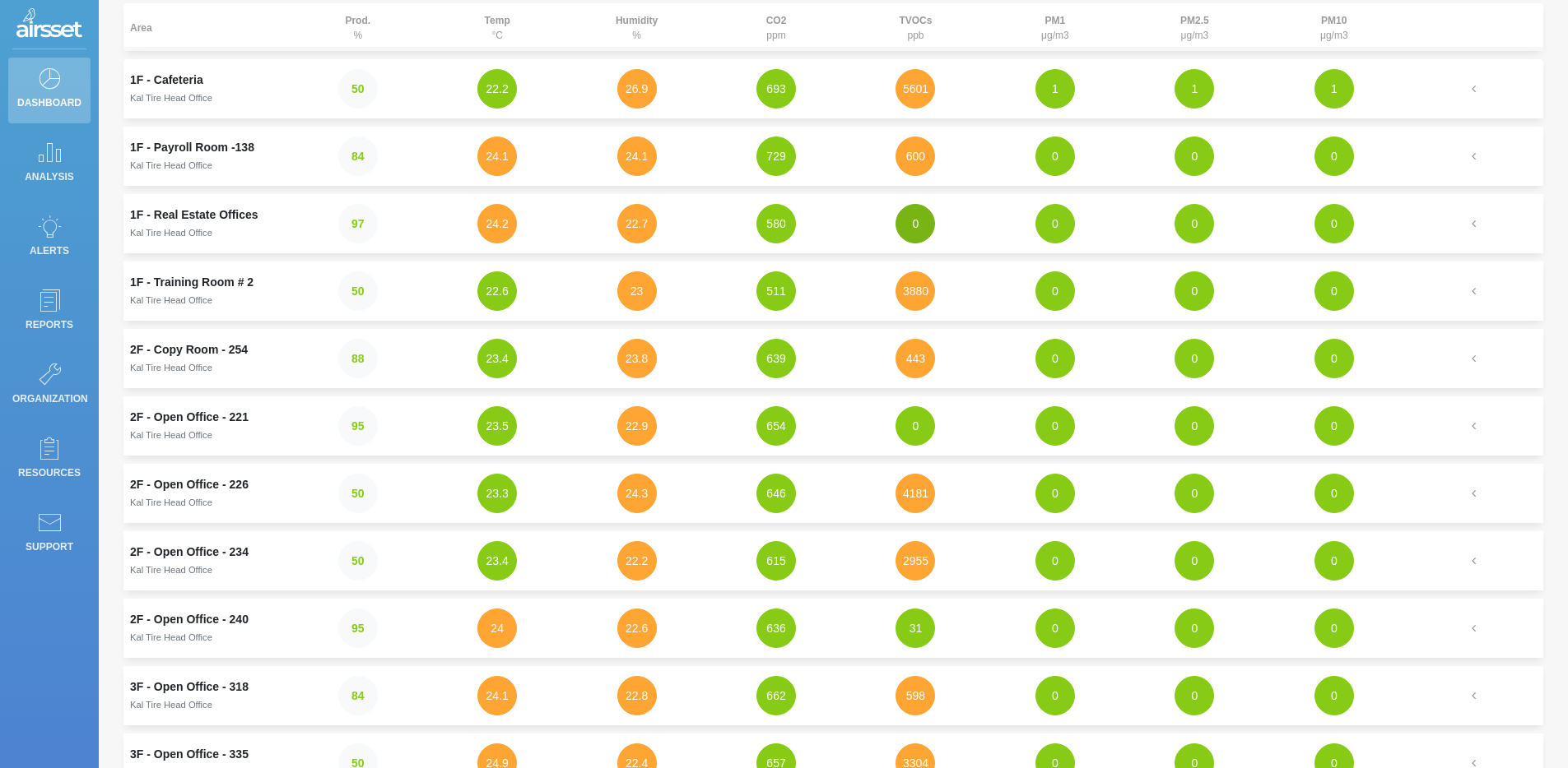
click at [909, 222] on button "0" at bounding box center [915, 224] width 40 height 40
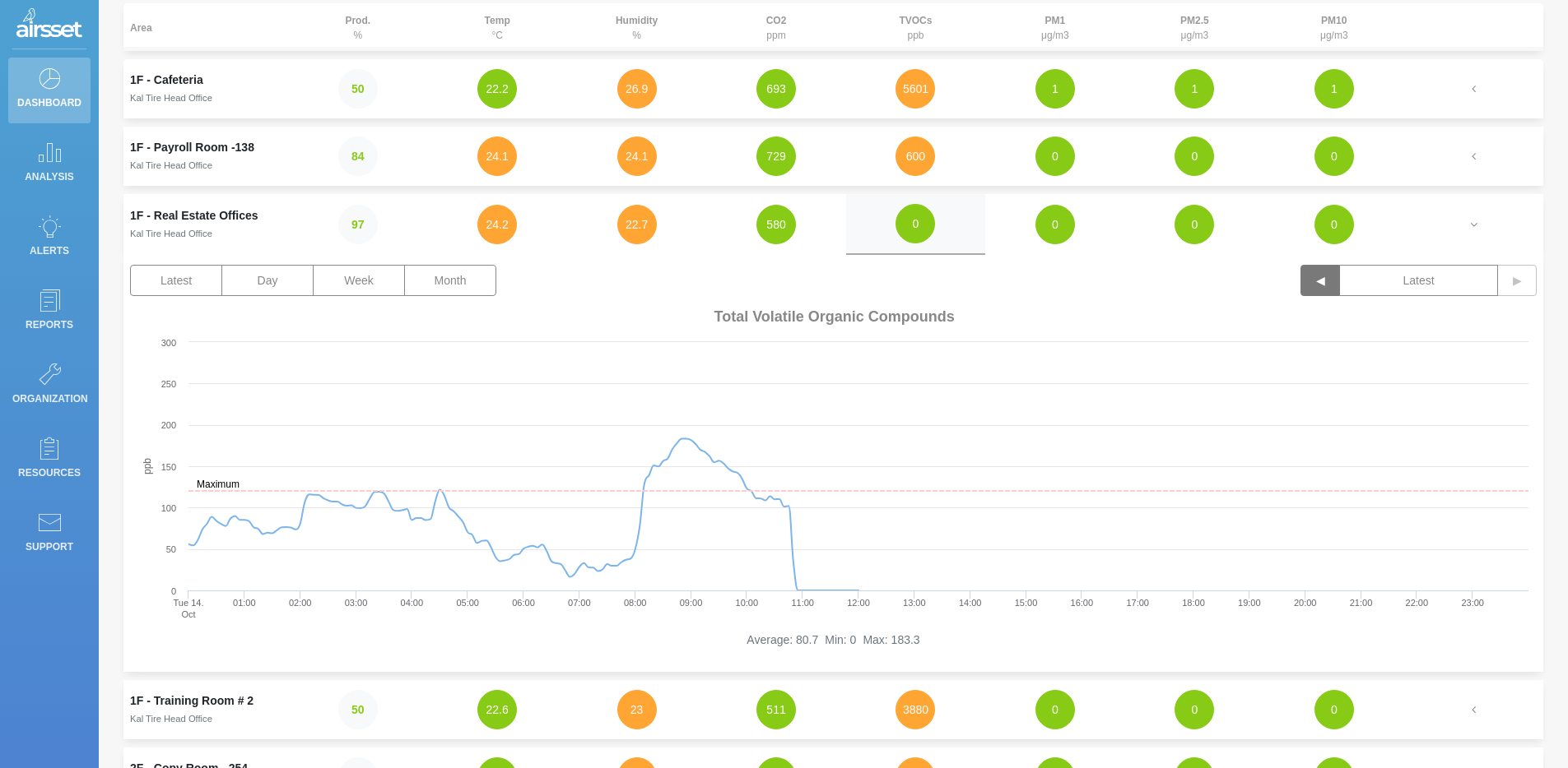
click at [1131, 287] on button "◀" at bounding box center [1320, 281] width 40 height 31
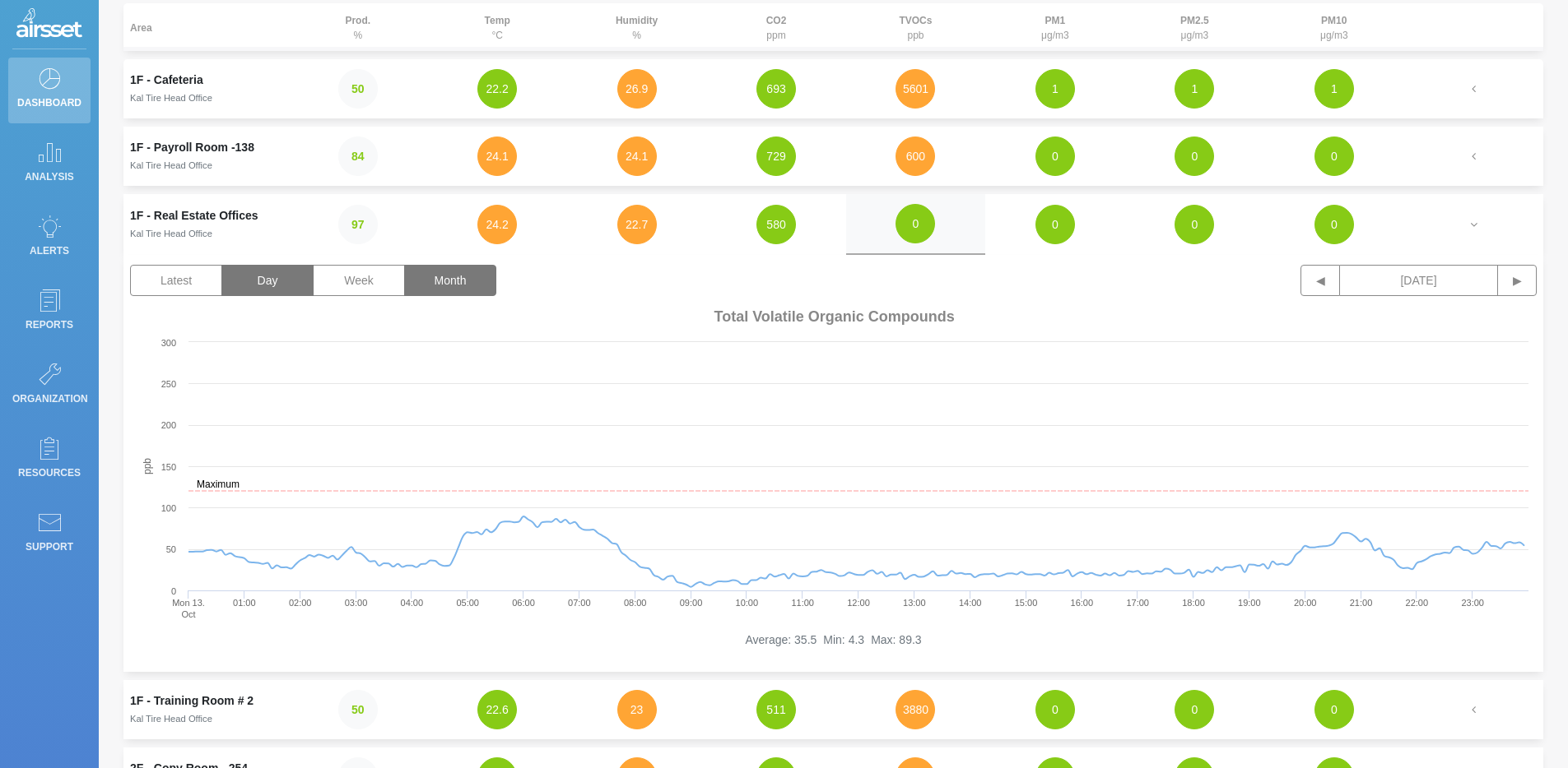
click at [439, 275] on button "Month" at bounding box center [451, 281] width 92 height 31
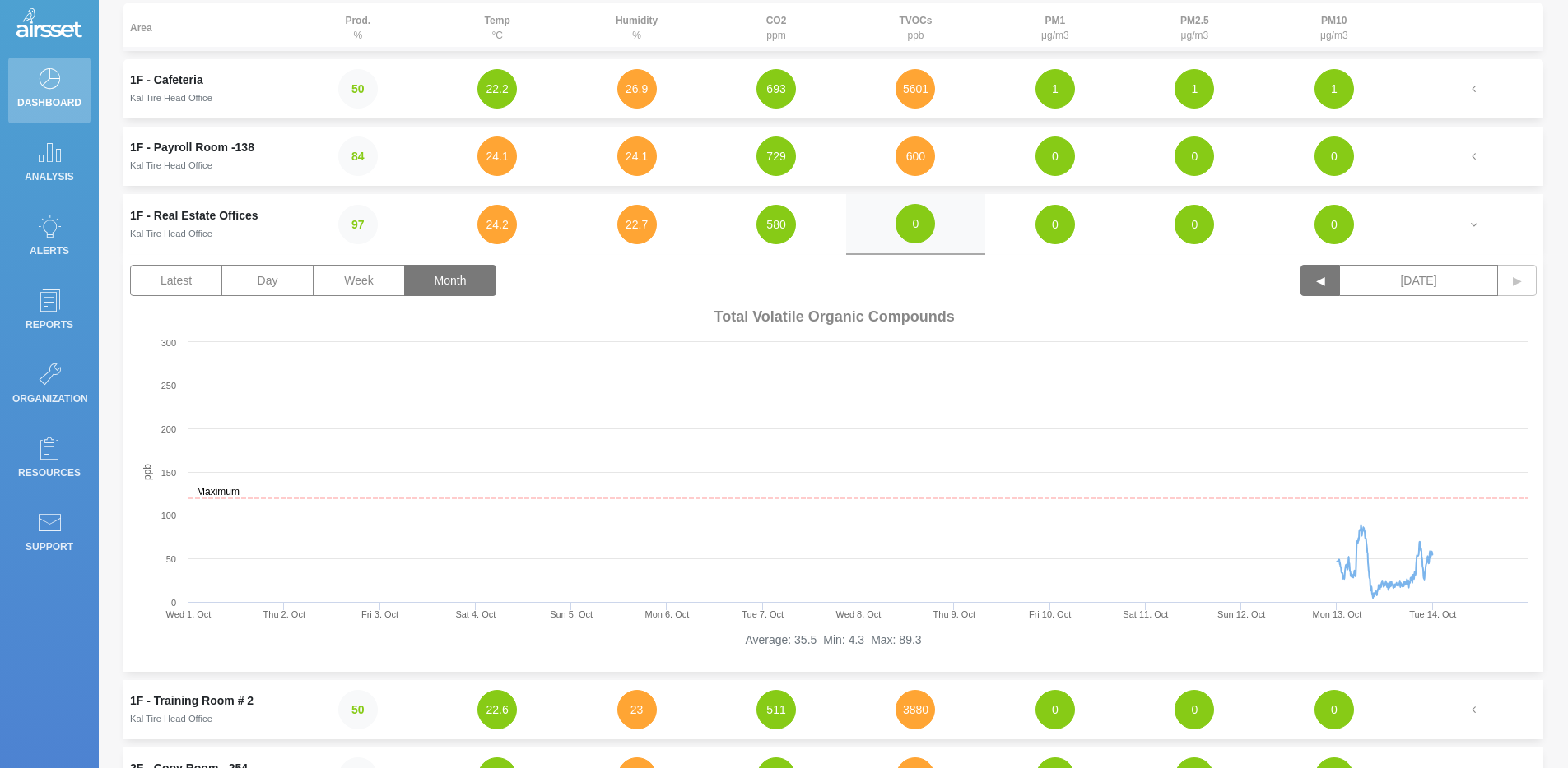
click at [1131, 289] on button "◀" at bounding box center [1320, 281] width 40 height 31
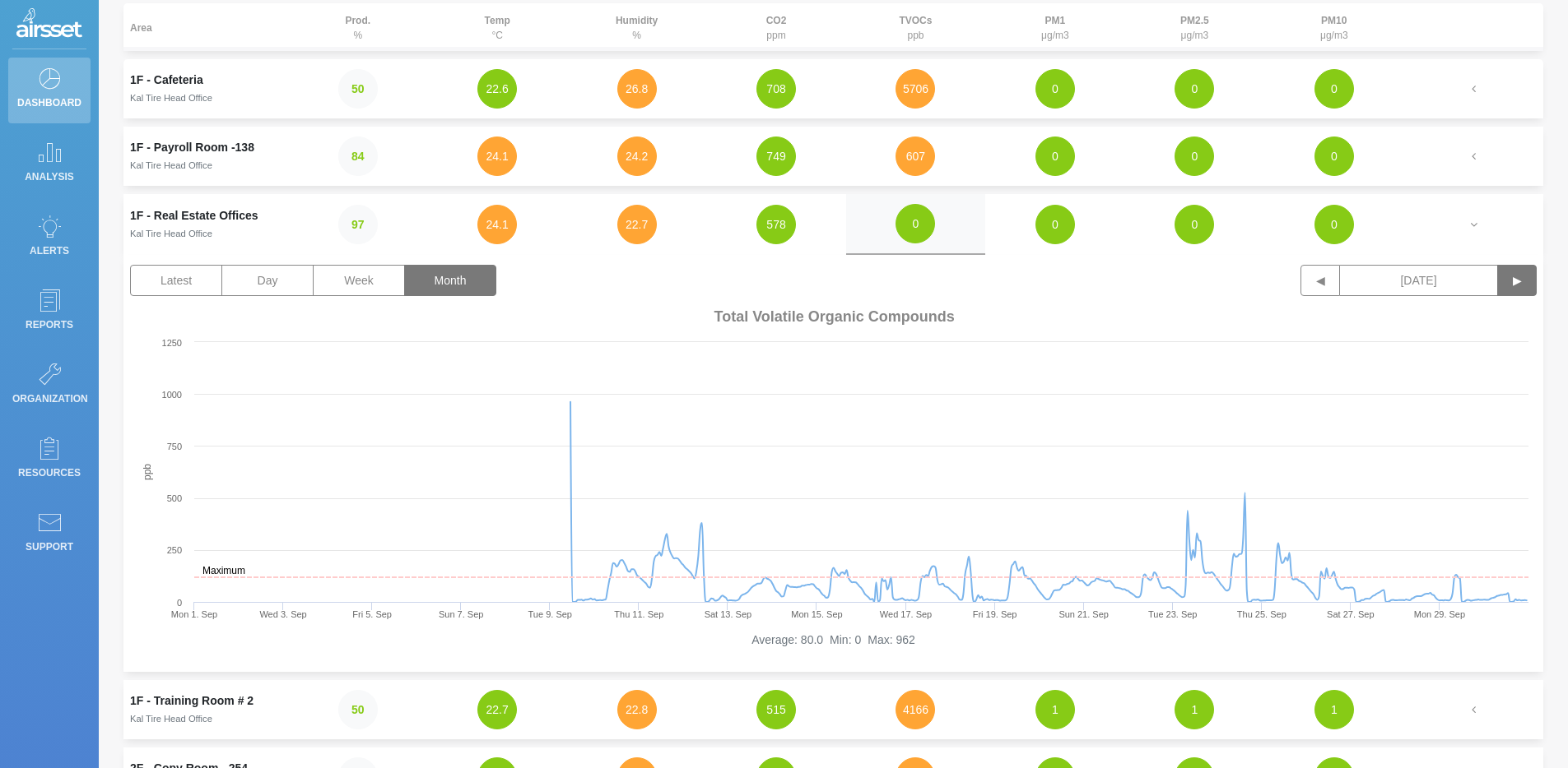
click at [1131, 283] on button "▶" at bounding box center [1516, 281] width 40 height 31
